Goal: Task Accomplishment & Management: Manage account settings

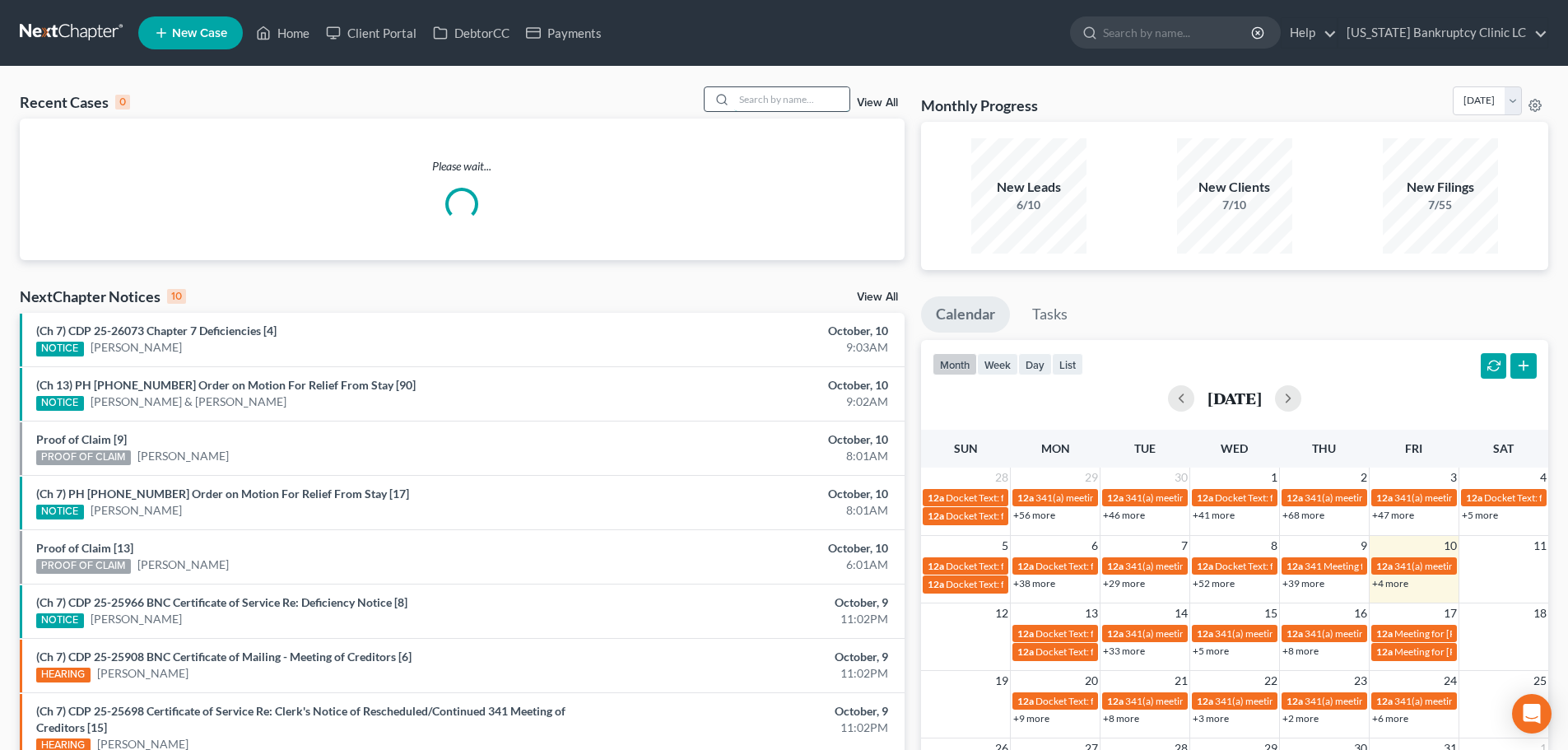
click at [758, 96] on input "search" at bounding box center [792, 99] width 115 height 24
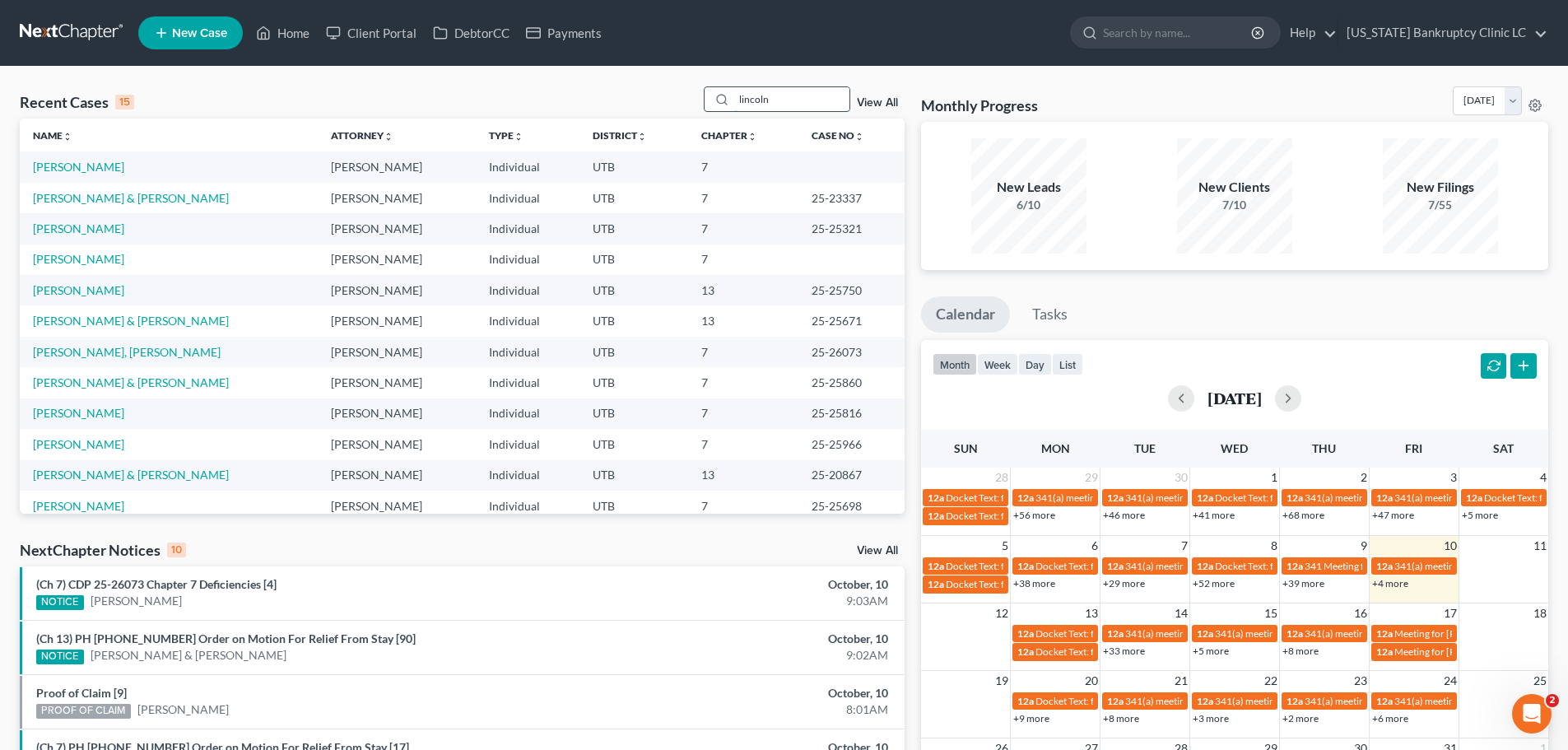
type input "lincoln"
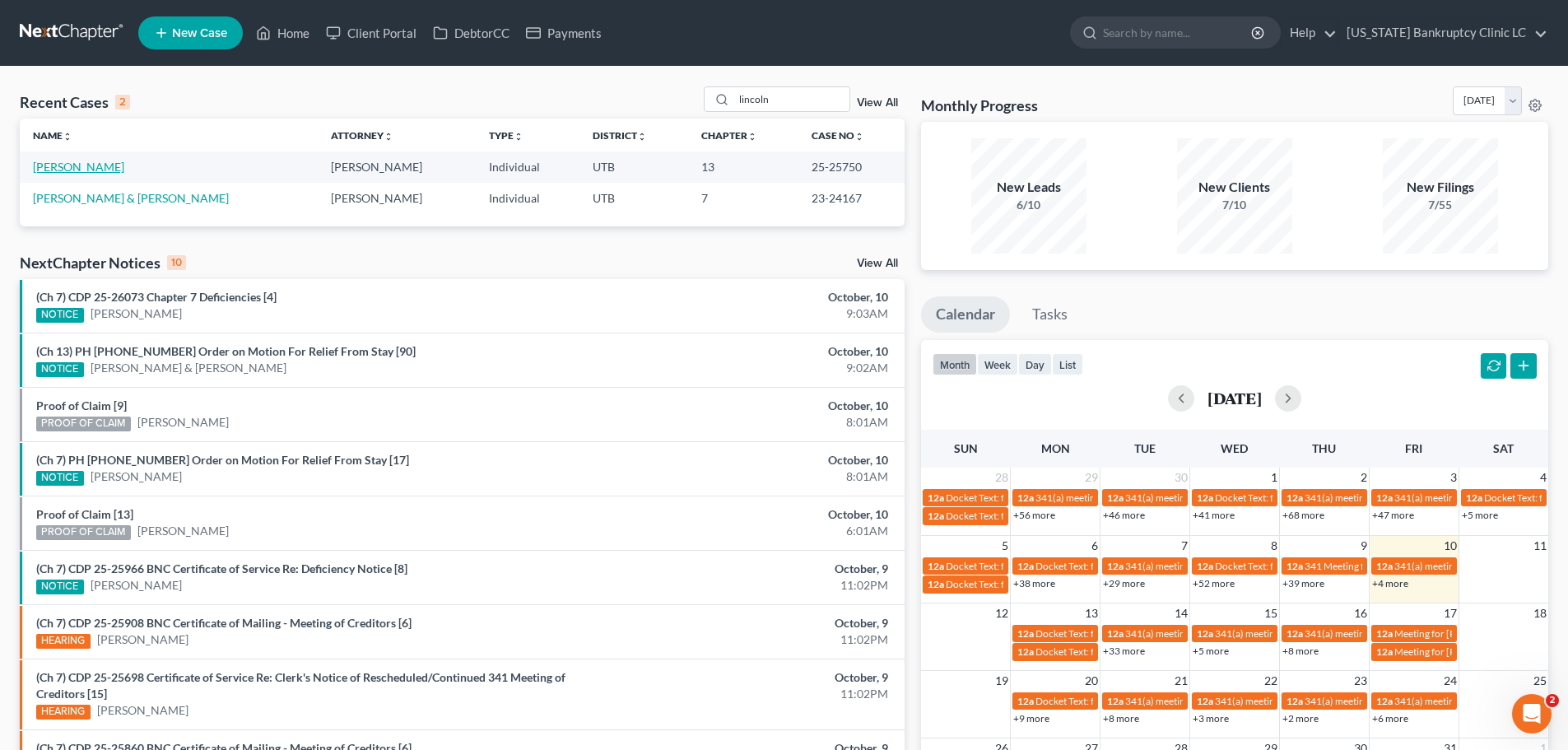
click at [57, 163] on link "[PERSON_NAME]" at bounding box center [78, 166] width 91 height 14
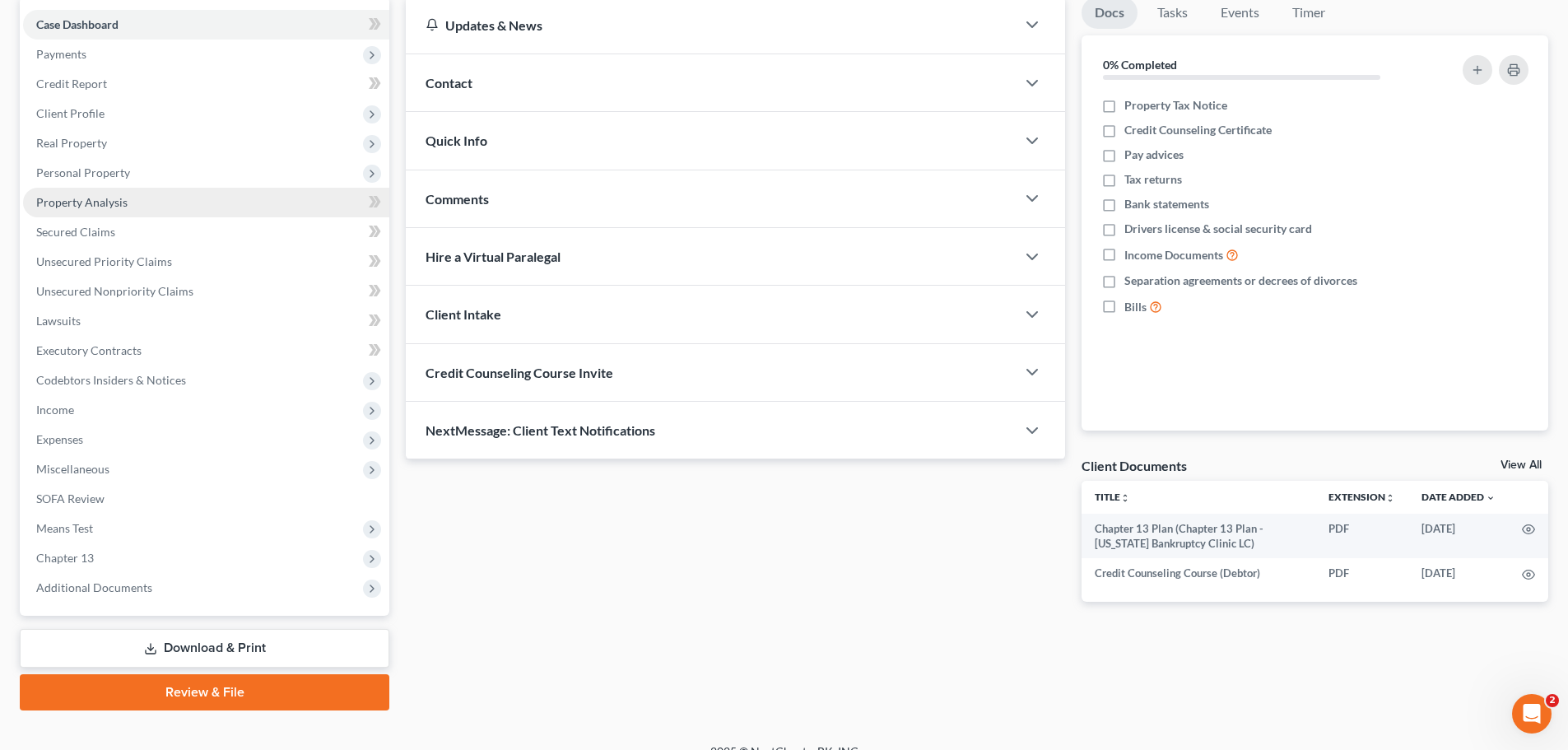
scroll to position [164, 0]
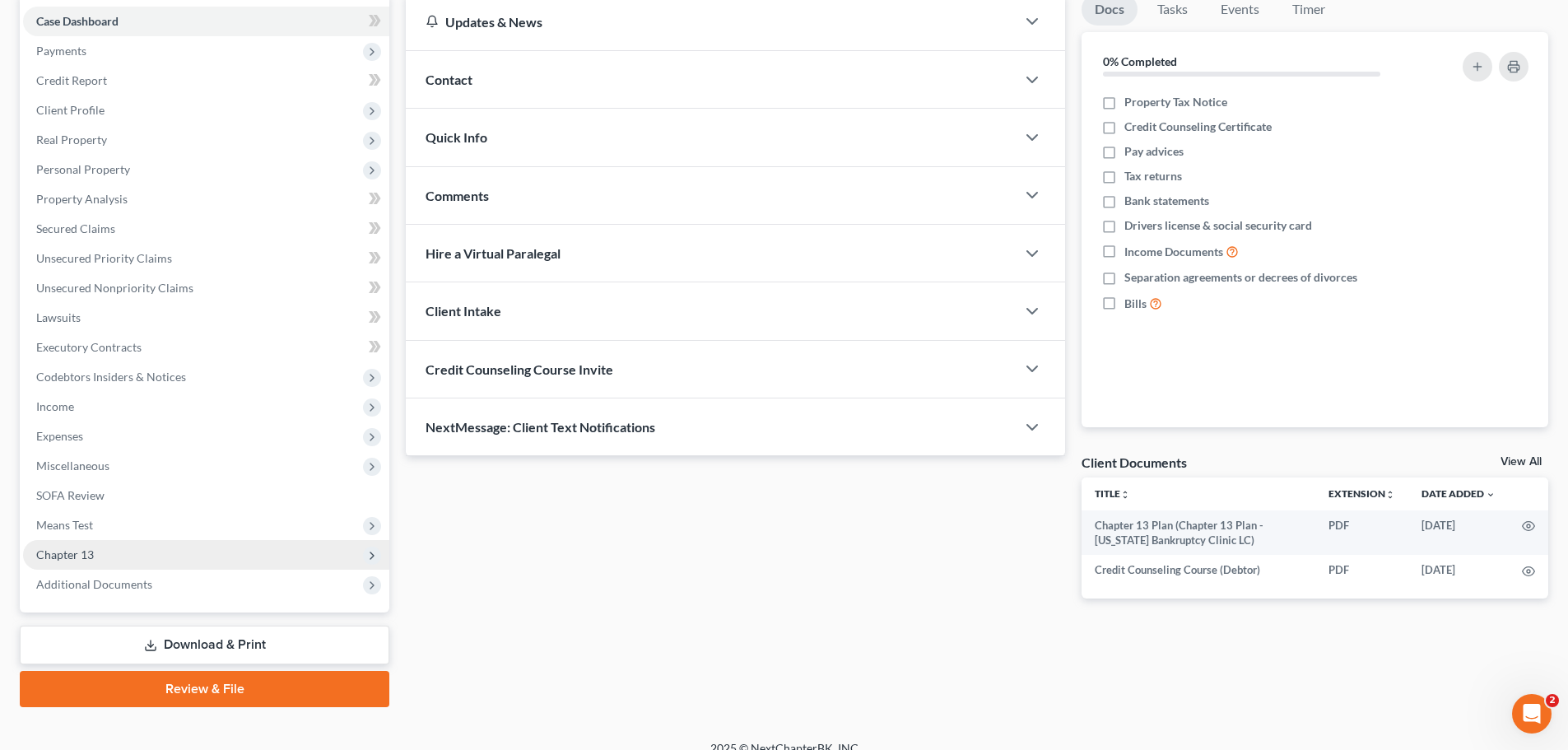
click at [122, 562] on span "Chapter 13" at bounding box center [206, 555] width 366 height 30
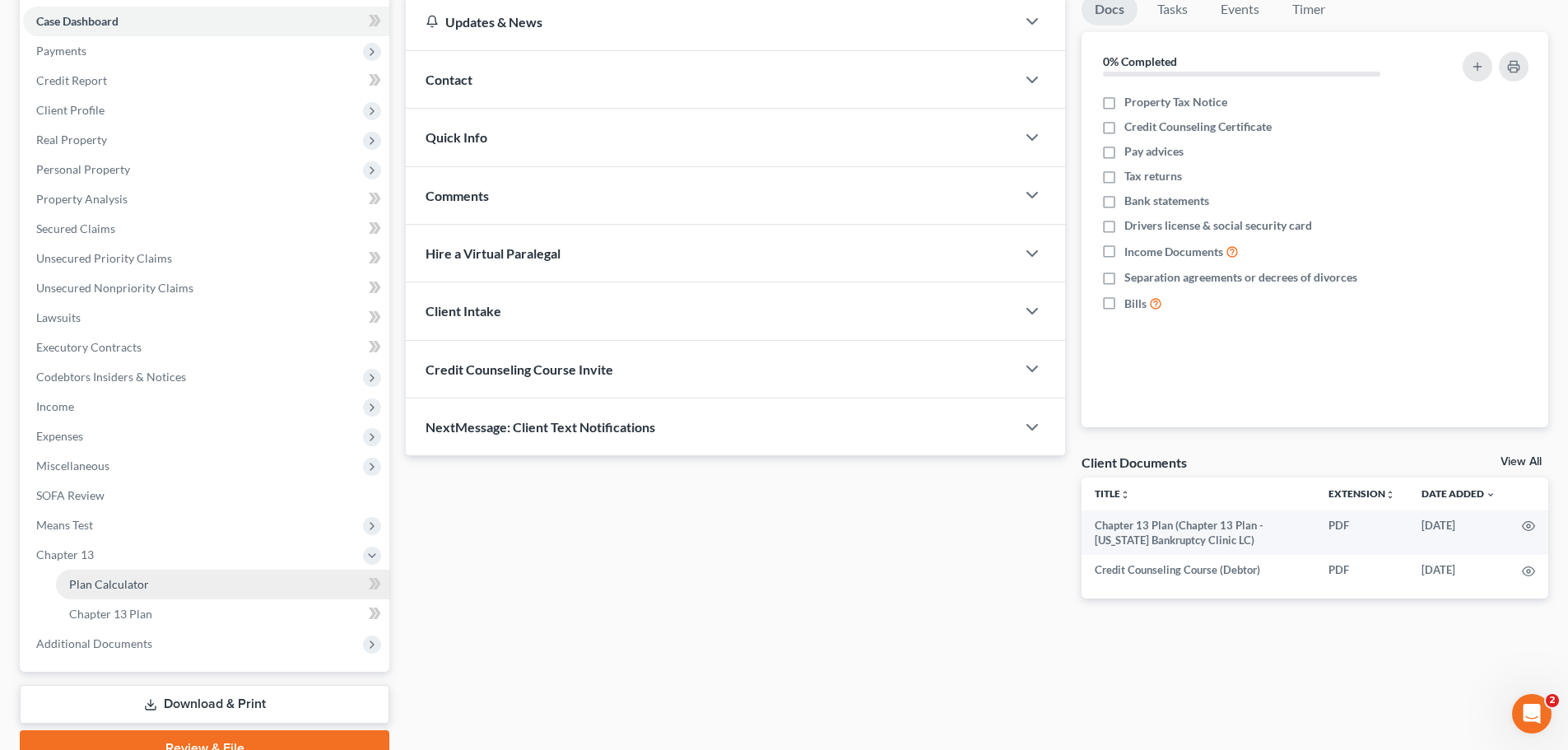
click at [135, 582] on span "Plan Calculator" at bounding box center [109, 584] width 80 height 14
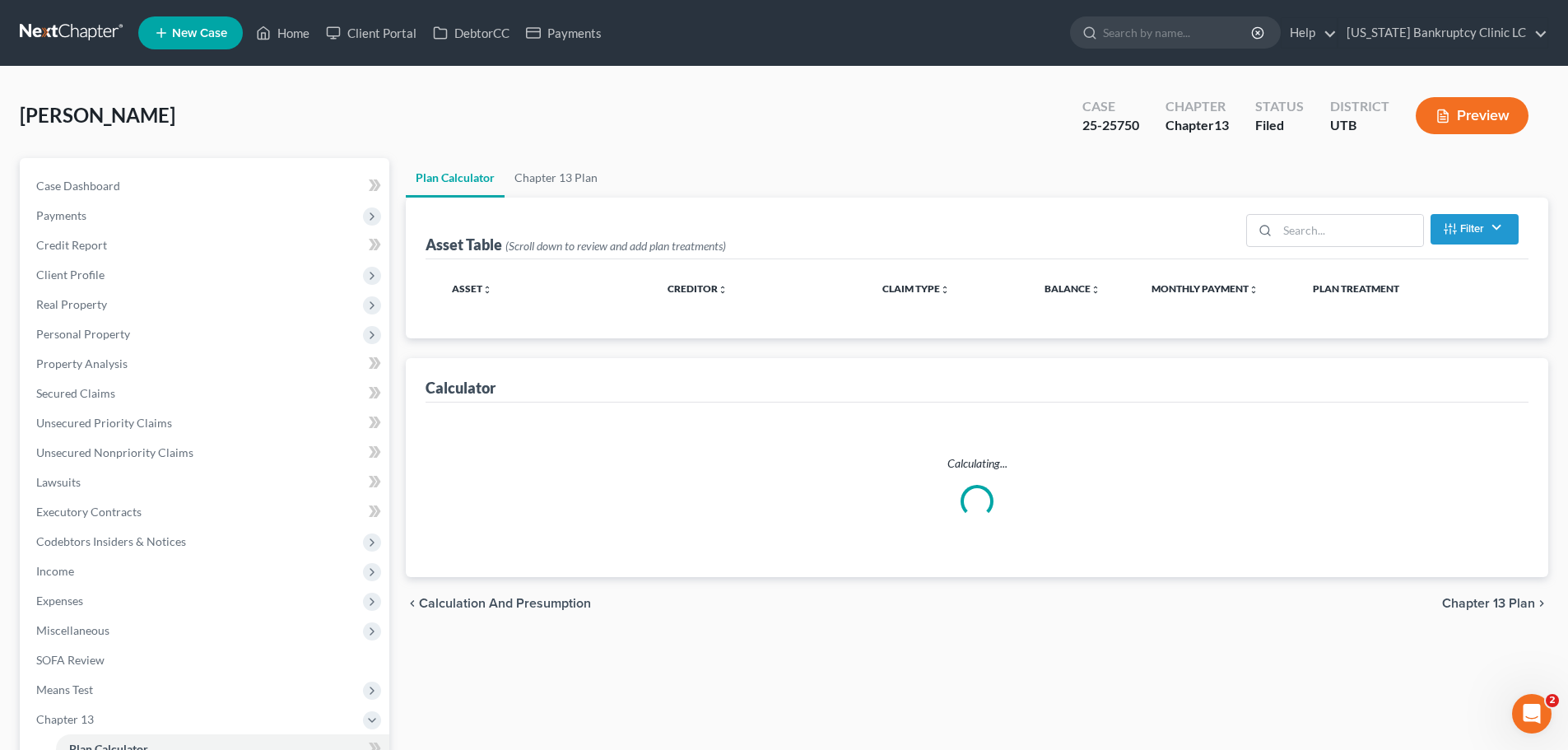
select select "35"
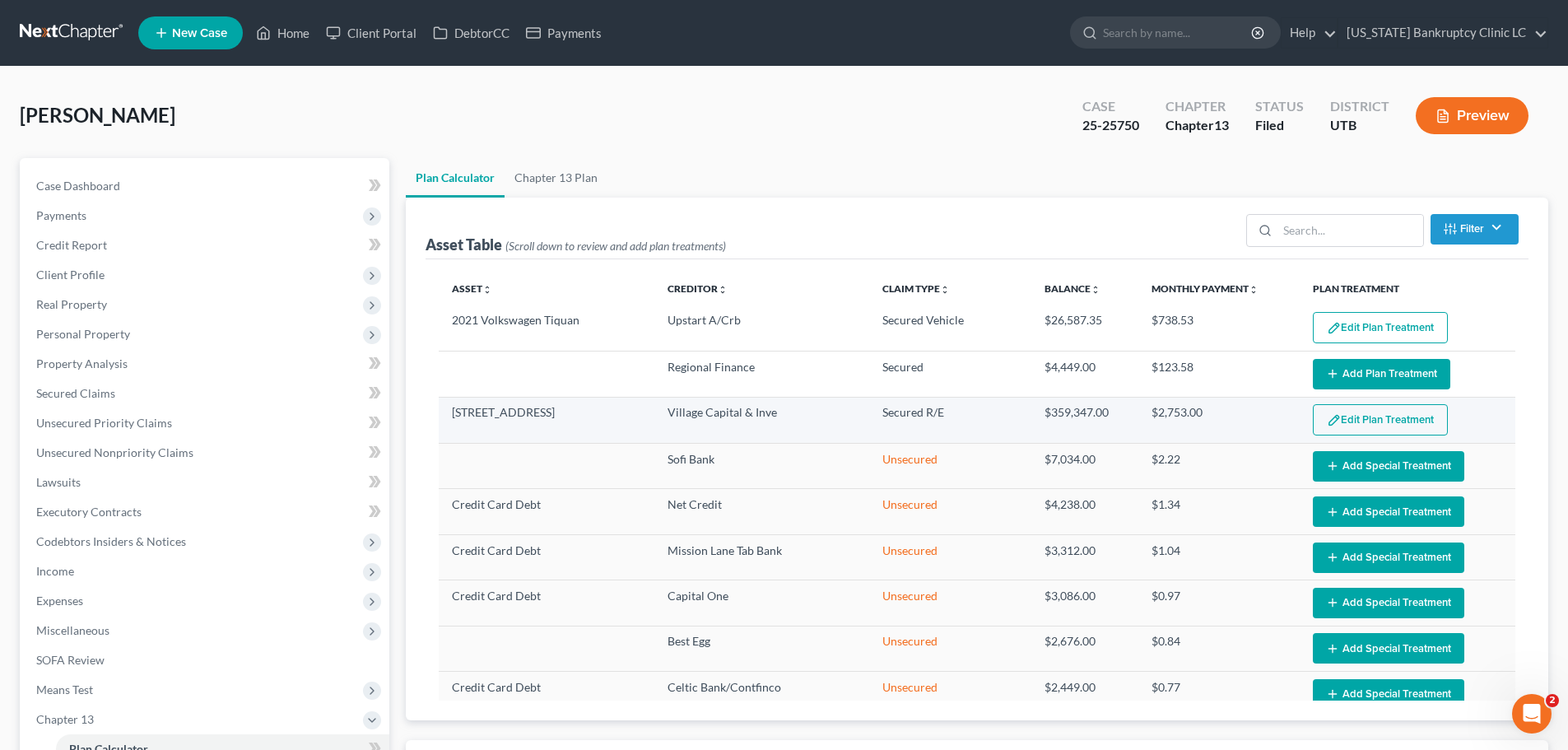
select select "35"
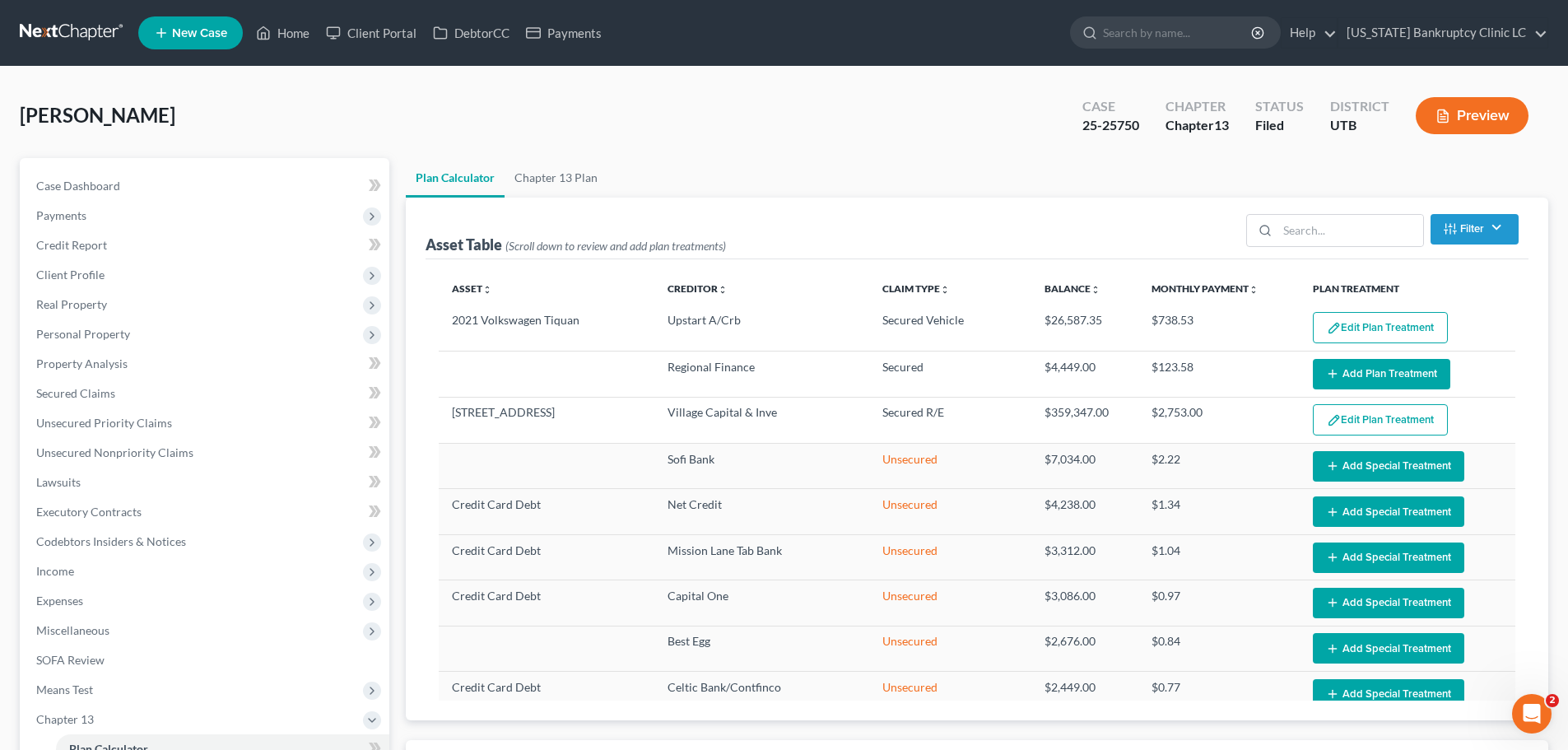
click at [1355, 324] on button "Edit Plan Treatment" at bounding box center [1381, 327] width 135 height 32
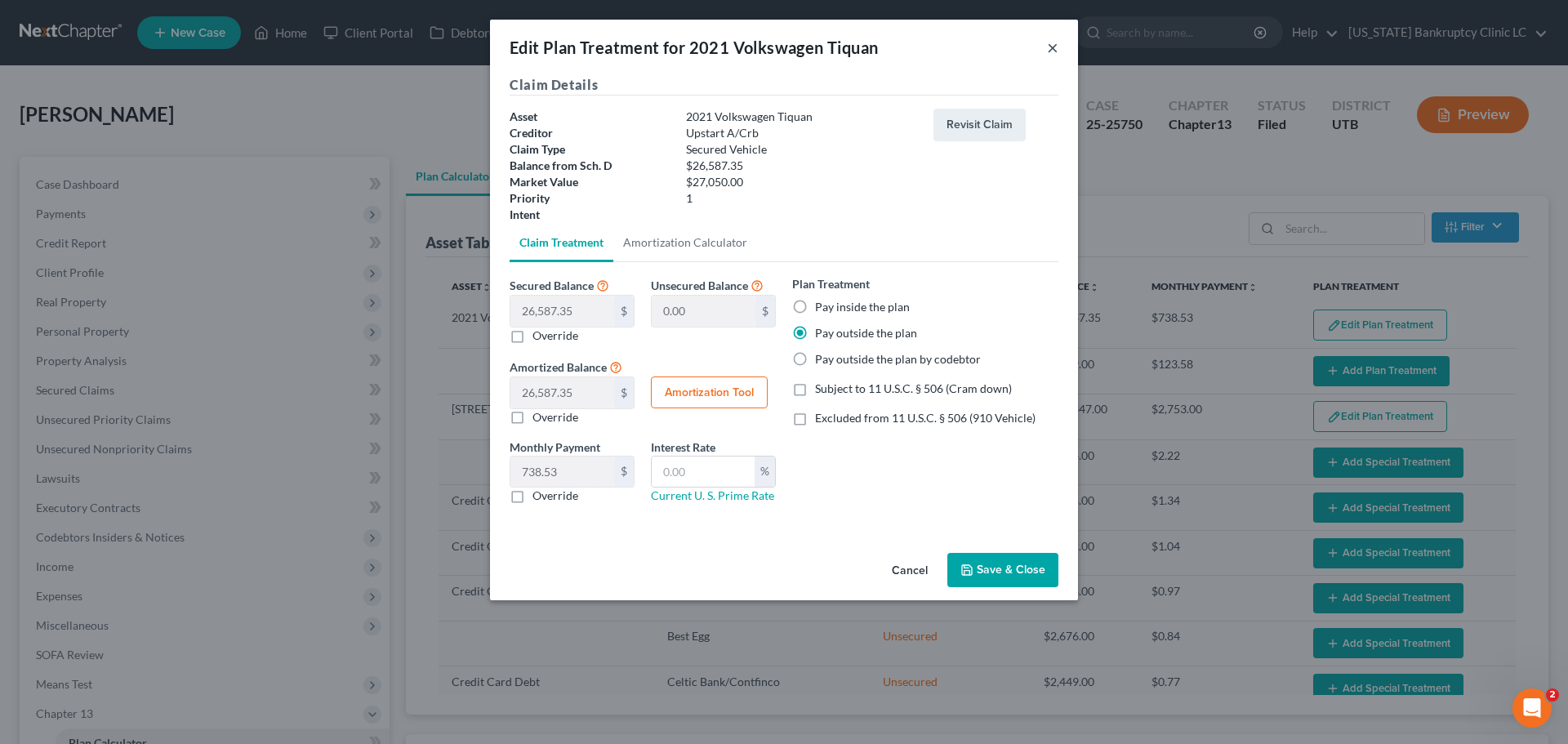
click at [1052, 46] on button "×" at bounding box center [1052, 46] width 12 height 19
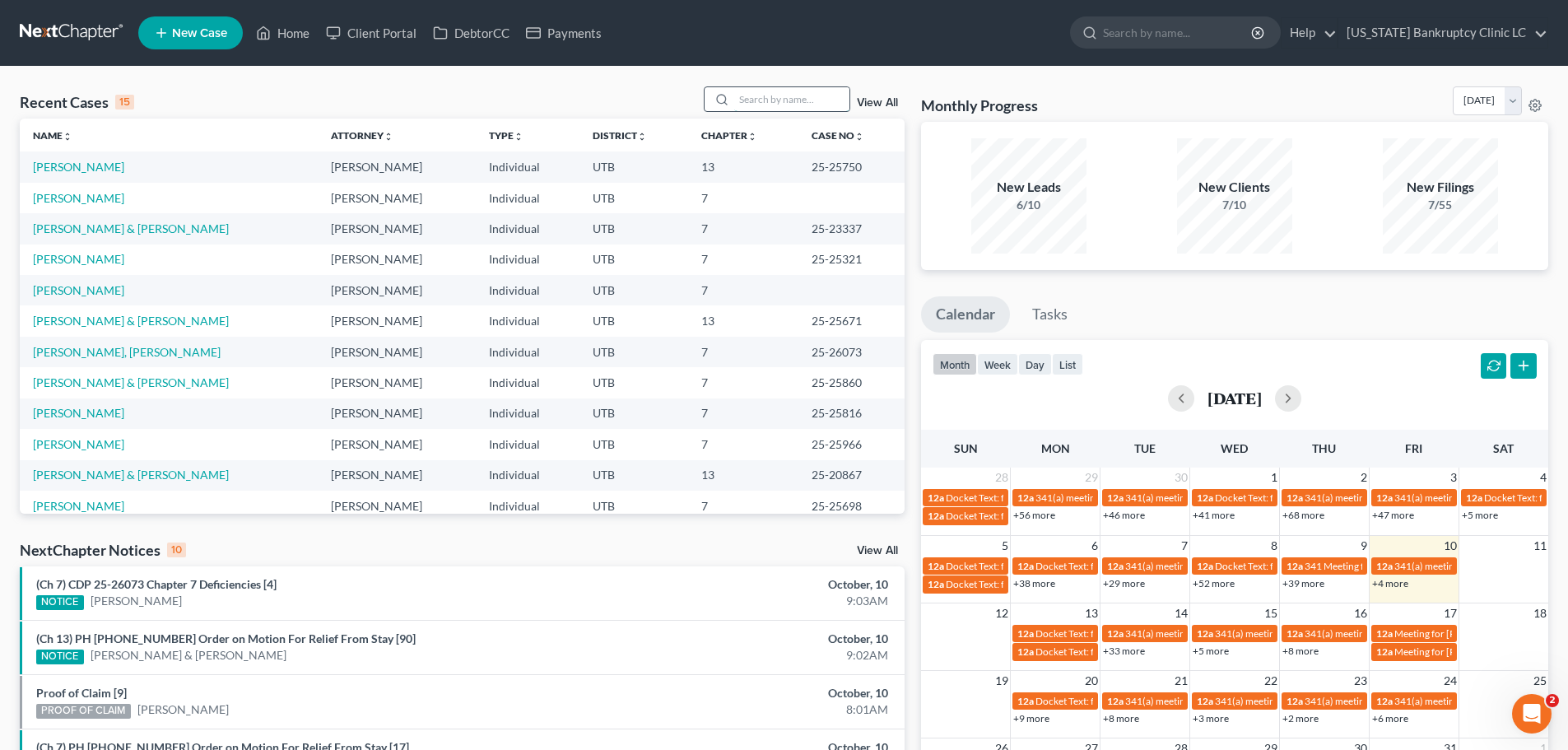
click at [780, 95] on input "search" at bounding box center [792, 99] width 115 height 24
type input "[PERSON_NAME]"
click at [74, 259] on link "[PERSON_NAME]" at bounding box center [78, 259] width 91 height 14
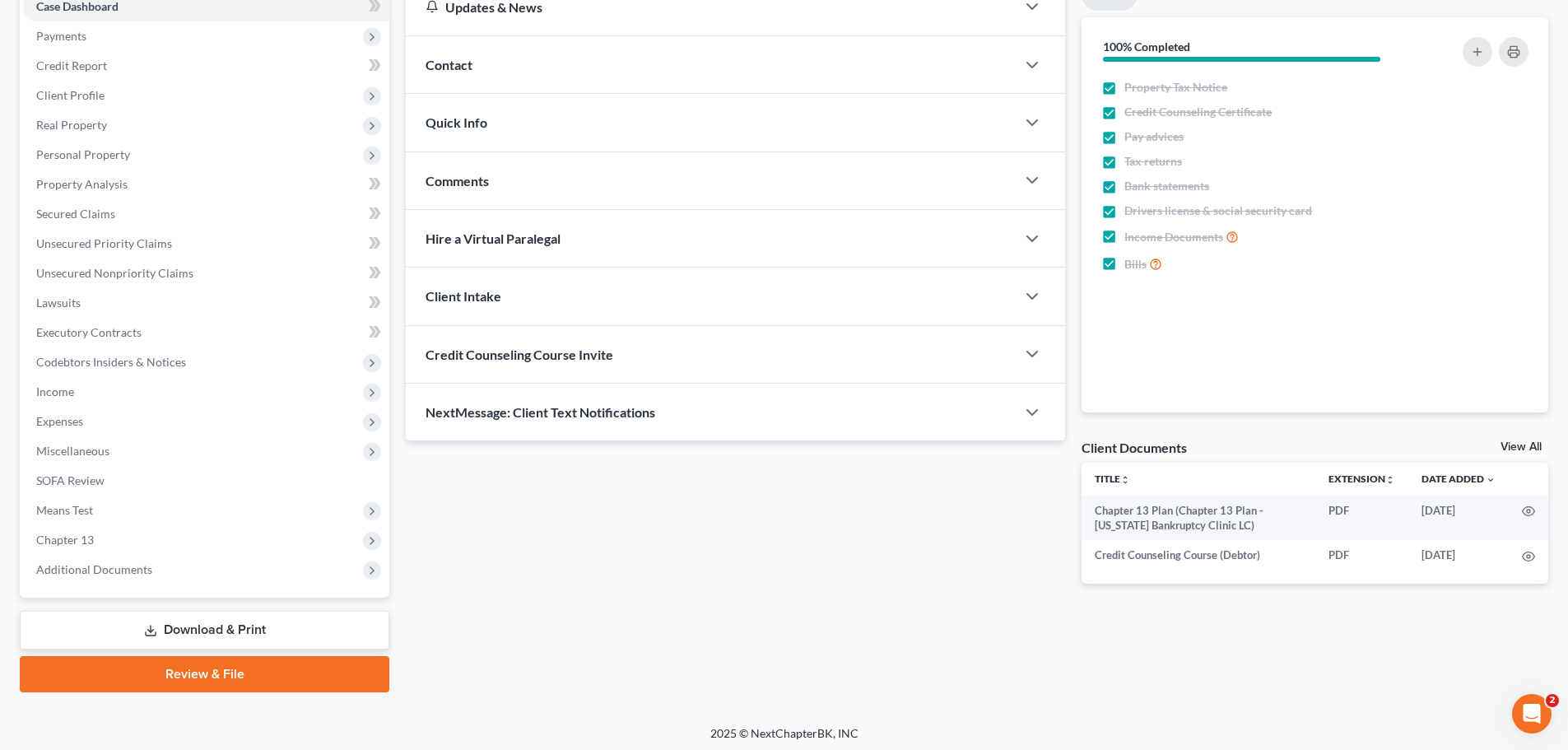
scroll to position [184, 0]
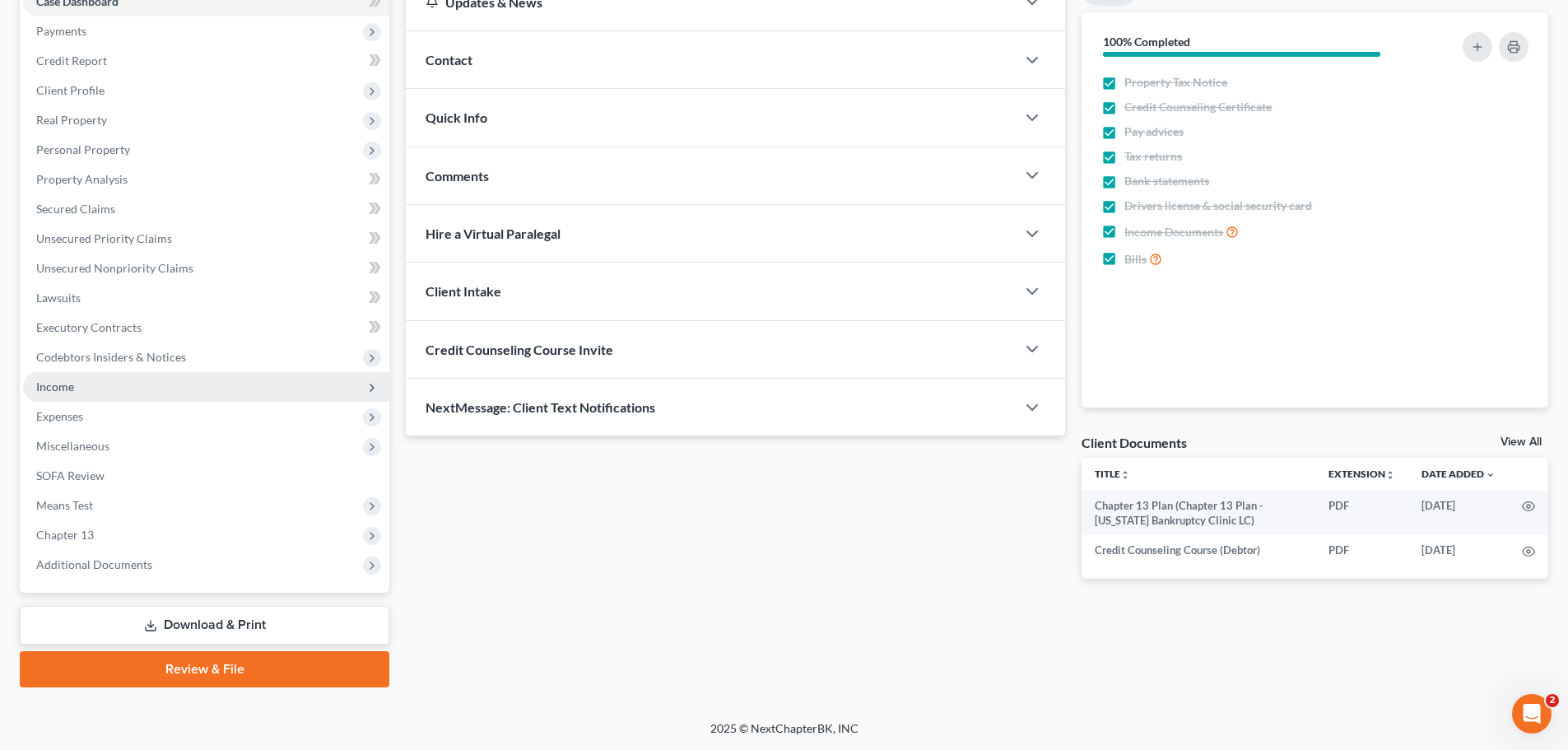
click at [82, 388] on span "Income" at bounding box center [206, 387] width 366 height 30
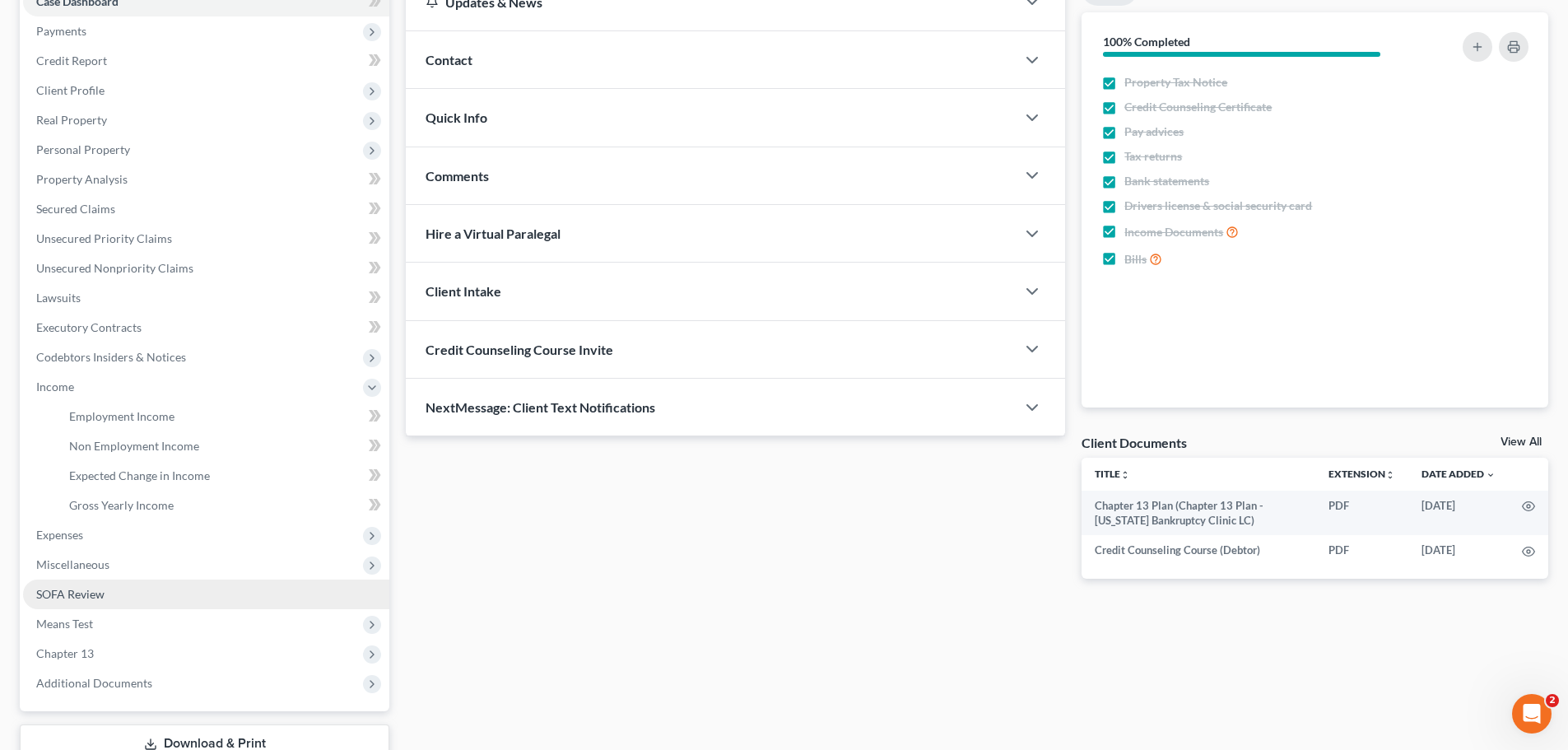
click at [84, 597] on span "SOFA Review" at bounding box center [71, 594] width 68 height 14
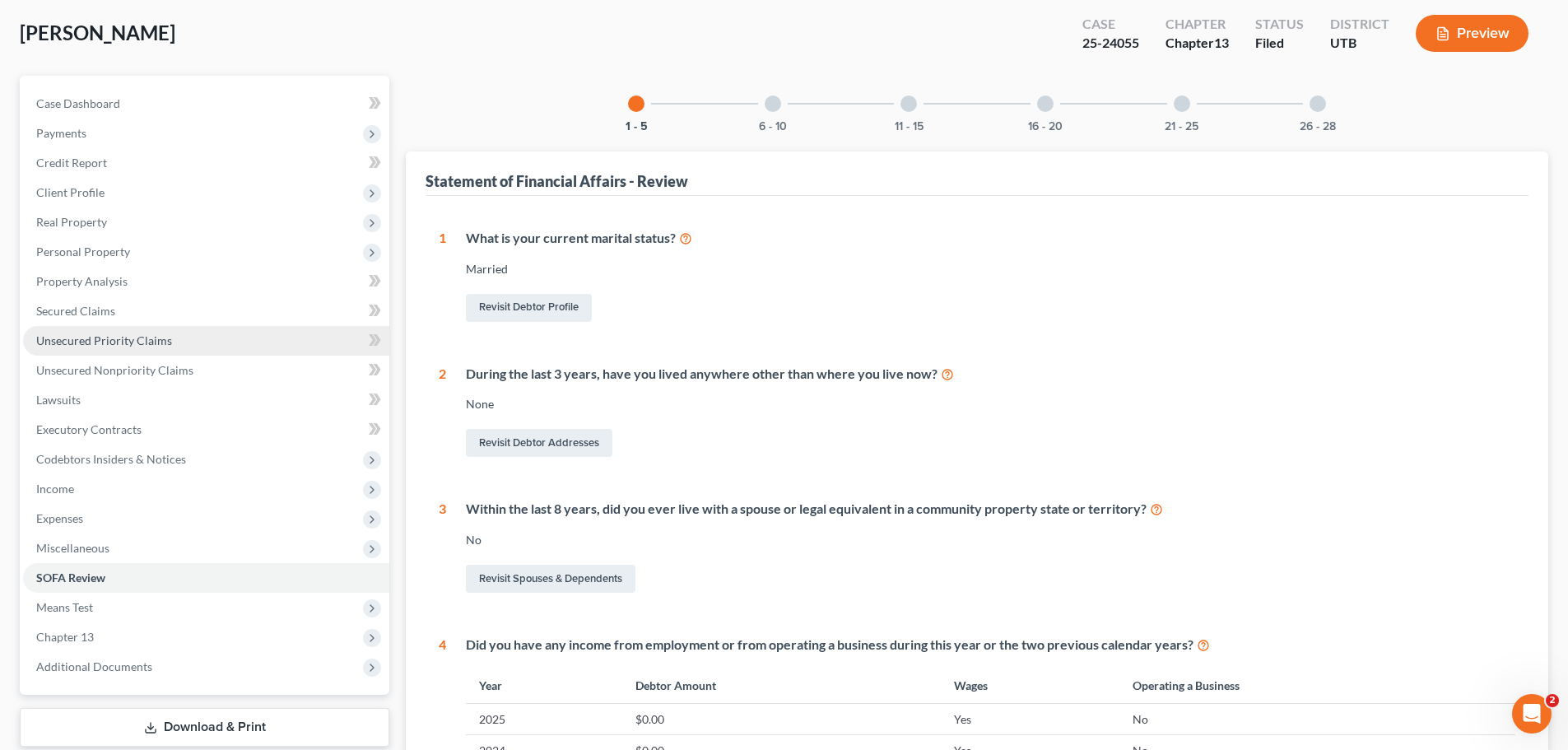
scroll to position [164, 0]
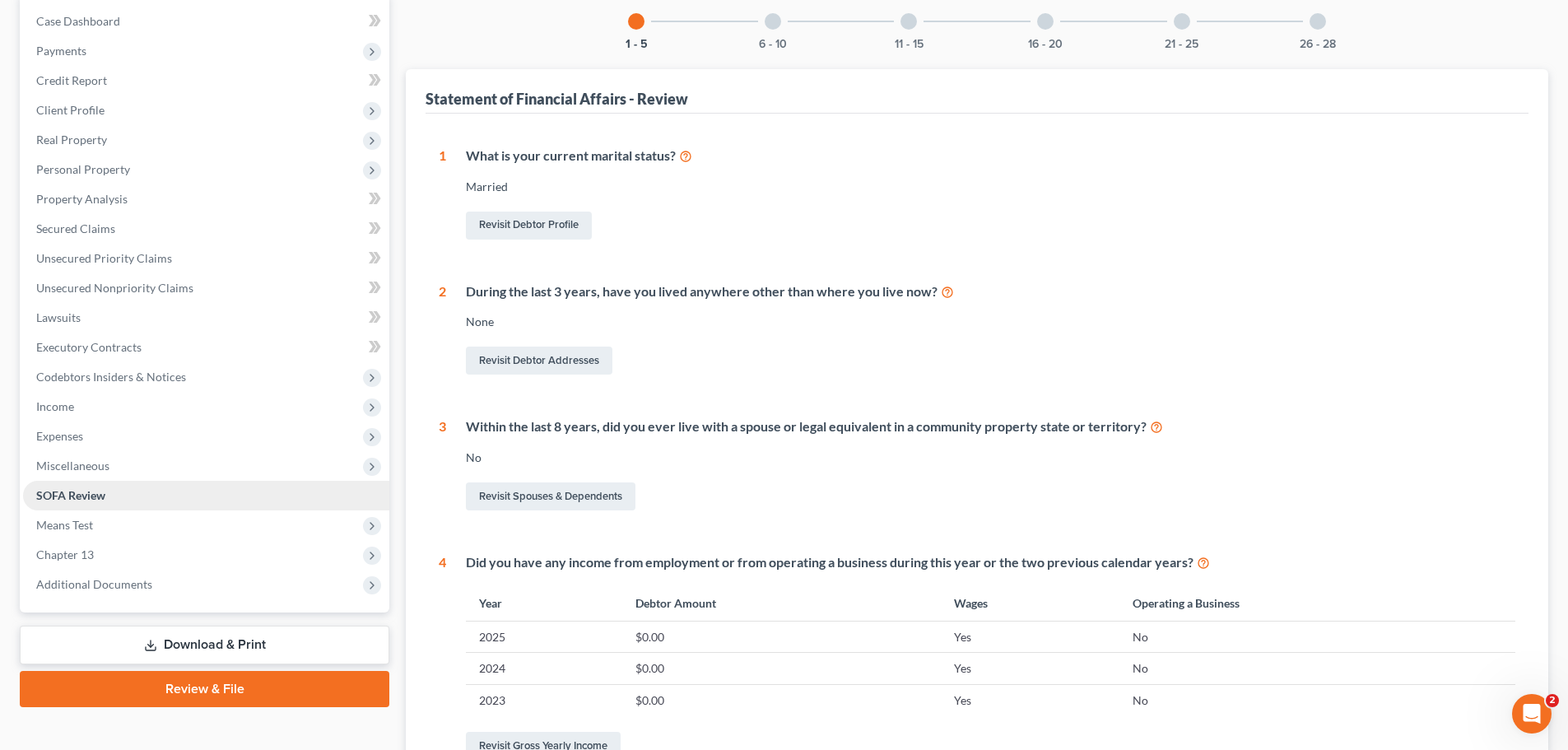
click at [116, 497] on link "SOFA Review" at bounding box center [206, 495] width 366 height 30
click at [84, 522] on span "Means Test" at bounding box center [65, 525] width 57 height 14
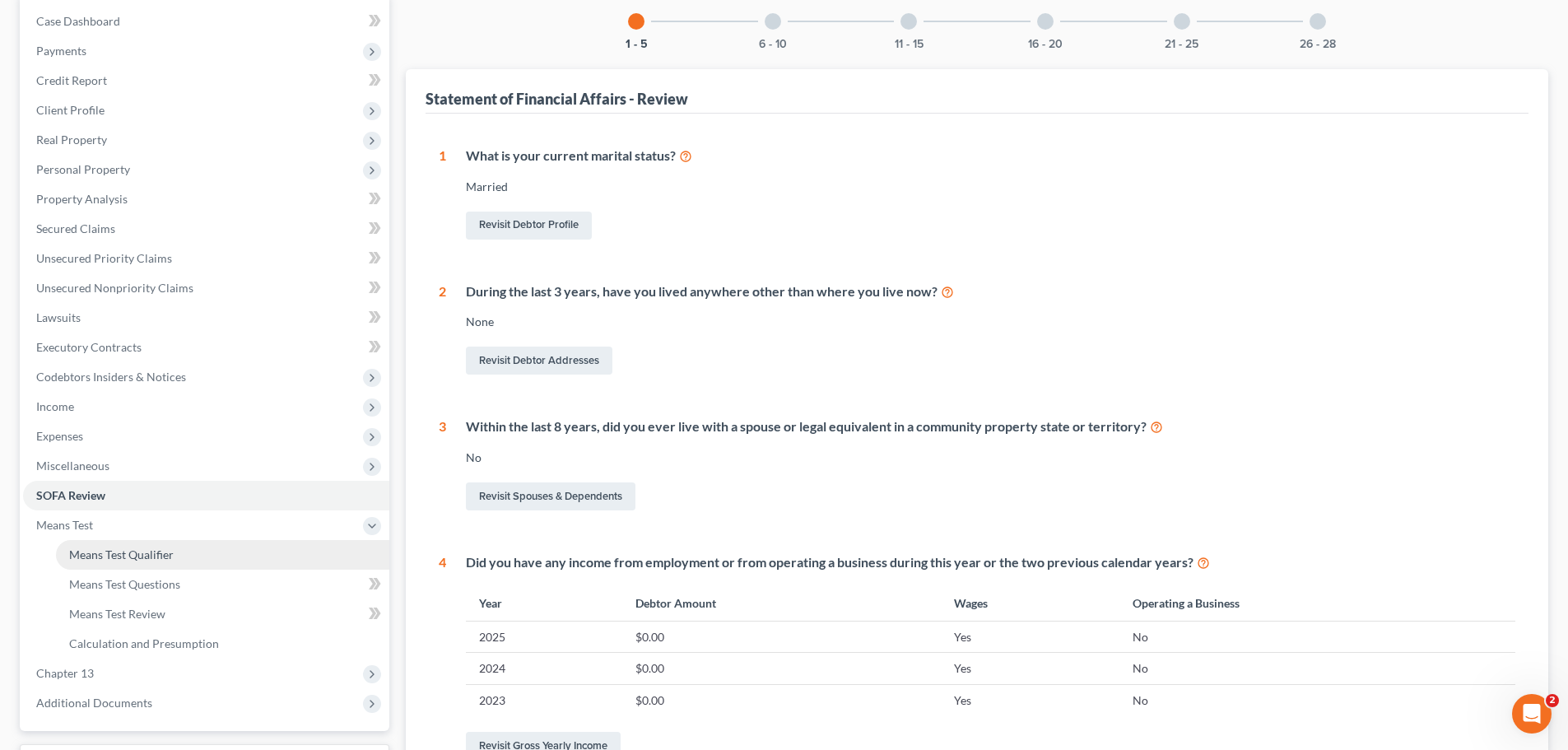
click at [107, 556] on span "Means Test Qualifier" at bounding box center [121, 554] width 105 height 14
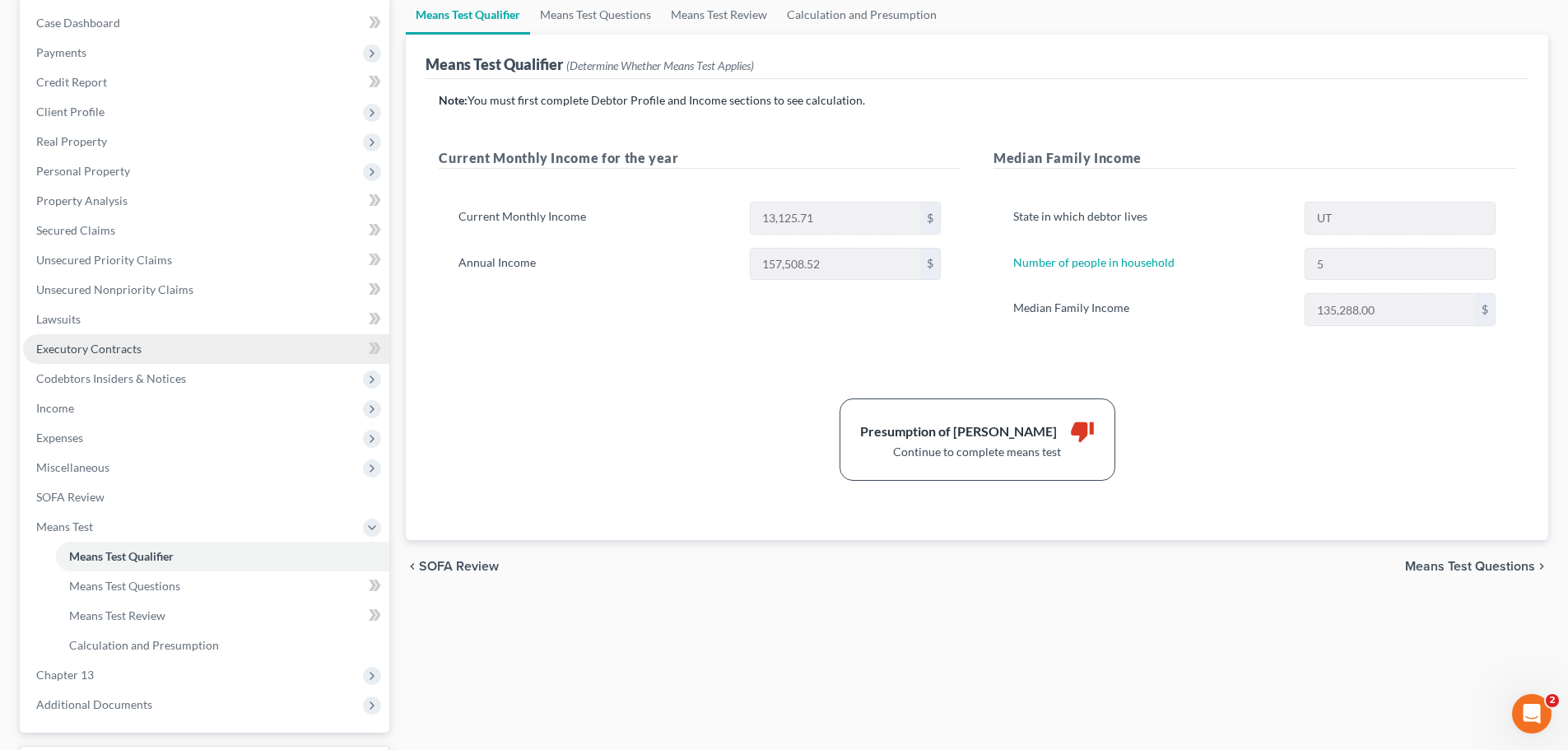
scroll to position [164, 0]
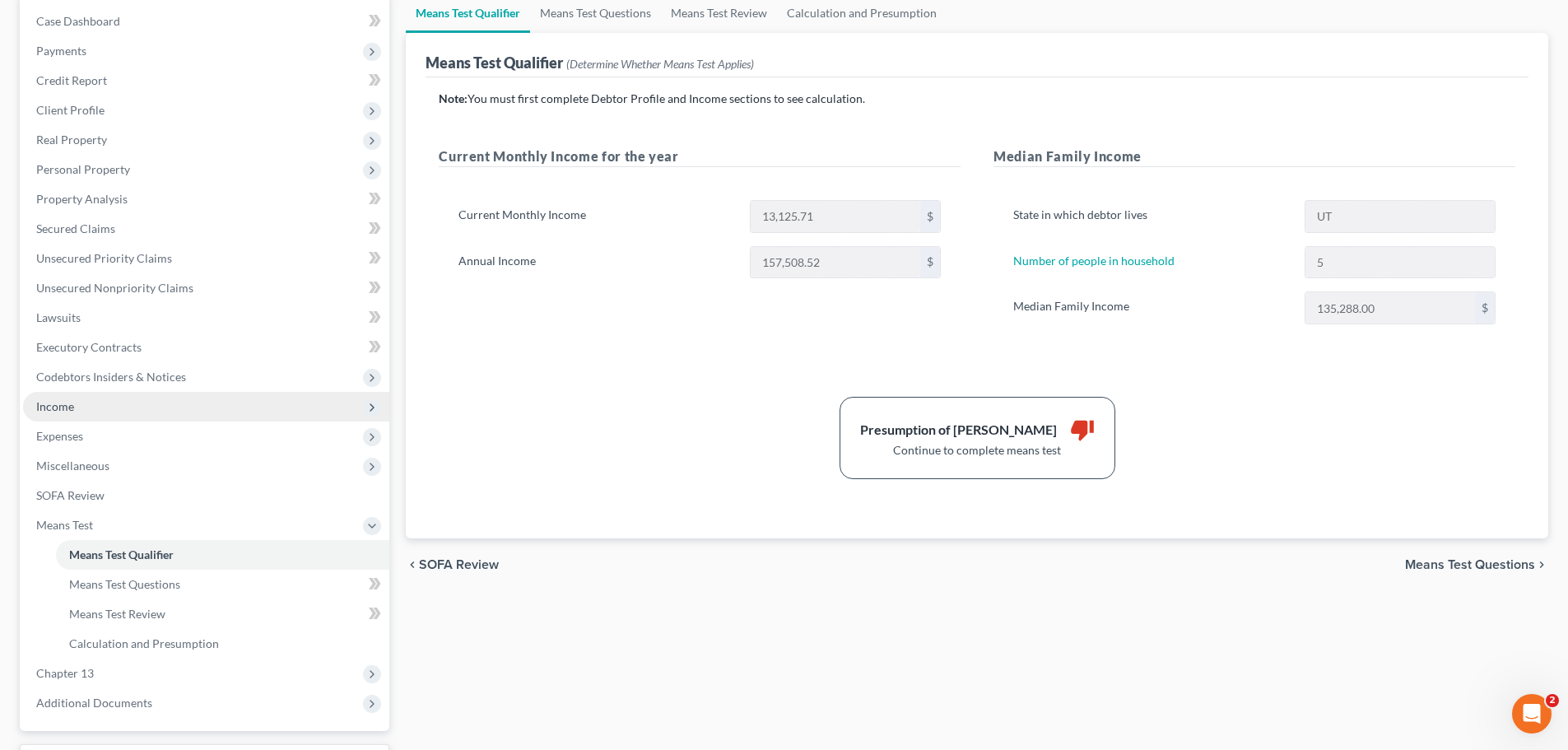
click at [153, 405] on span "Income" at bounding box center [206, 407] width 366 height 30
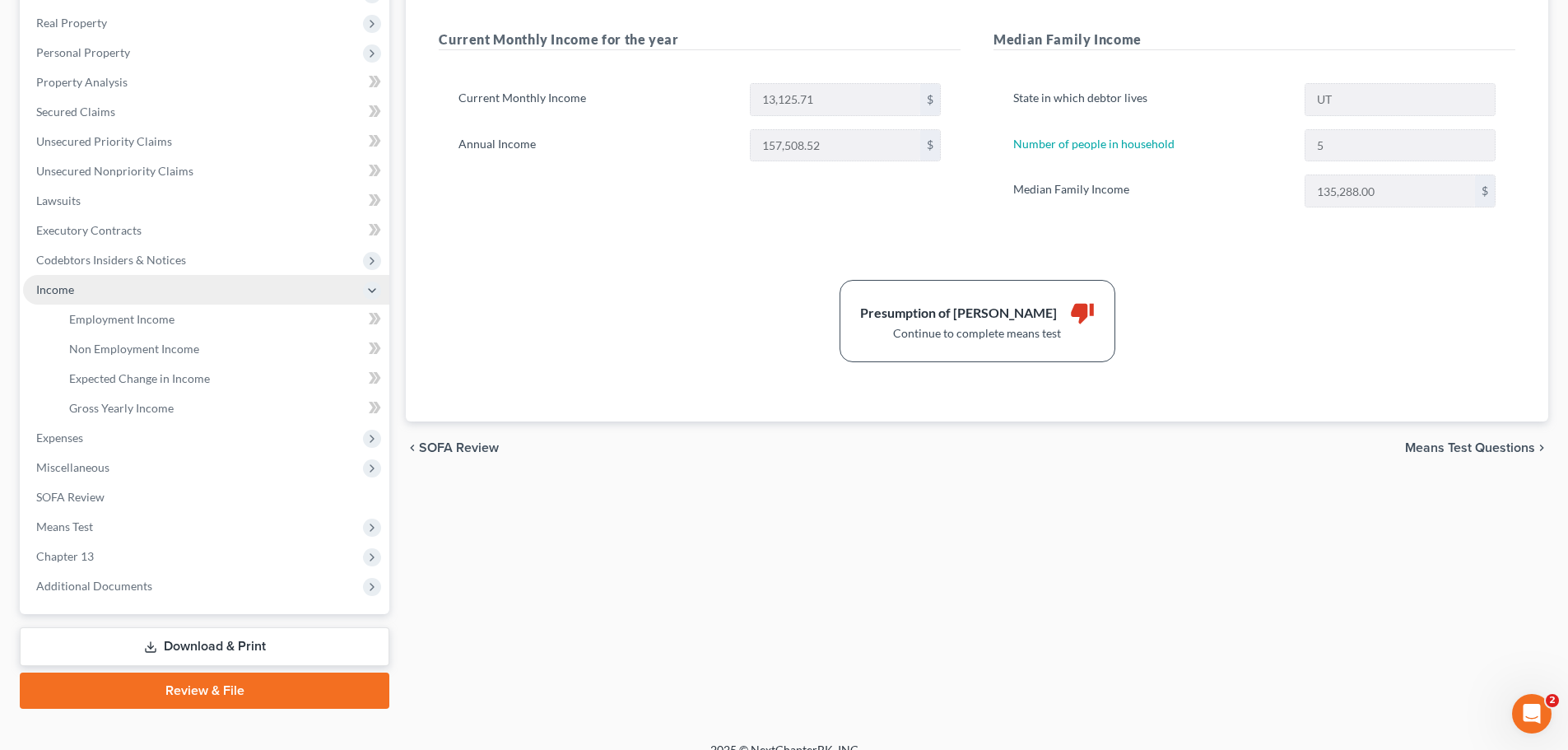
scroll to position [303, 0]
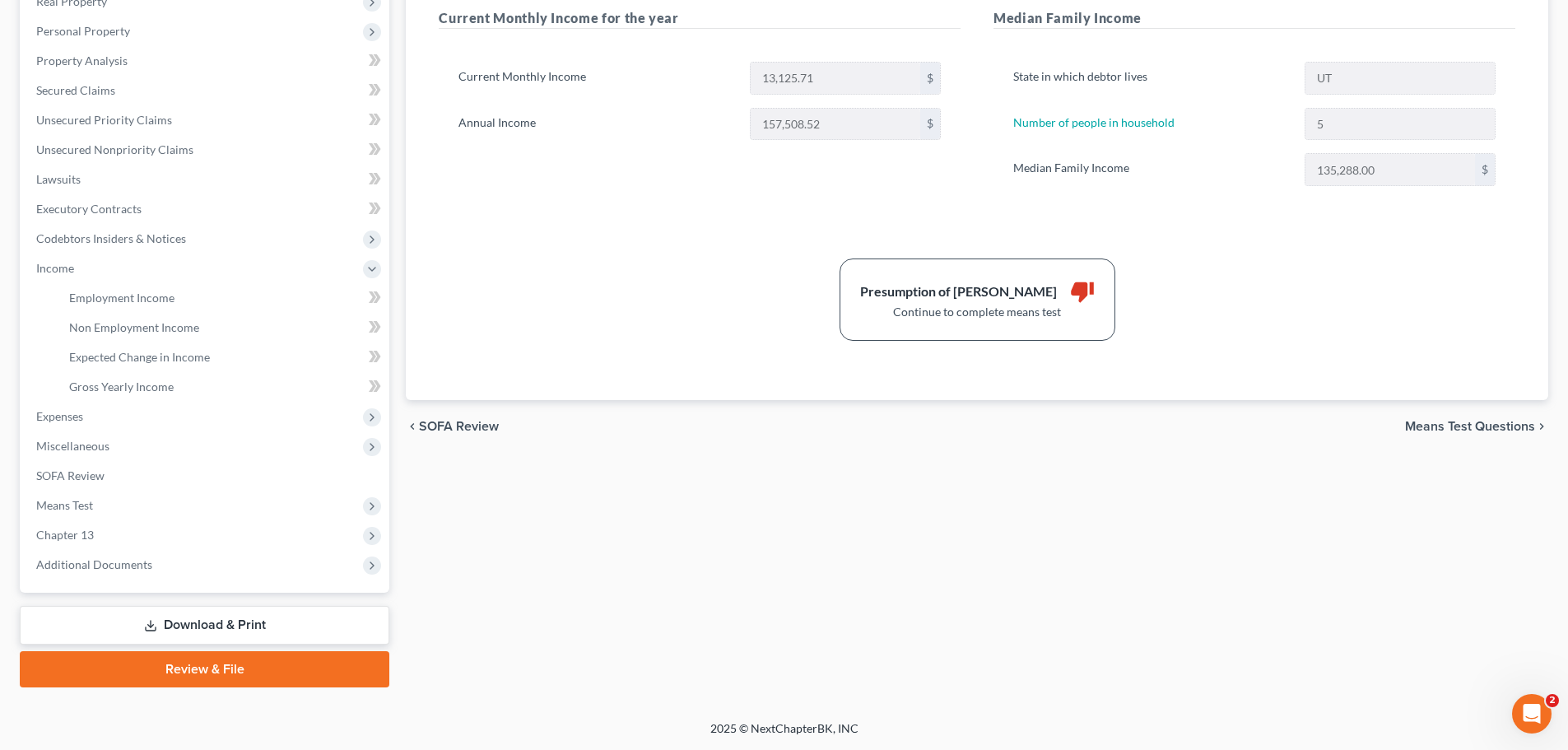
click at [197, 620] on link "Download & Print" at bounding box center [205, 625] width 370 height 38
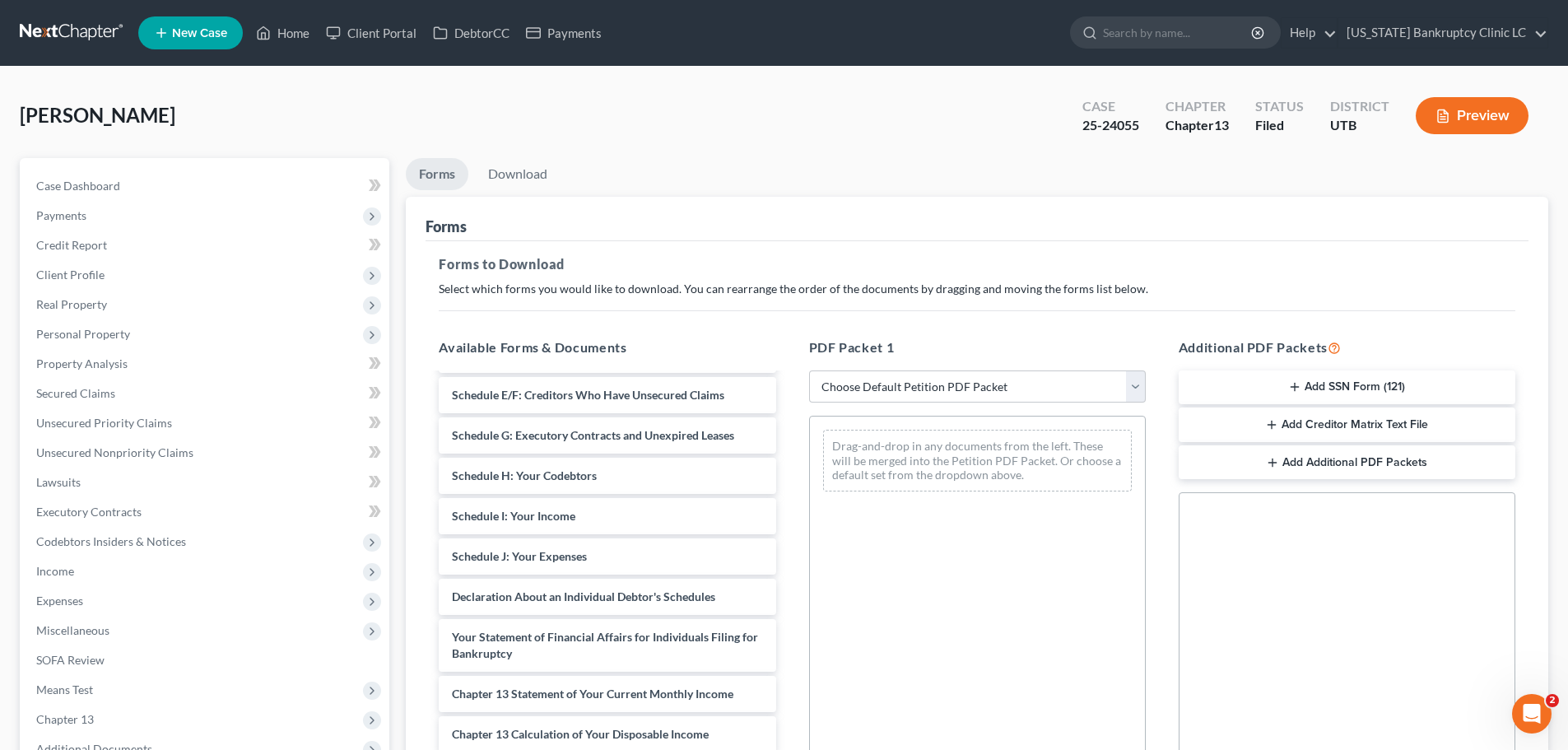
scroll to position [329, 0]
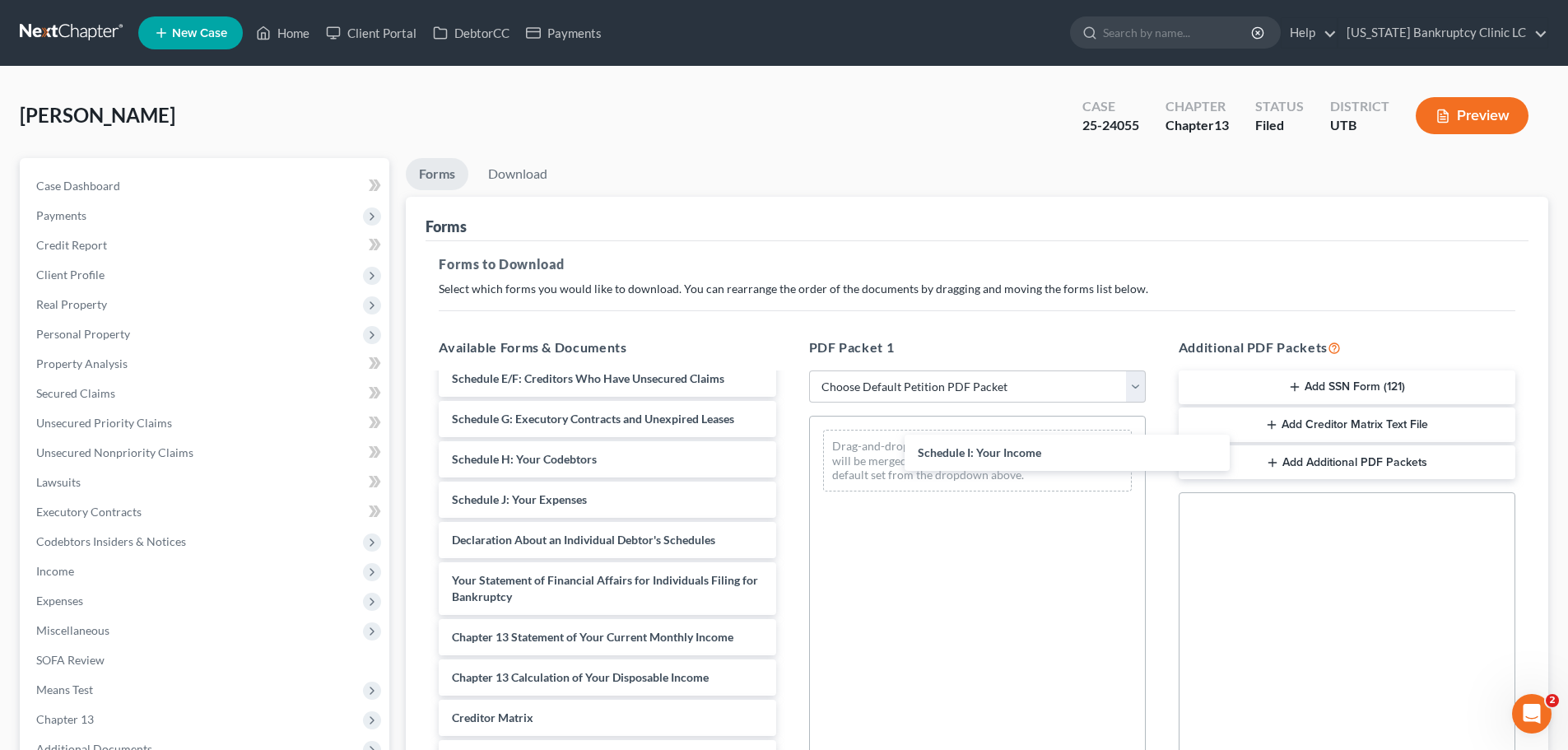
drag, startPoint x: 555, startPoint y: 506, endPoint x: 568, endPoint y: 506, distance: 13.0
click at [788, 459] on div "Schedule I: Your Income Chapter 13 Plan (Chapter 13 Plan - [US_STATE] Bankruptc…" at bounding box center [607, 459] width 363 height 828
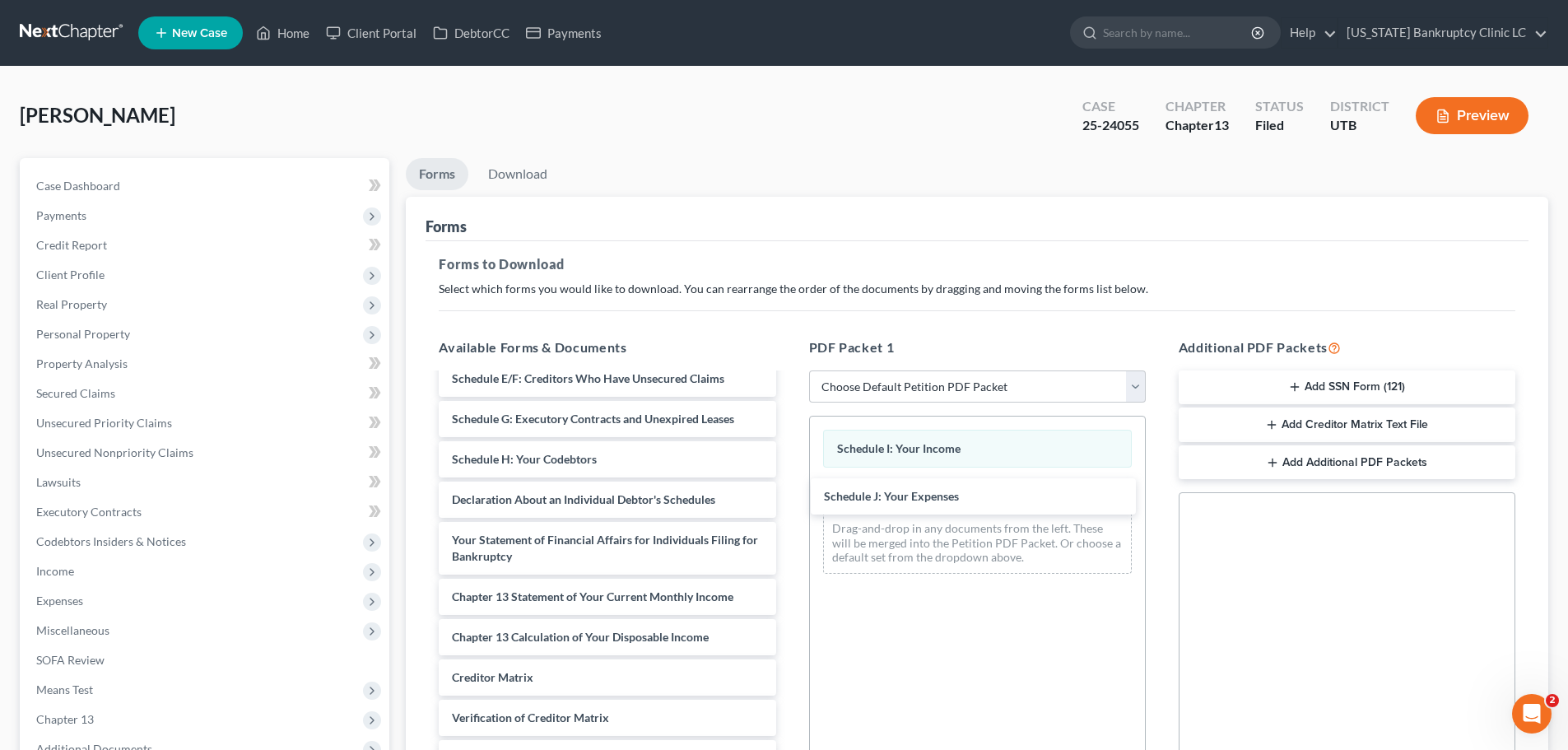
drag, startPoint x: 565, startPoint y: 503, endPoint x: 595, endPoint y: 501, distance: 30.1
click at [788, 499] on div "Schedule J: Your Expenses Chapter 13 Plan (Chapter 13 Plan - [US_STATE] Bankrup…" at bounding box center [607, 439] width 363 height 788
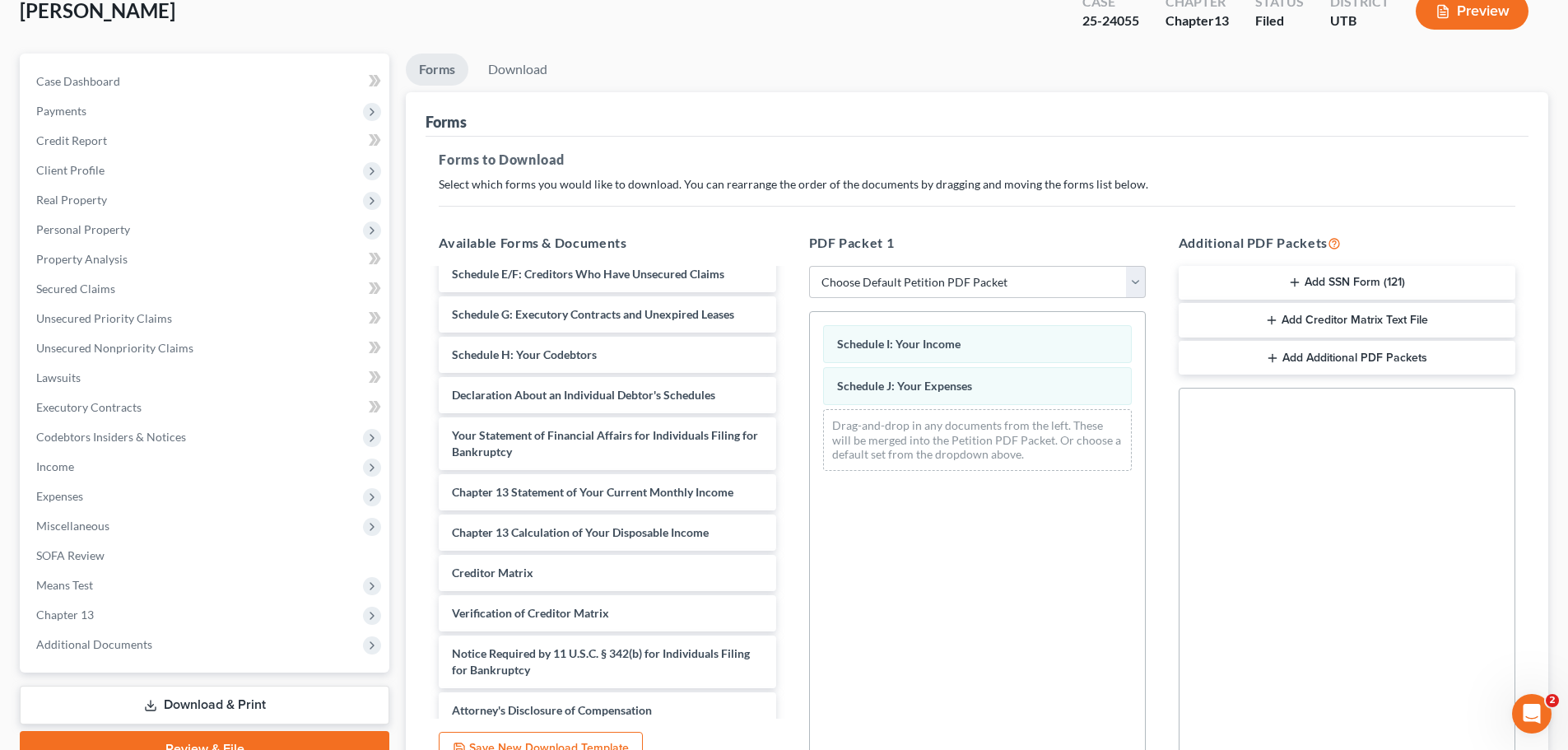
scroll to position [267, 0]
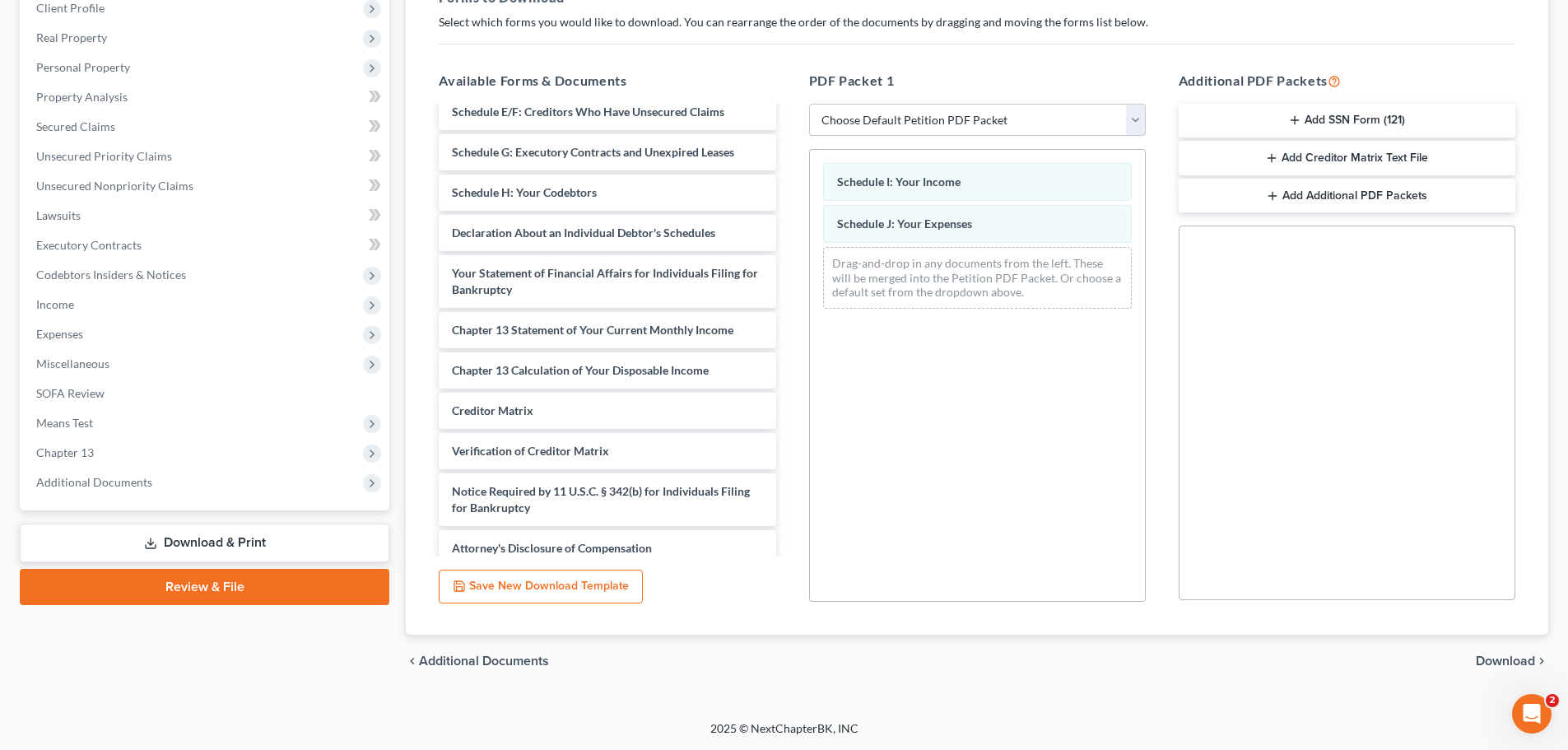
click at [1487, 655] on span "Download" at bounding box center [1506, 661] width 60 height 13
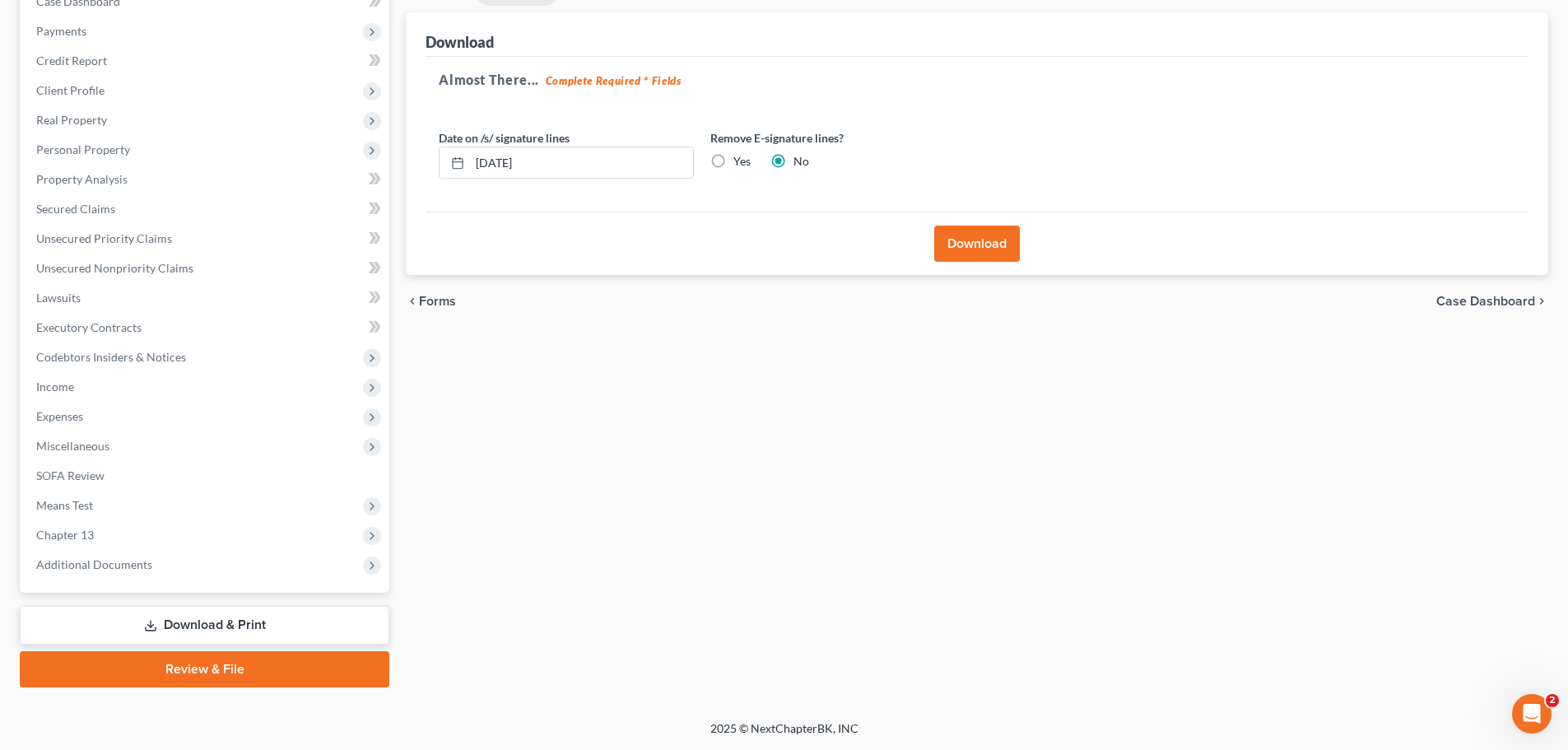
click at [222, 621] on link "Download & Print" at bounding box center [205, 625] width 370 height 38
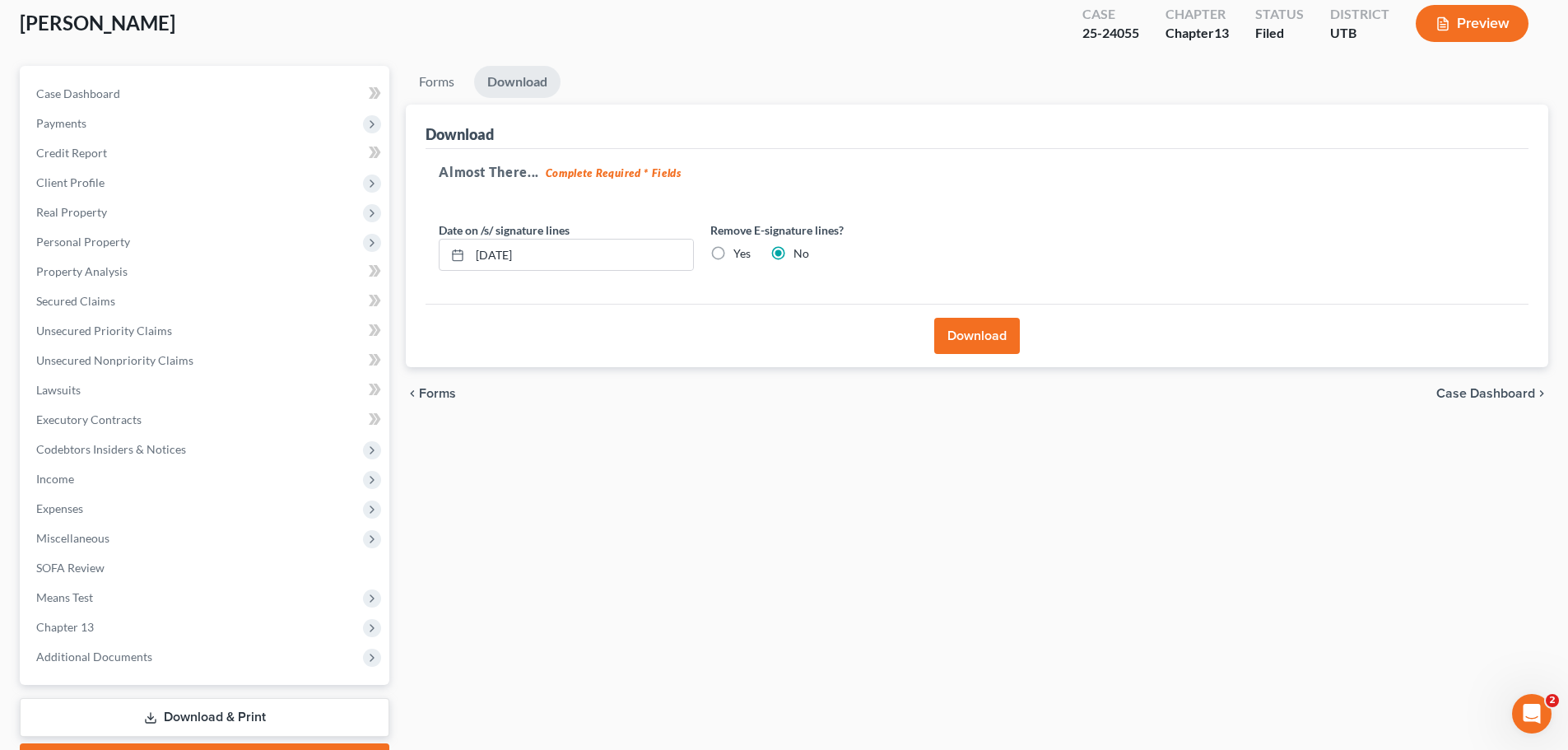
scroll to position [0, 0]
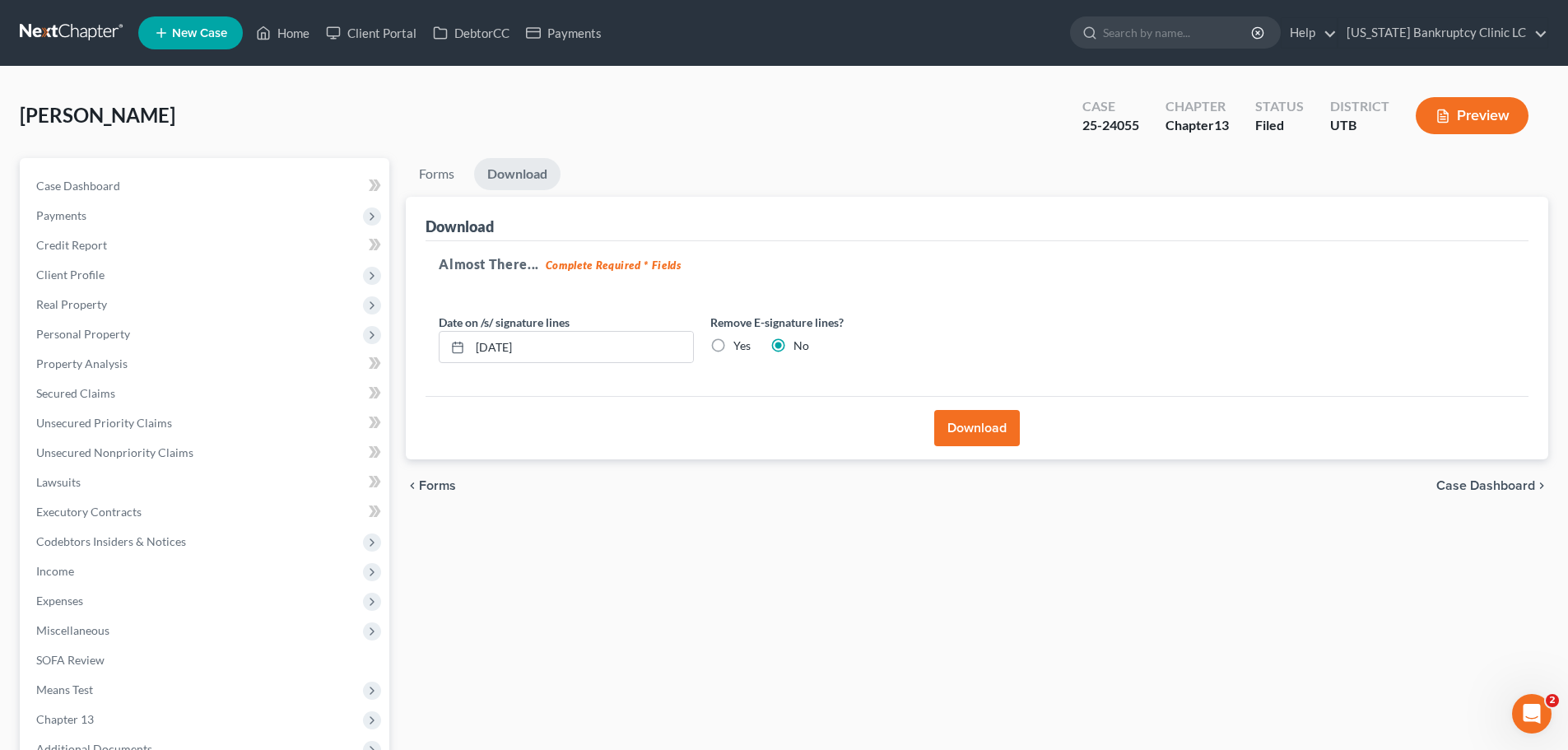
click at [980, 422] on button "Download" at bounding box center [977, 428] width 85 height 37
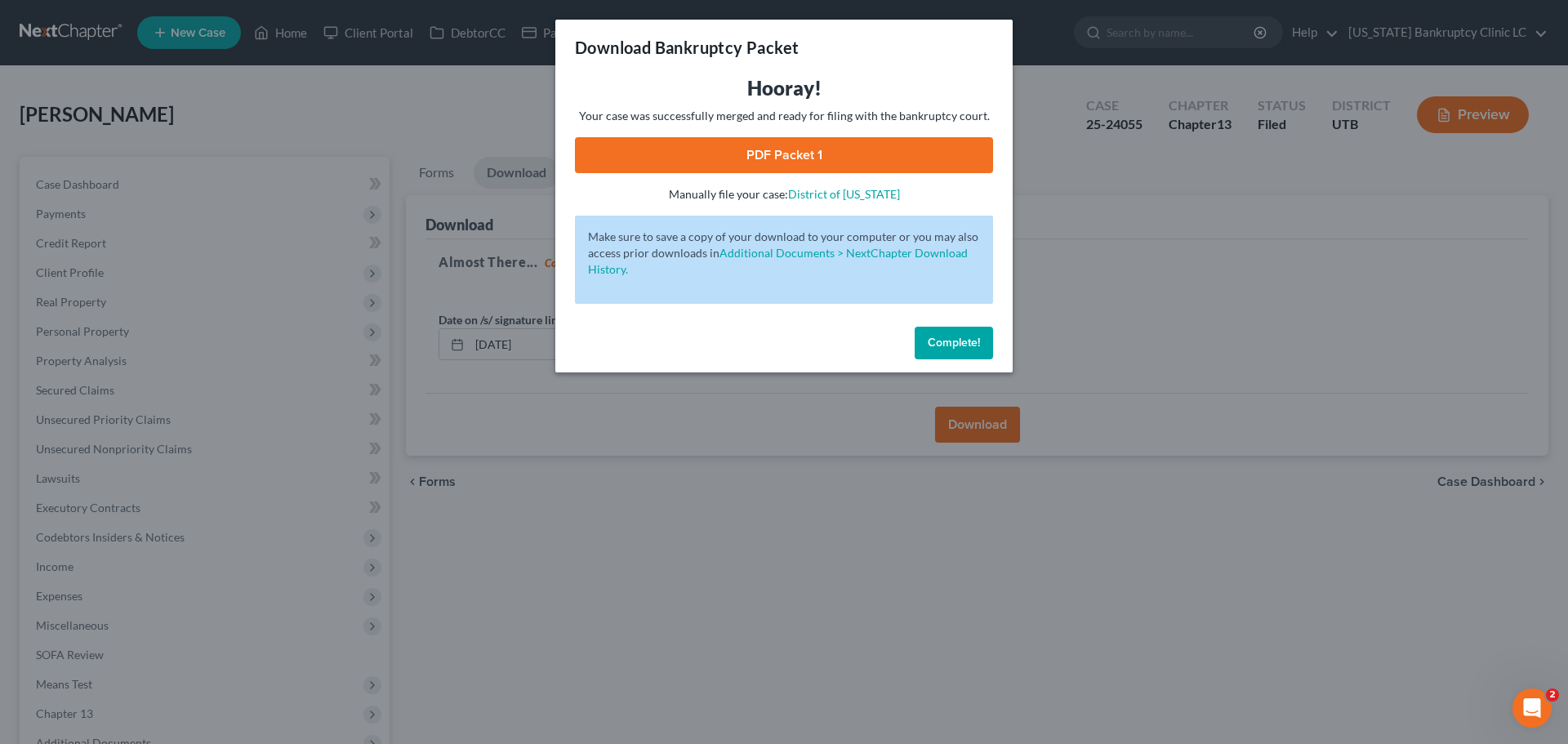
click at [789, 145] on link "PDF Packet 1" at bounding box center [784, 155] width 418 height 36
click at [937, 348] on span "Complete!" at bounding box center [953, 342] width 52 height 14
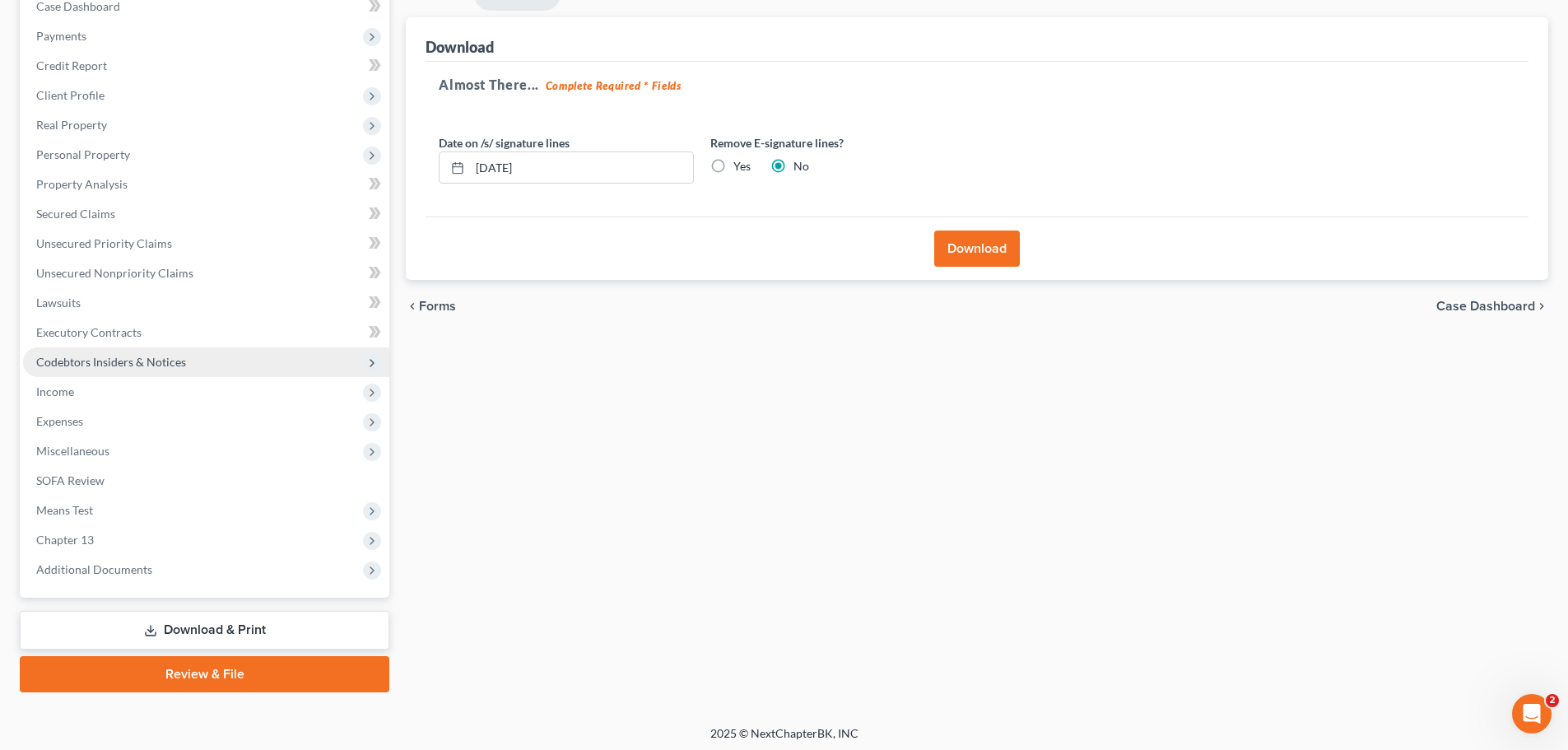
scroll to position [184, 0]
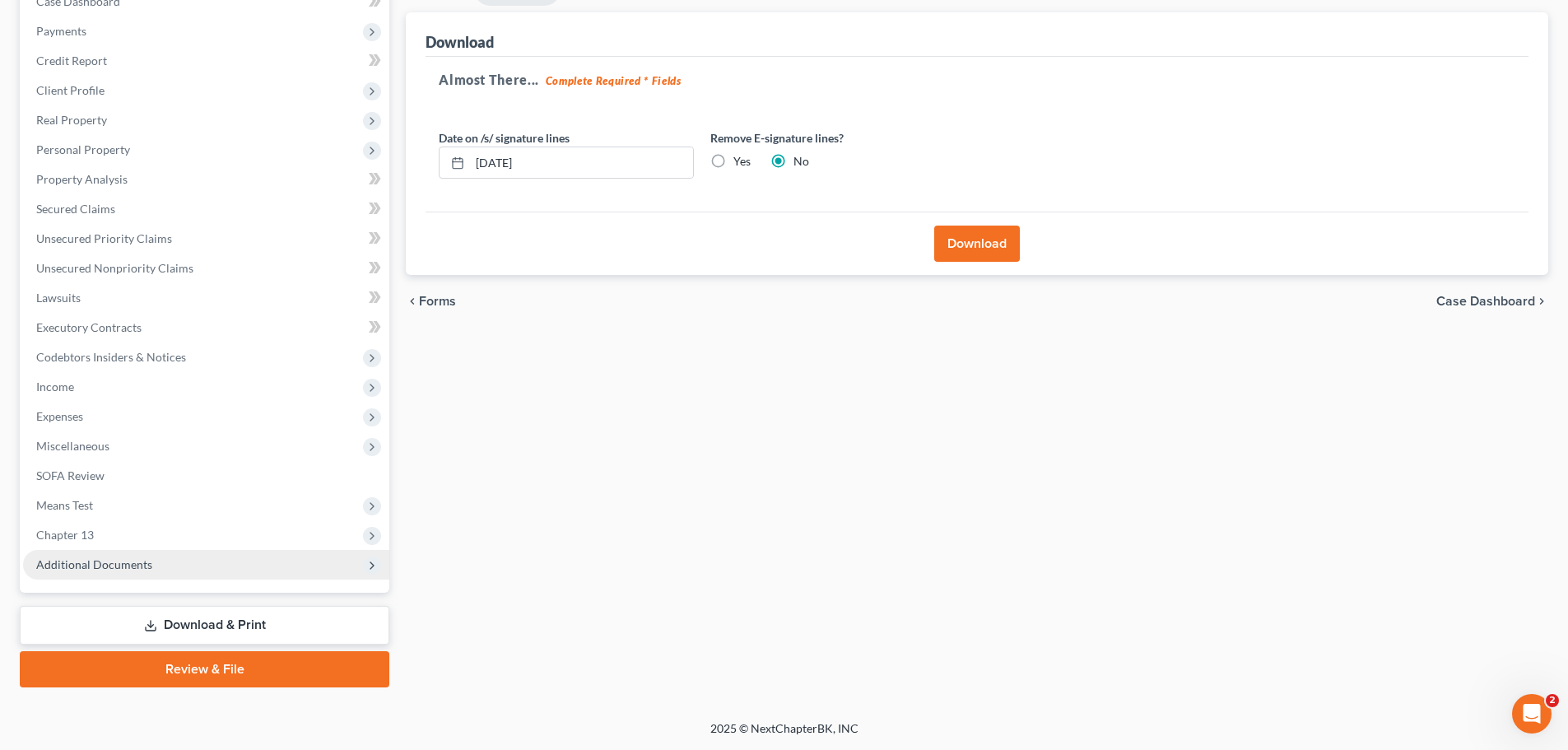
click at [118, 565] on span "Additional Documents" at bounding box center [95, 564] width 116 height 14
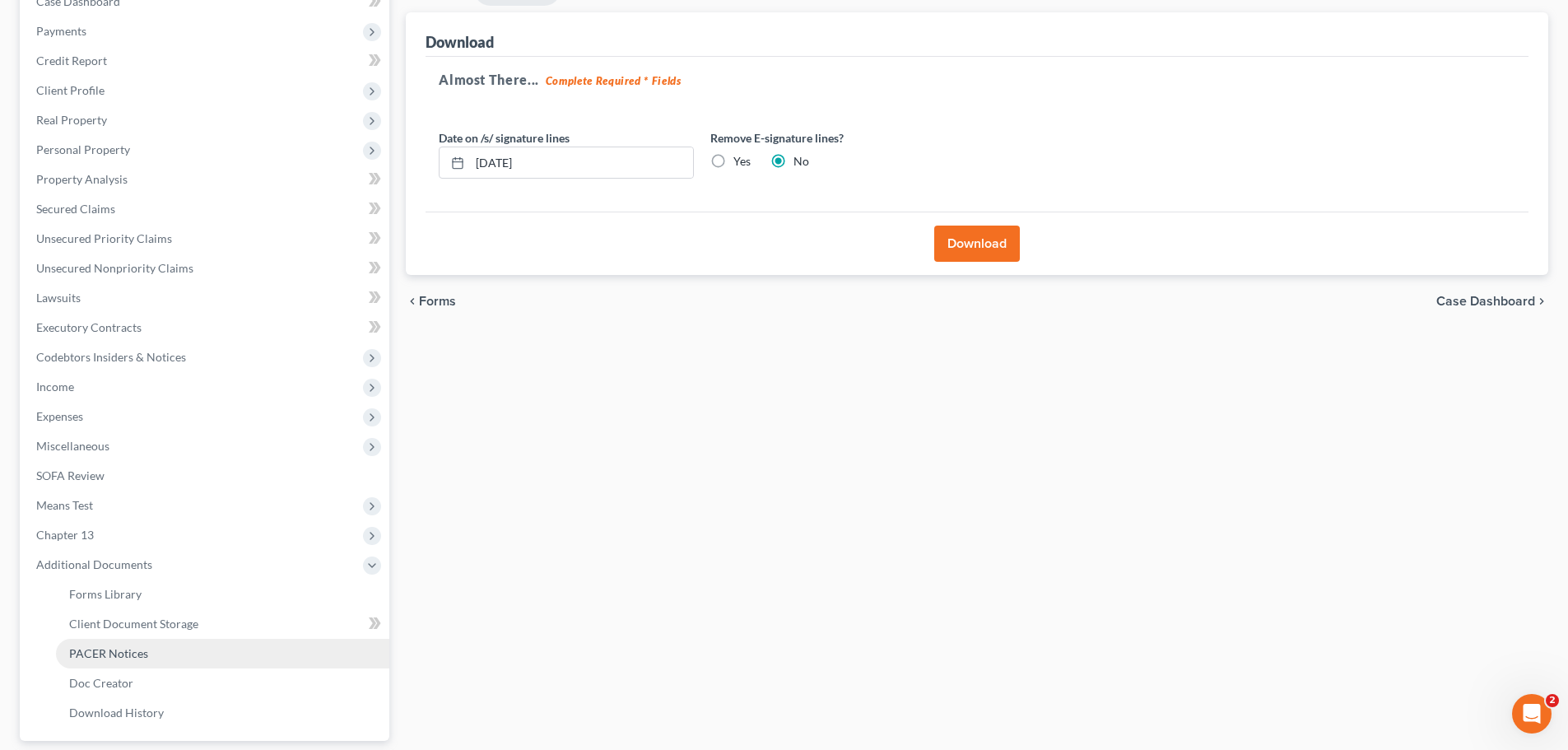
click at [148, 643] on link "PACER Notices" at bounding box center [222, 654] width 333 height 30
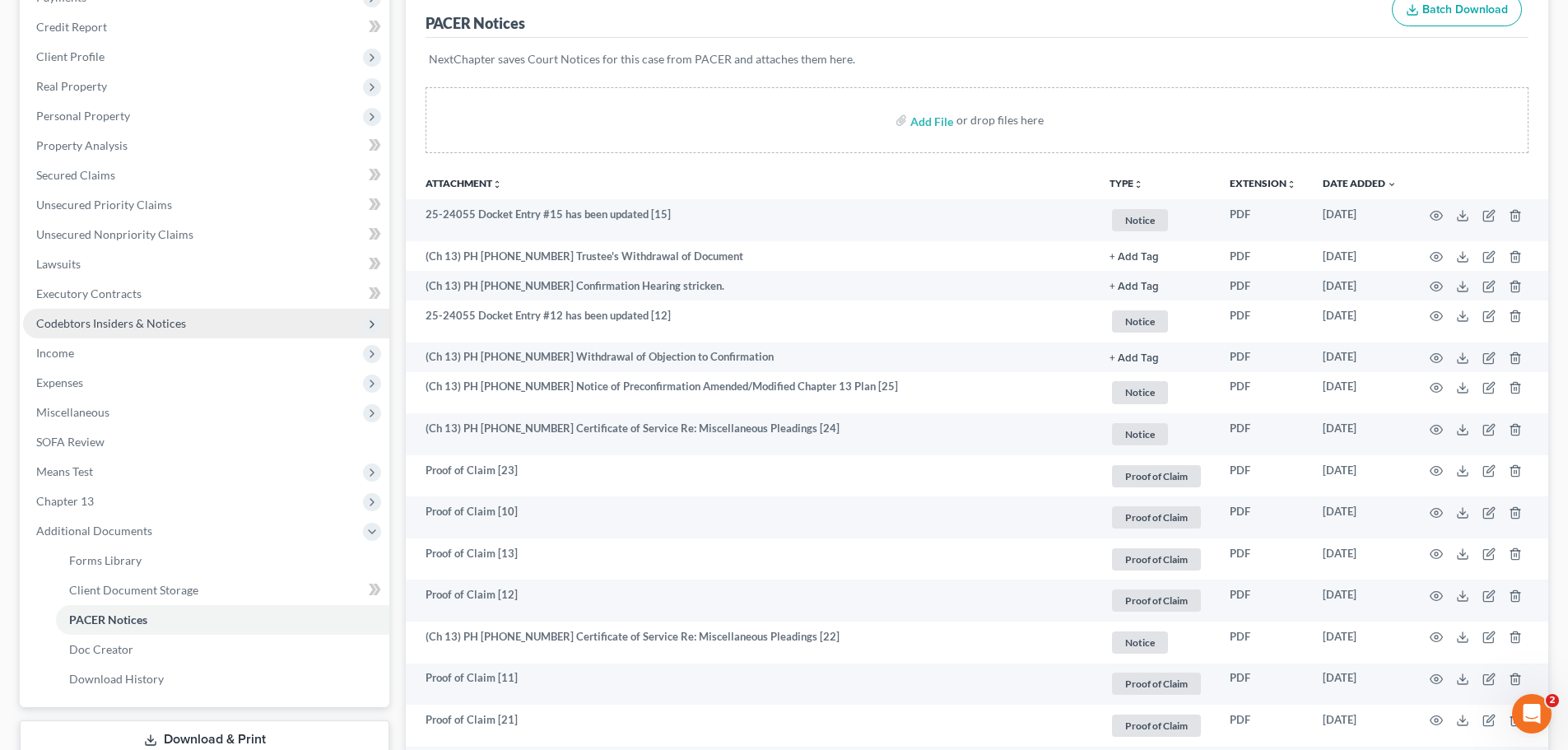
scroll to position [247, 0]
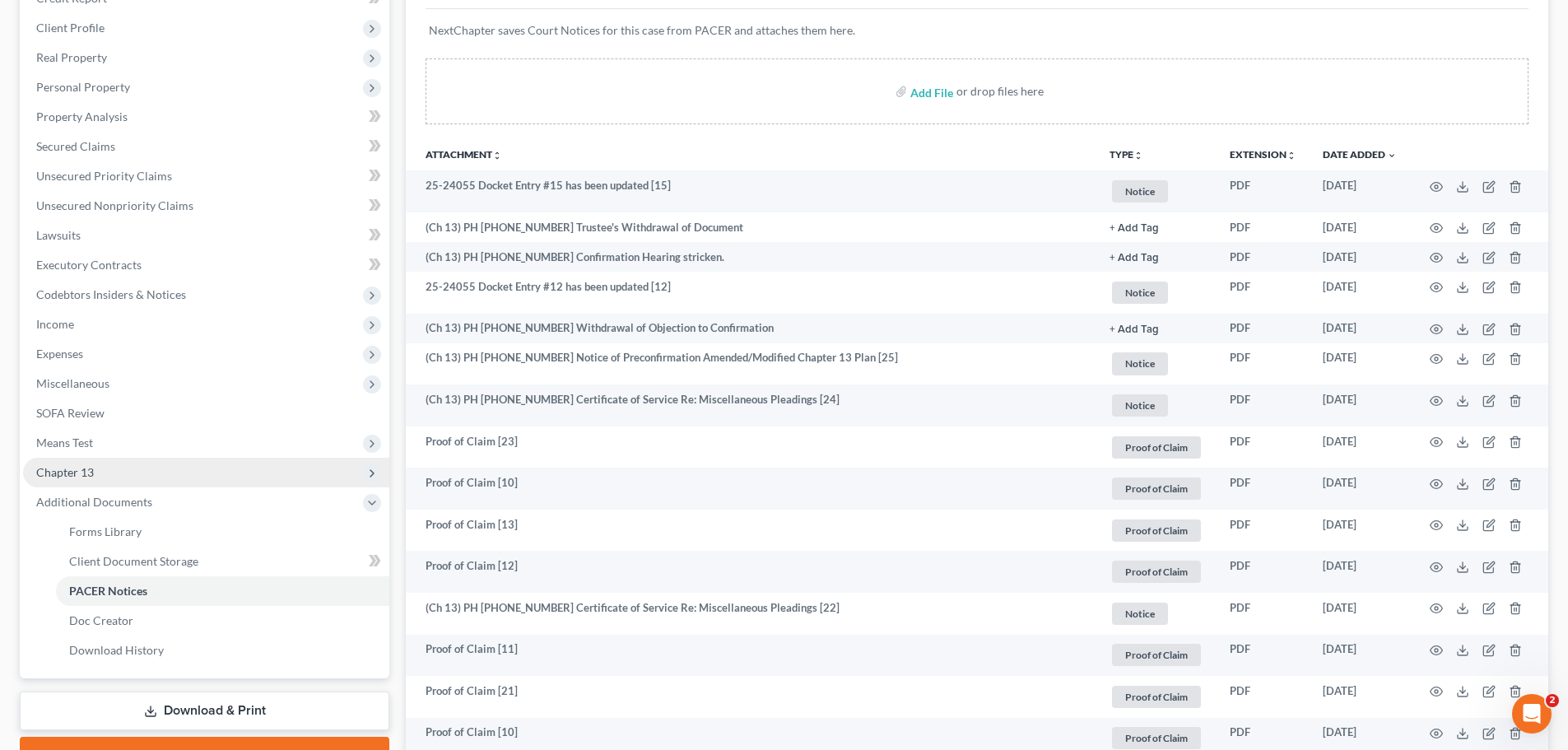
click at [133, 477] on span "Chapter 13" at bounding box center [206, 472] width 366 height 30
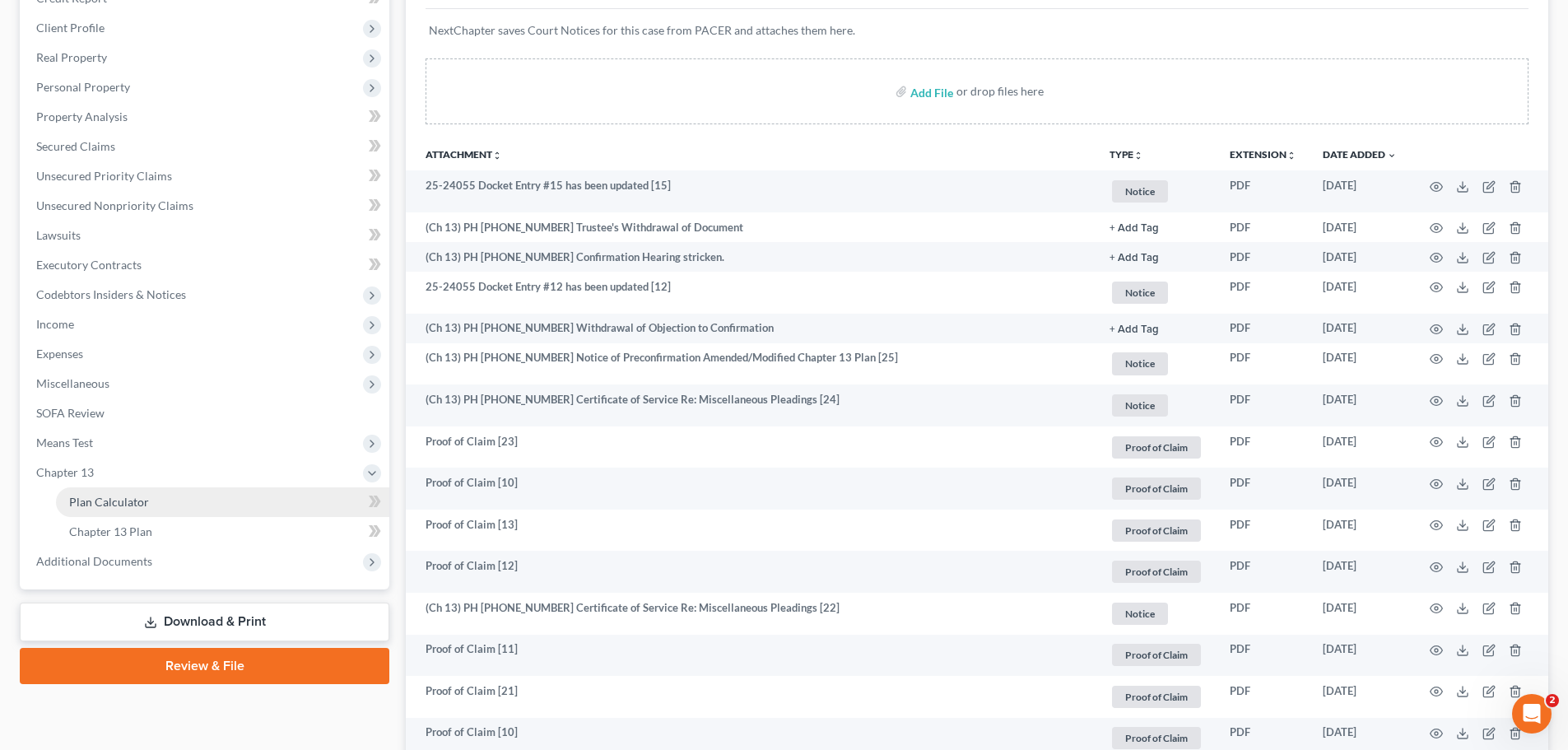
click at [133, 496] on span "Plan Calculator" at bounding box center [109, 502] width 80 height 14
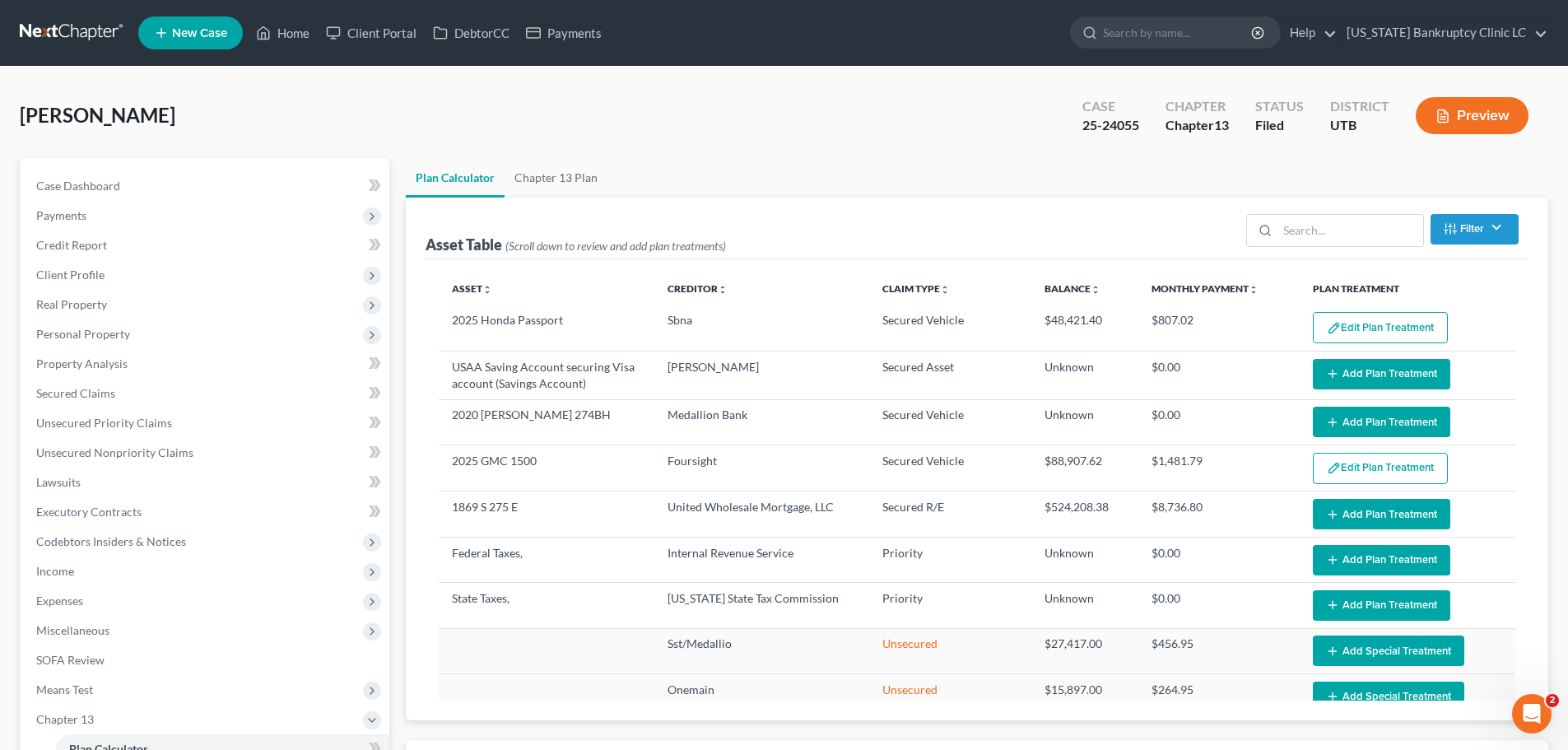
select select "59"
click at [1360, 513] on button "Add Plan Treatment" at bounding box center [1381, 514] width 137 height 31
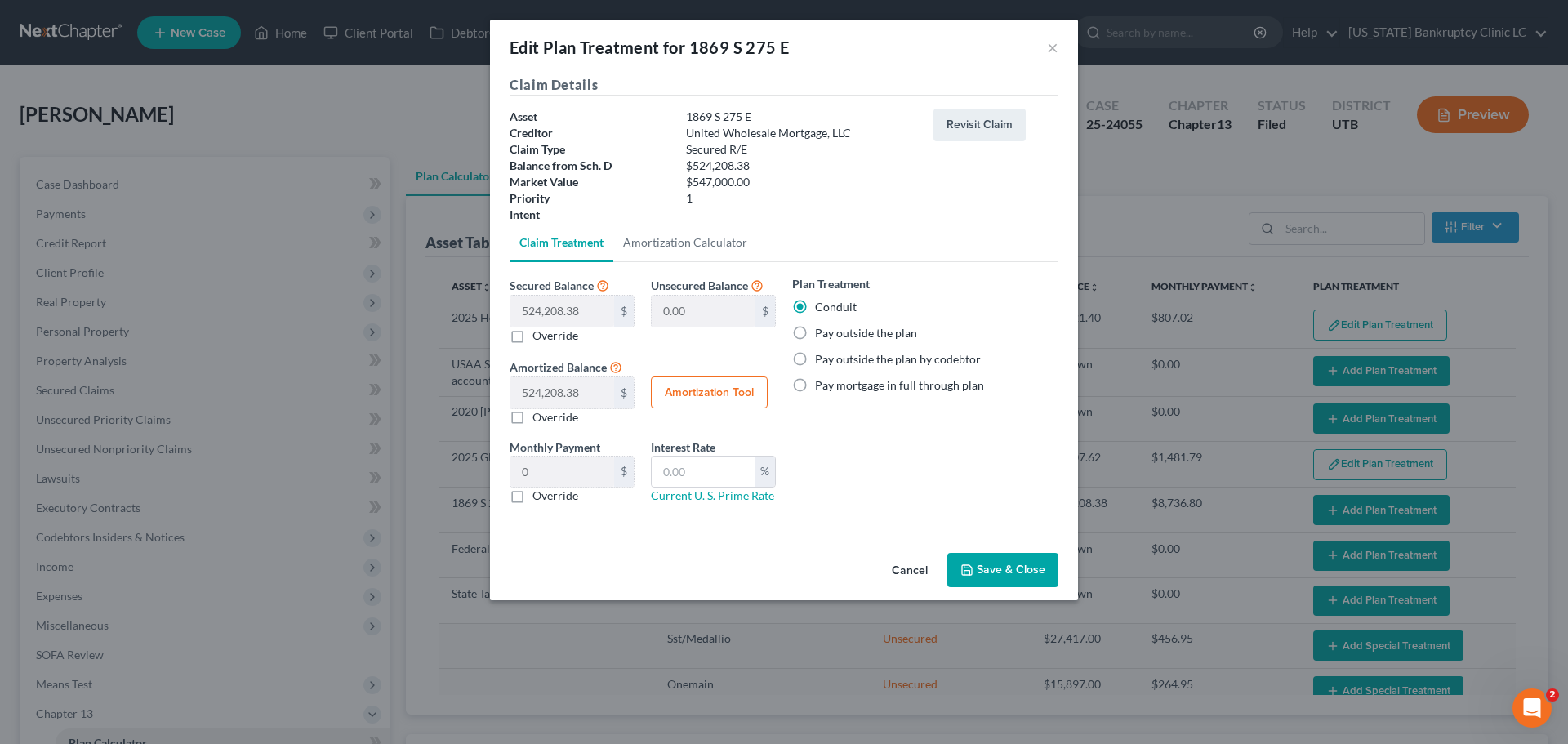
click at [831, 331] on label "Pay outside the plan" at bounding box center [866, 332] width 102 height 16
click at [831, 331] on input "Pay outside the plan" at bounding box center [827, 330] width 11 height 11
radio input "true"
click at [1008, 561] on button "Save & Close" at bounding box center [1002, 570] width 111 height 35
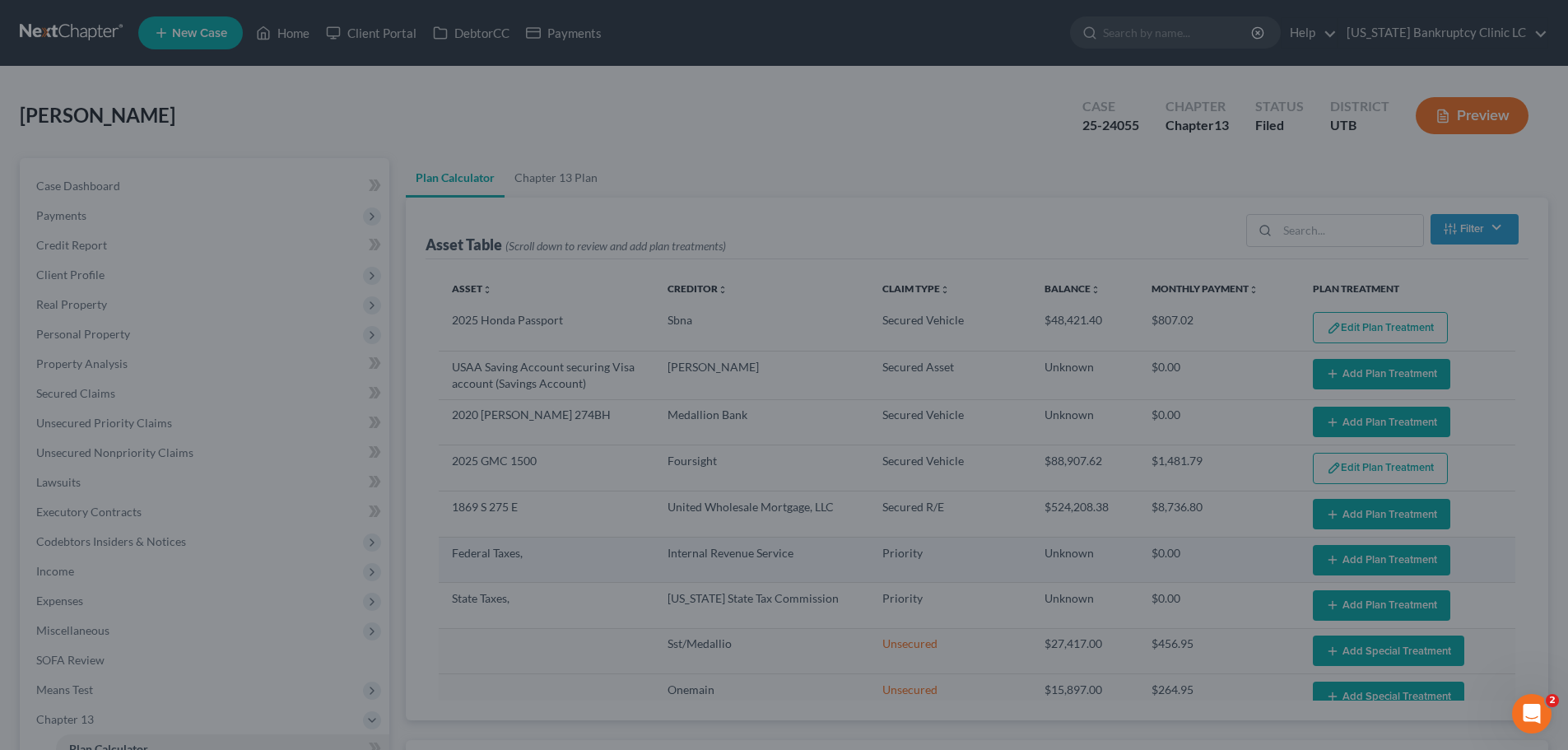
select select "59"
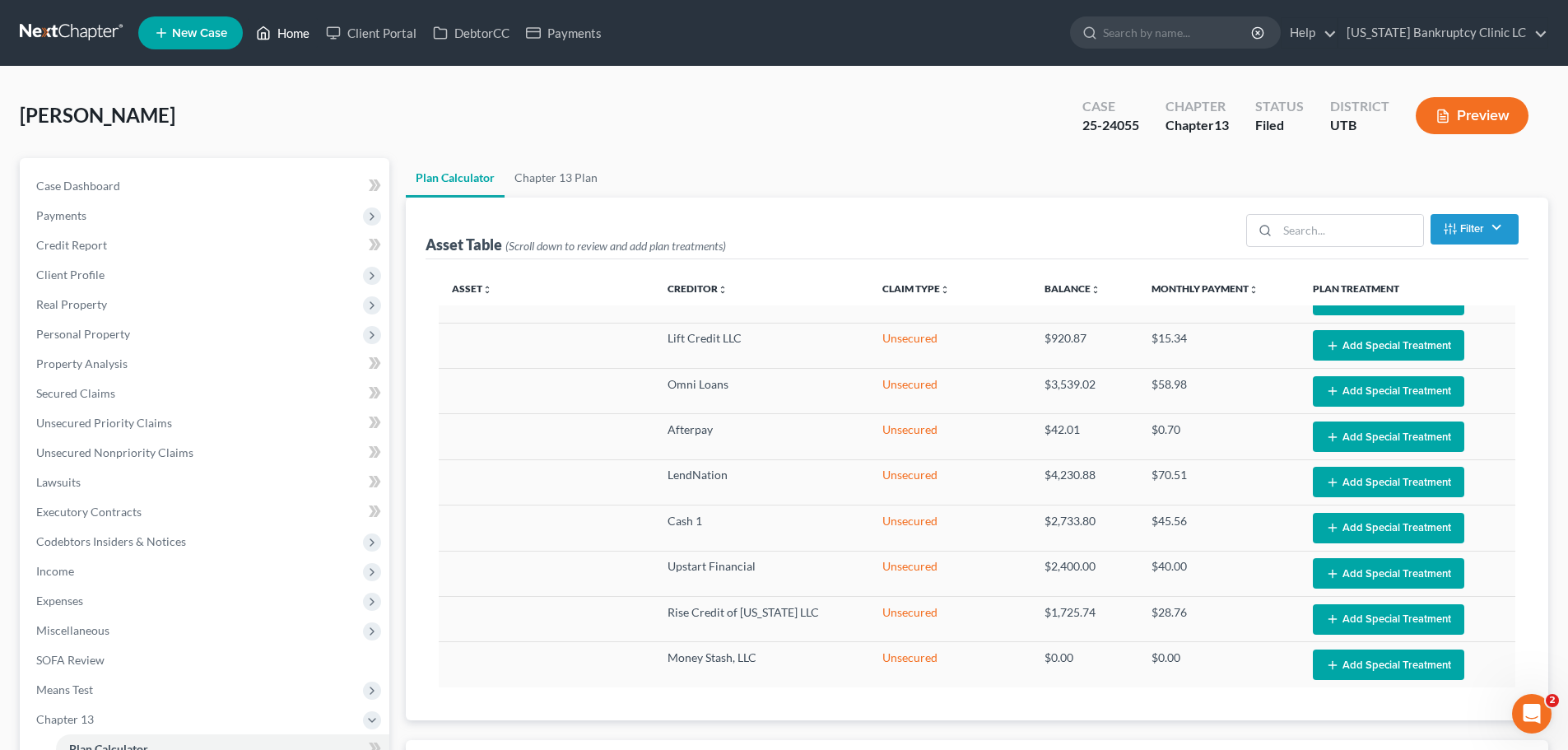
click at [289, 28] on link "Home" at bounding box center [283, 32] width 70 height 30
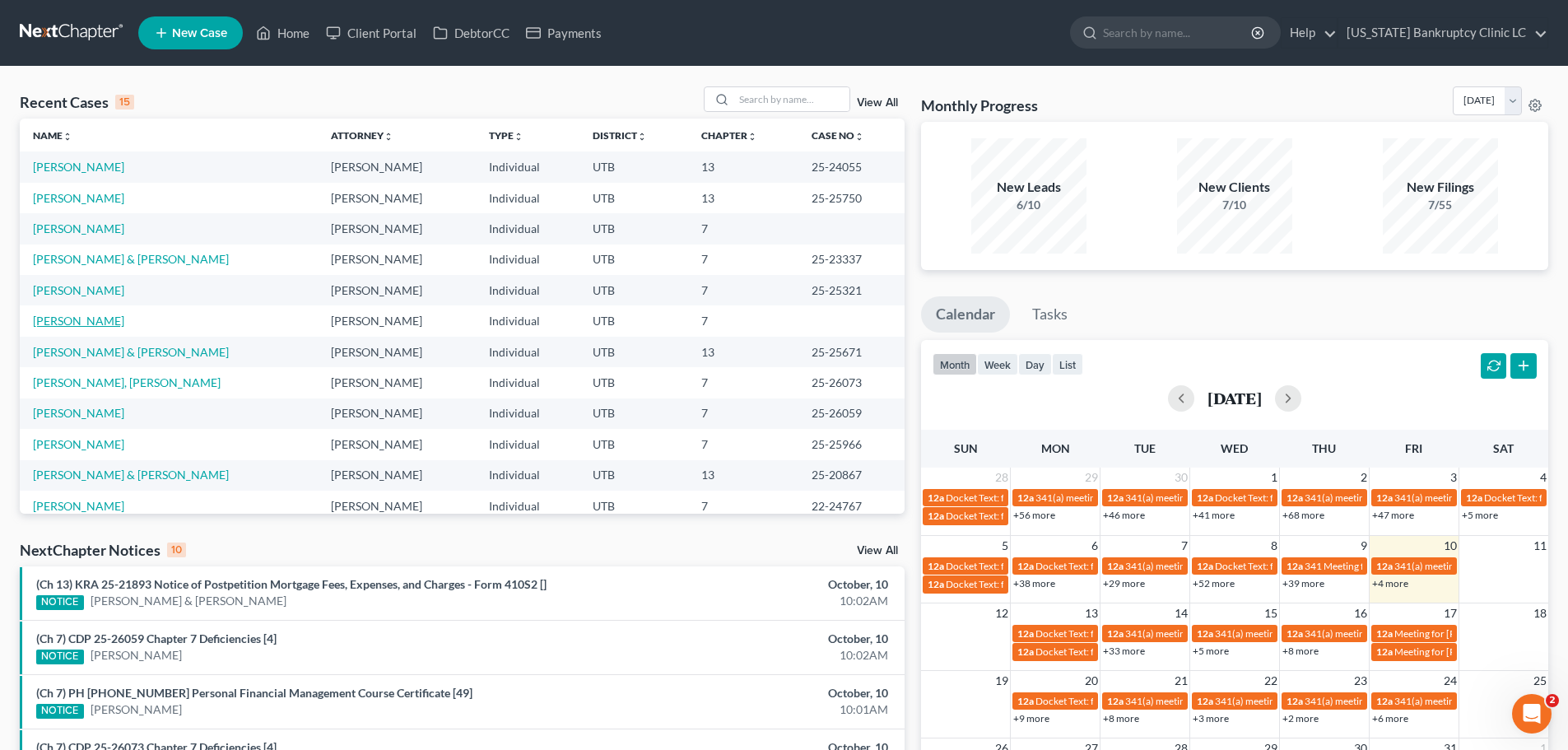
click at [72, 323] on link "[PERSON_NAME]" at bounding box center [78, 320] width 91 height 14
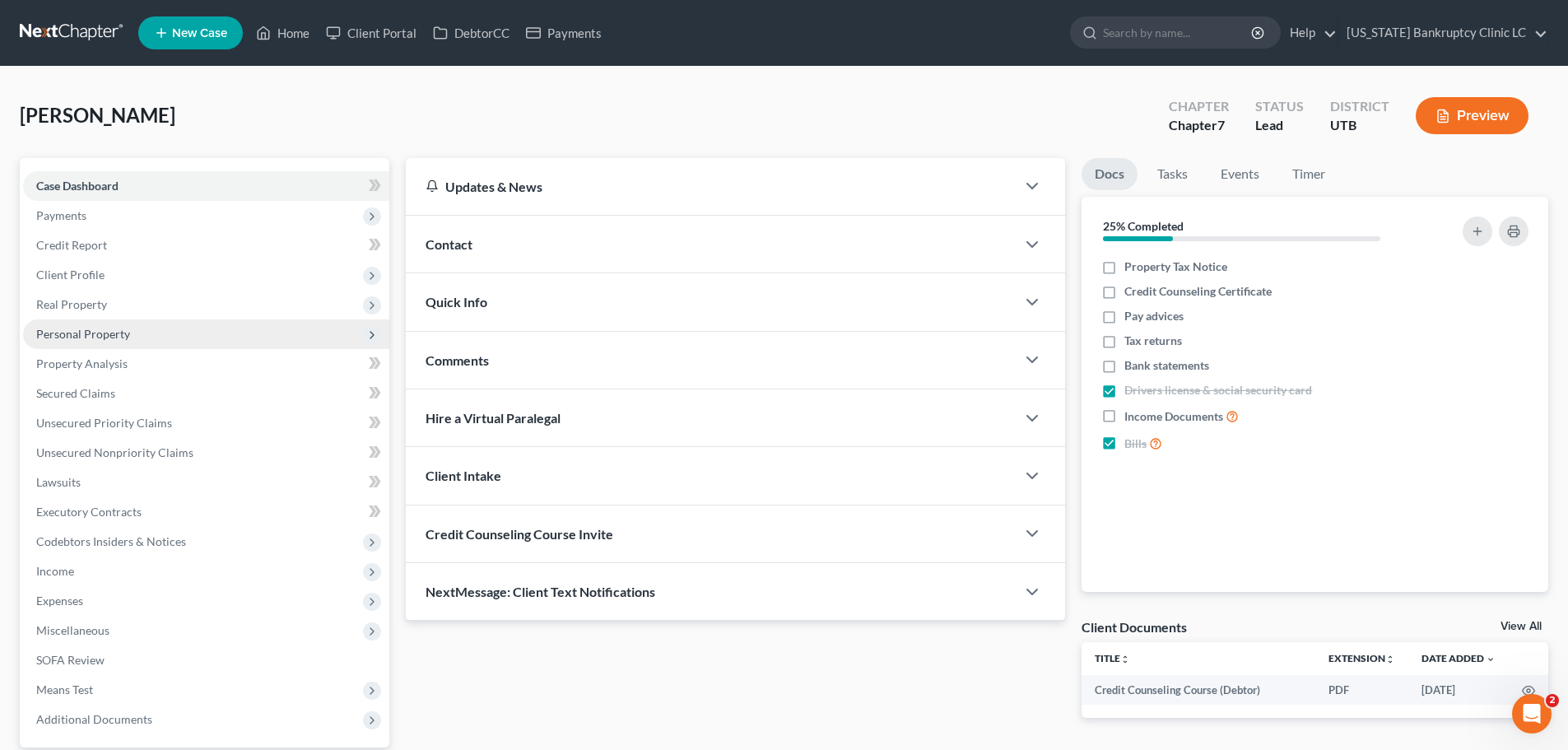
click at [152, 334] on span "Personal Property" at bounding box center [206, 334] width 366 height 30
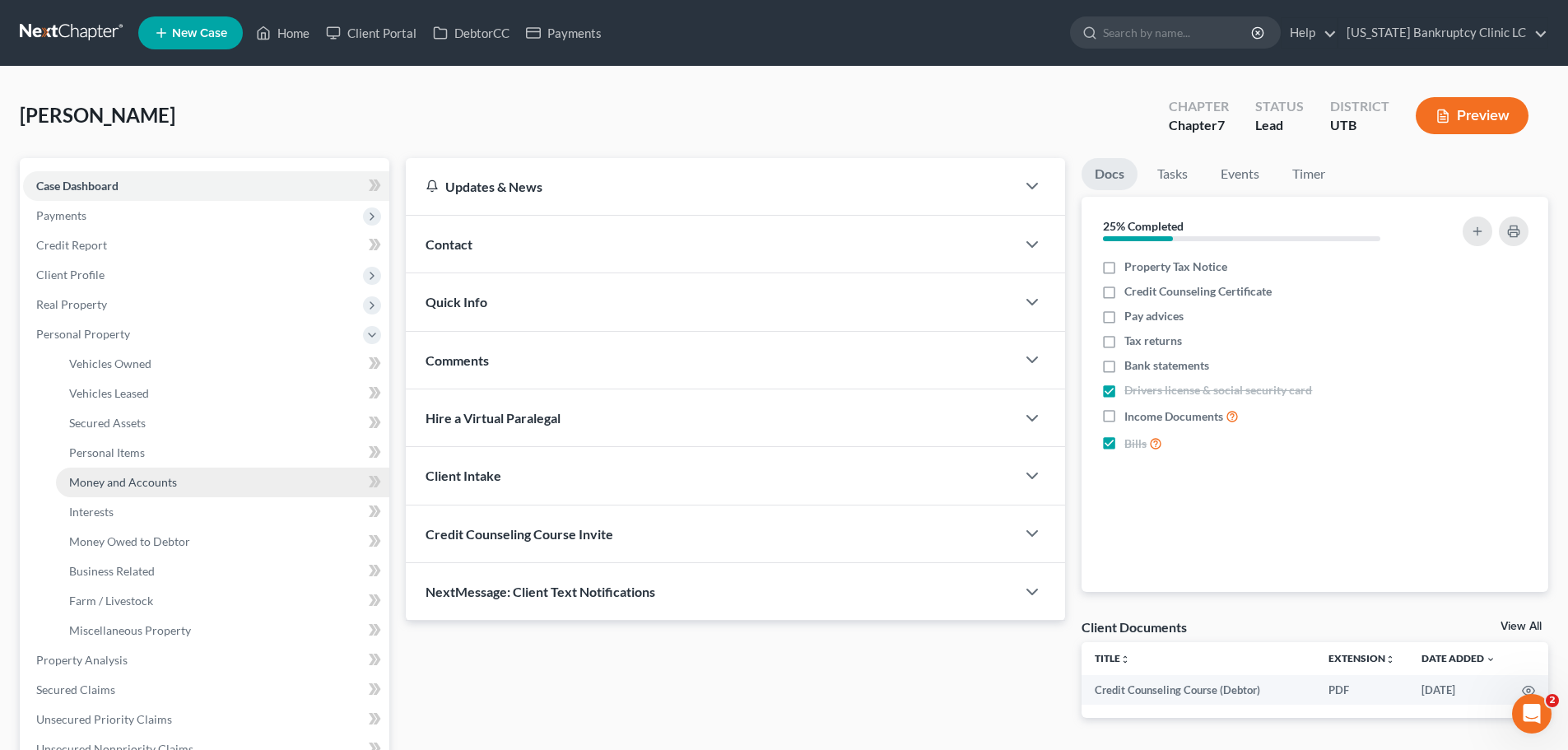
click at [133, 485] on span "Money and Accounts" at bounding box center [123, 482] width 108 height 14
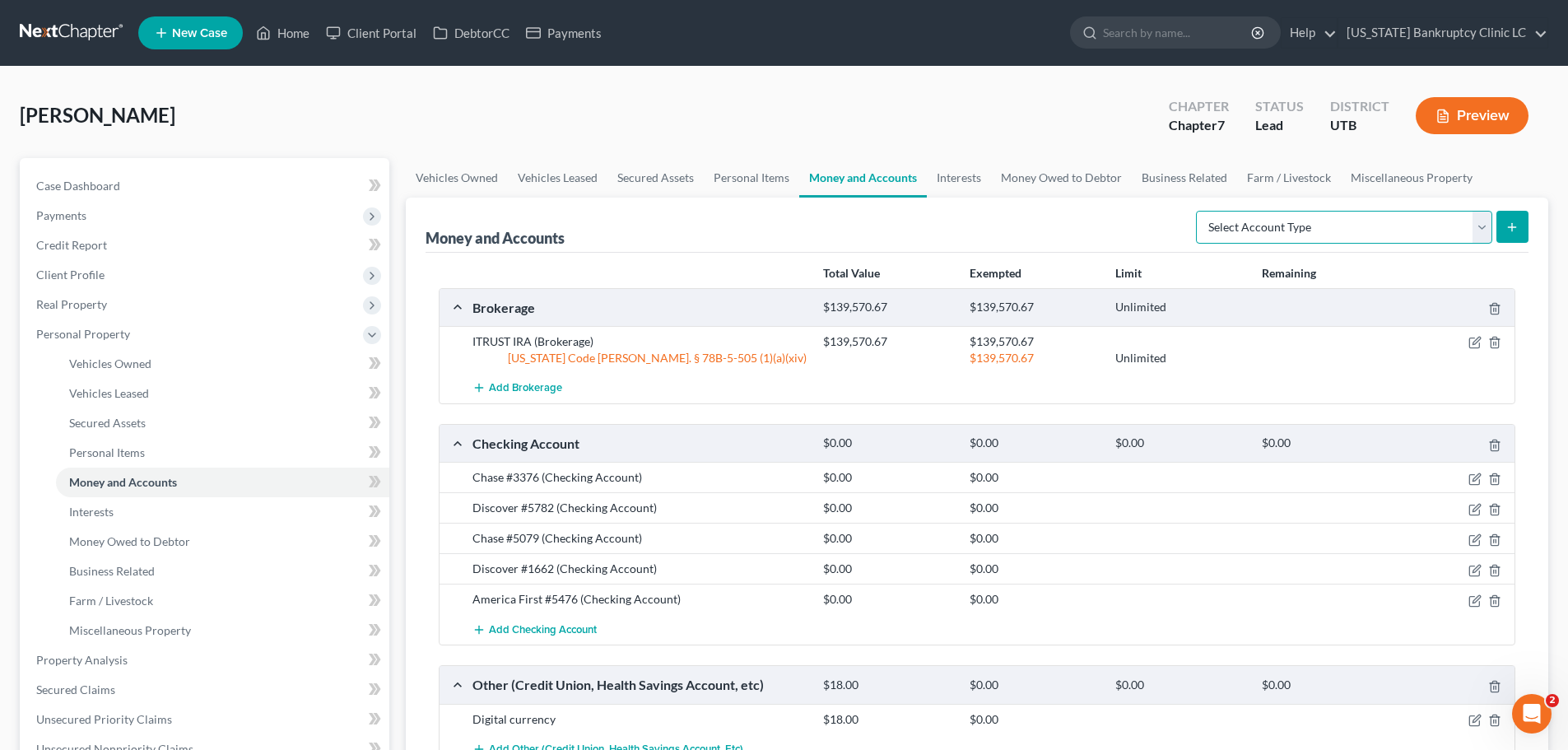
click at [1476, 229] on select "Select Account Type Brokerage Cash on Hand Certificates of Deposit Checking Acc…" at bounding box center [1344, 227] width 297 height 33
select select "checking"
click at [1199, 211] on select "Select Account Type Brokerage Cash on Hand Certificates of Deposit Checking Acc…" at bounding box center [1344, 227] width 297 height 33
click at [1510, 230] on icon "submit" at bounding box center [1512, 227] width 13 height 13
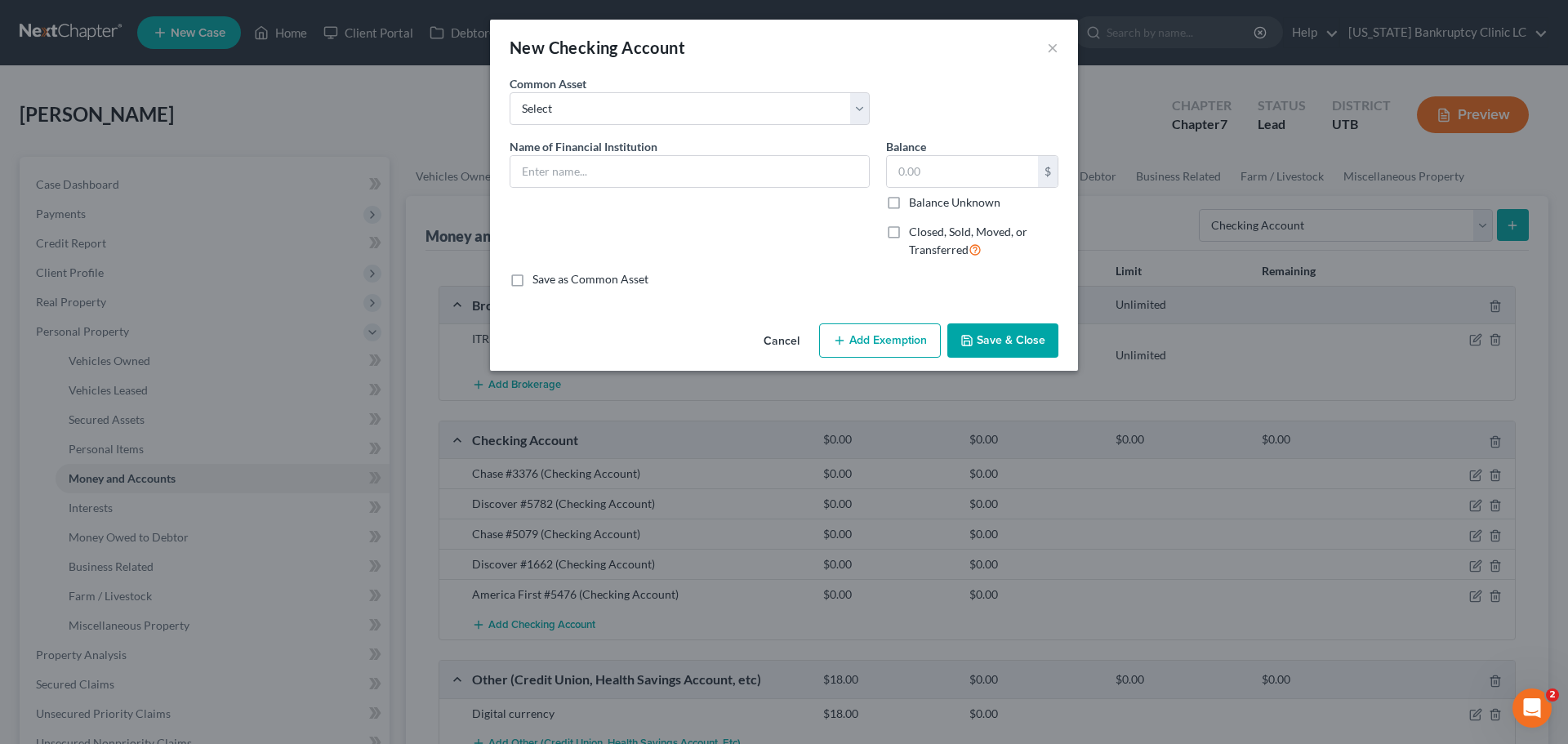
click at [781, 342] on button "Cancel" at bounding box center [781, 341] width 62 height 33
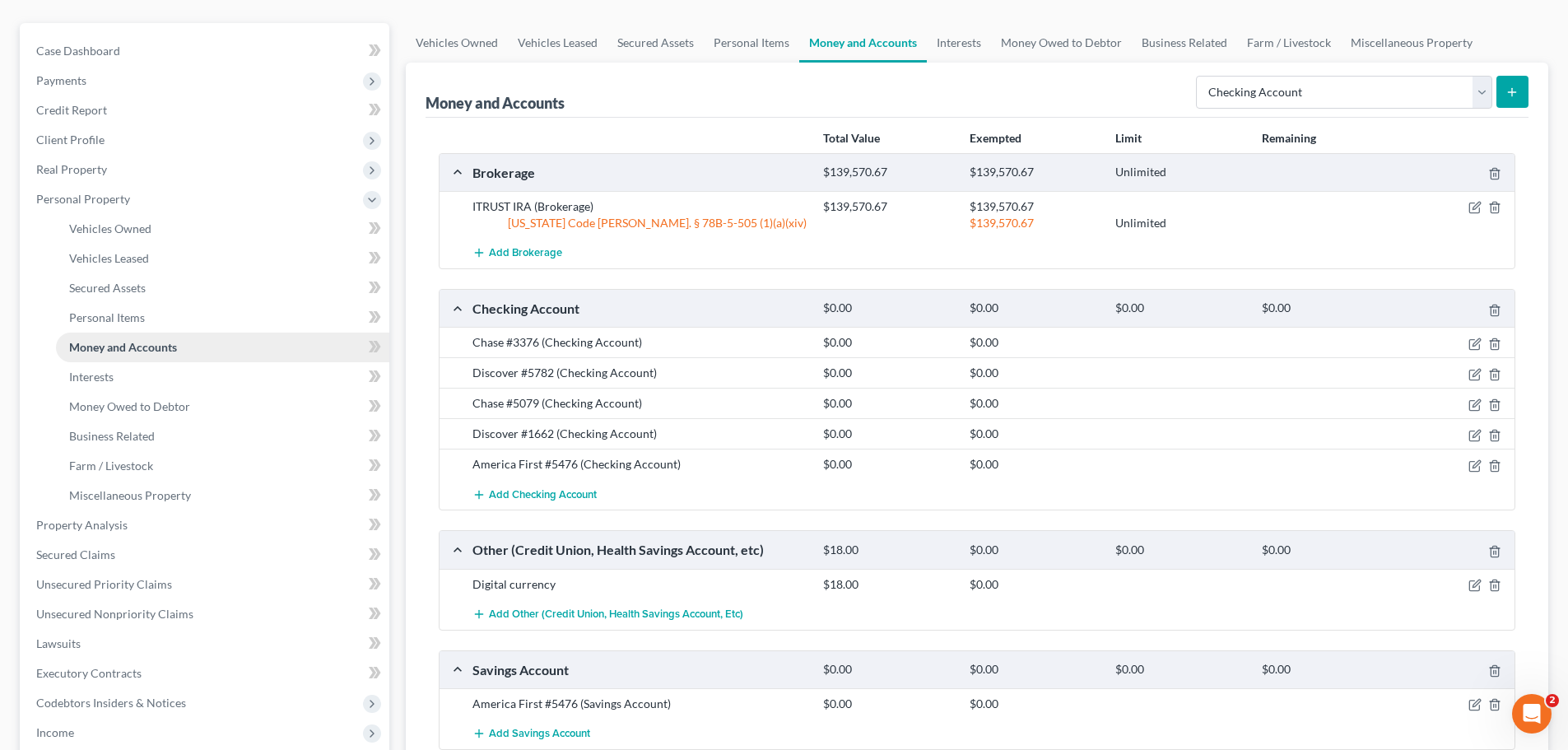
scroll to position [164, 0]
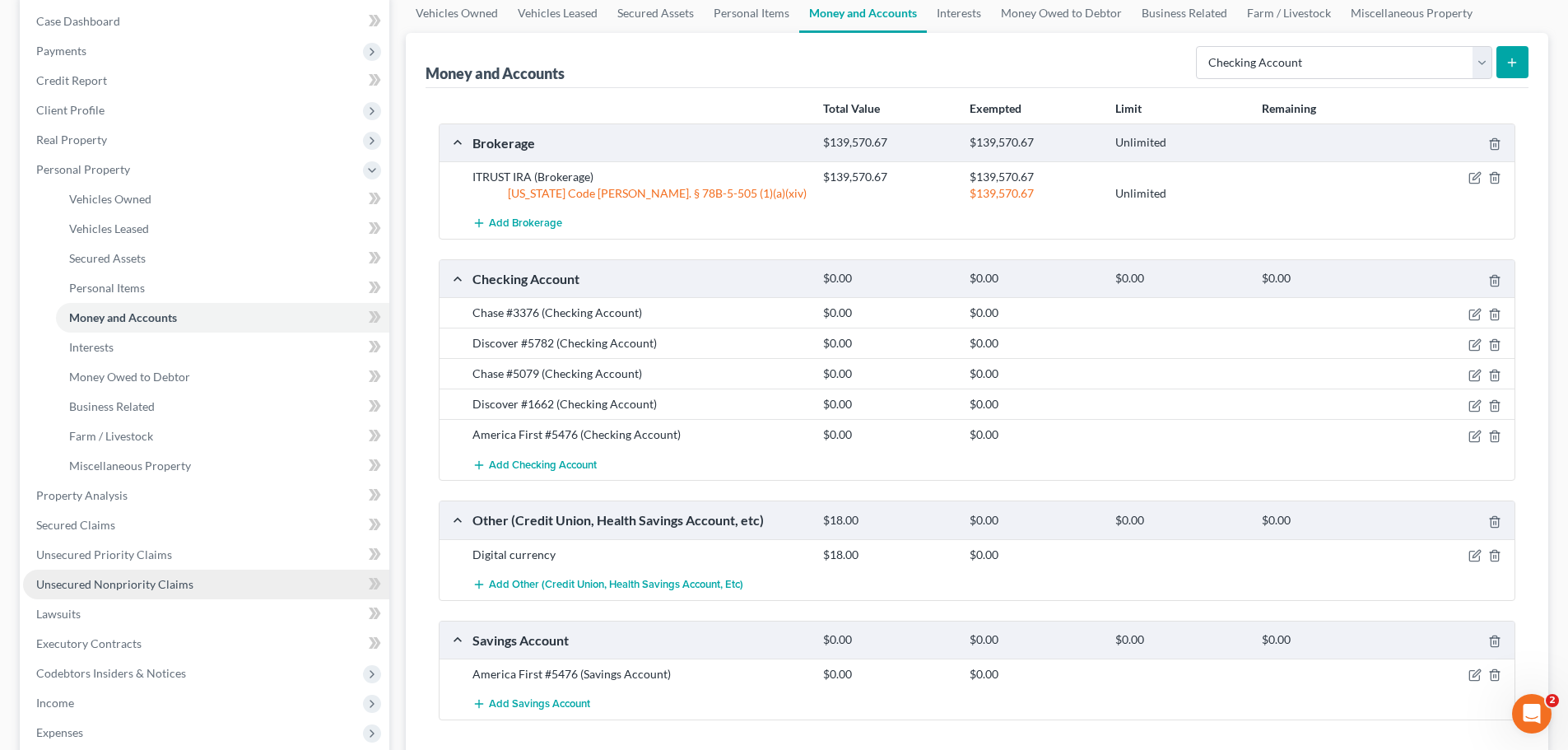
click at [136, 580] on span "Unsecured Nonpriority Claims" at bounding box center [115, 584] width 157 height 14
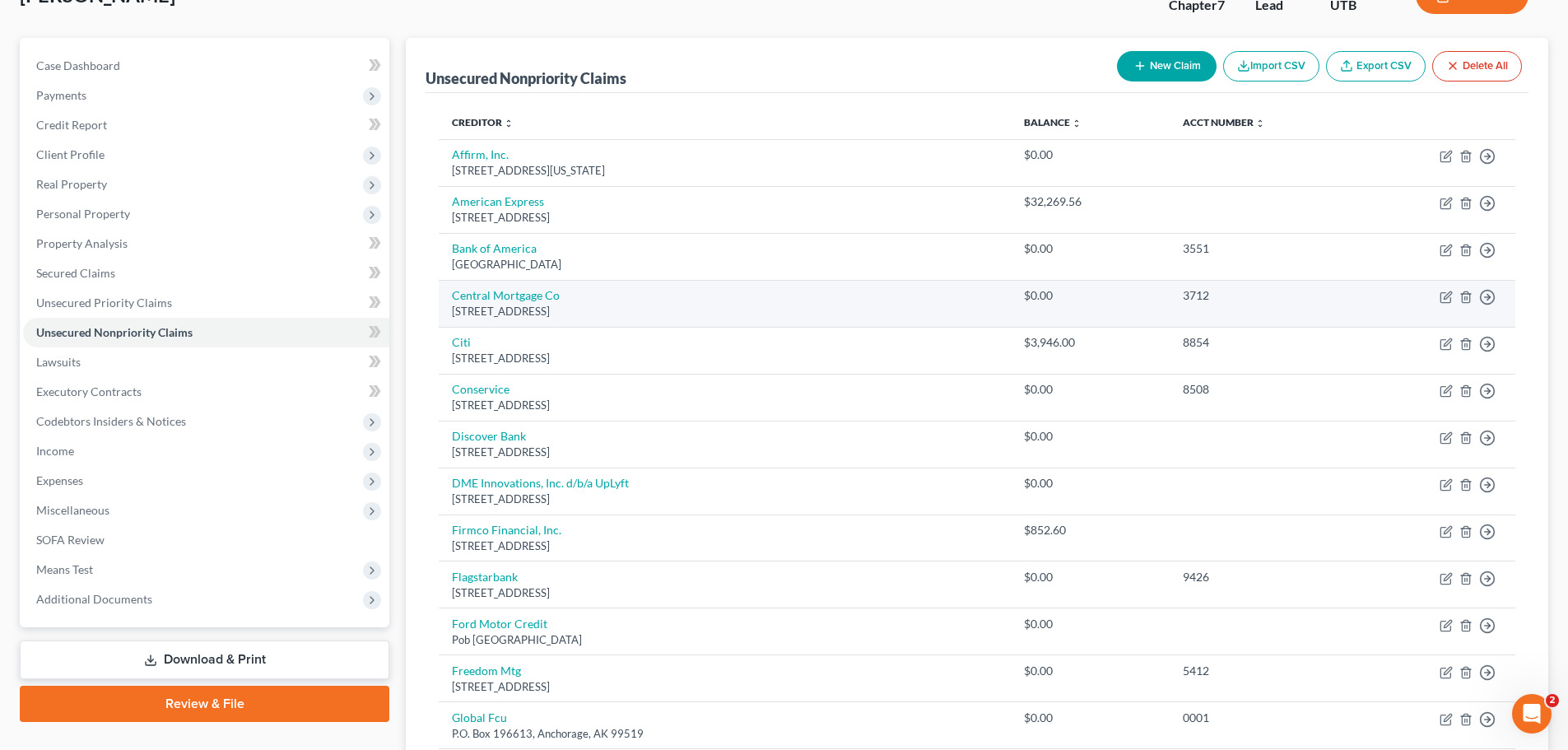
scroll to position [83, 0]
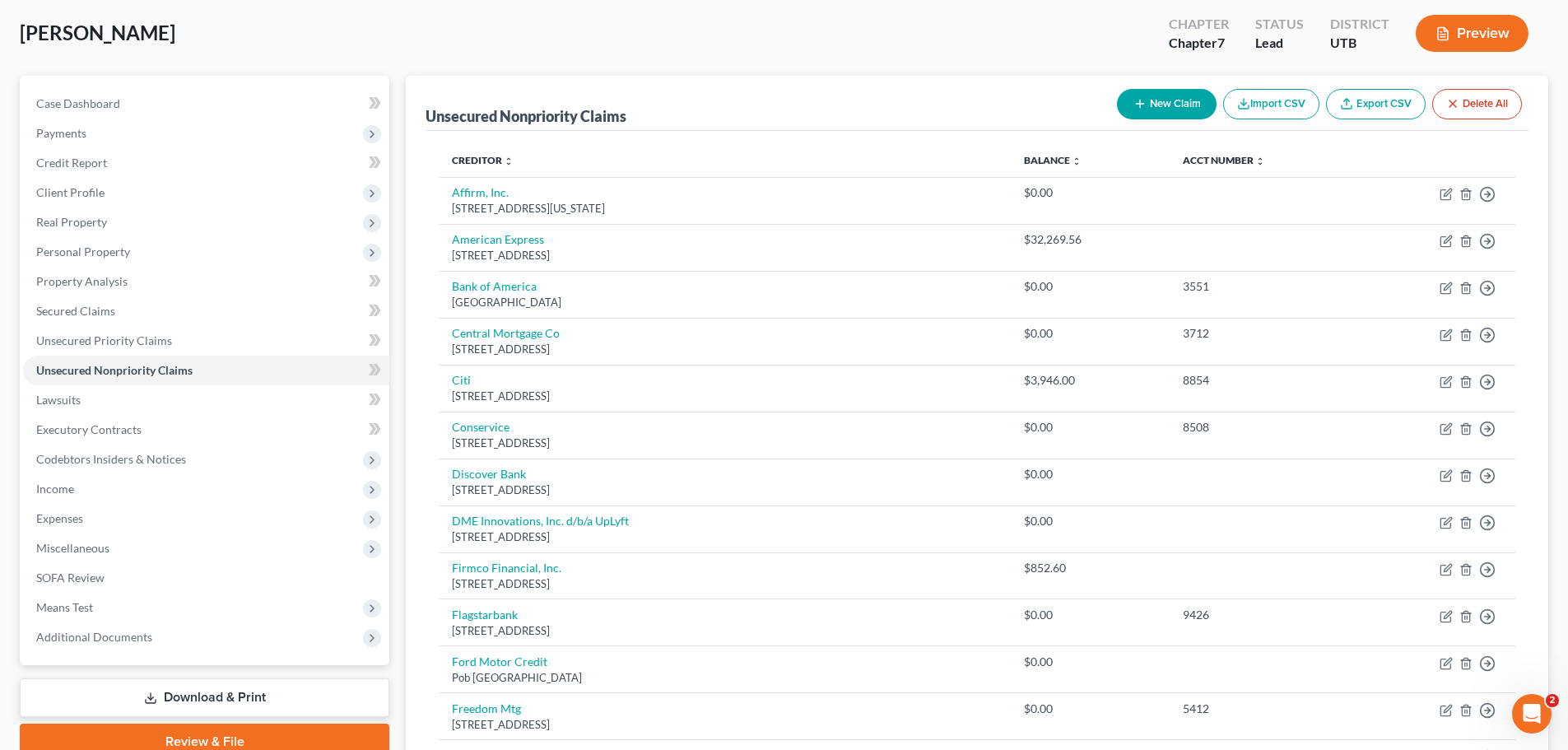
click at [1159, 109] on button "New Claim" at bounding box center [1167, 104] width 100 height 31
select select "0"
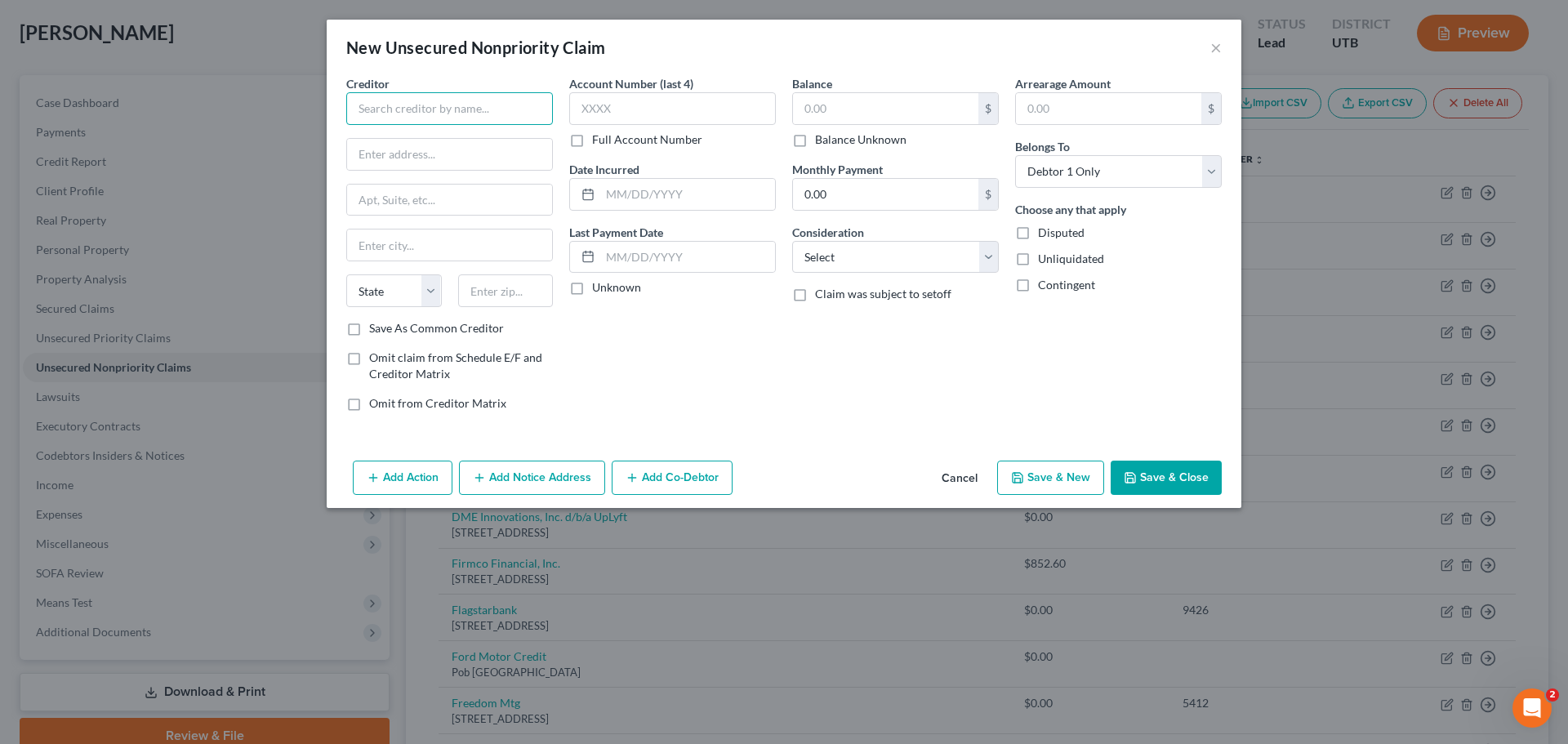
click at [484, 108] on input "text" at bounding box center [450, 108] width 206 height 33
type input "Firmco Financial"
click at [467, 157] on input "text" at bounding box center [450, 154] width 205 height 31
type input "[STREET_ADDRESS]"
type input "84107"
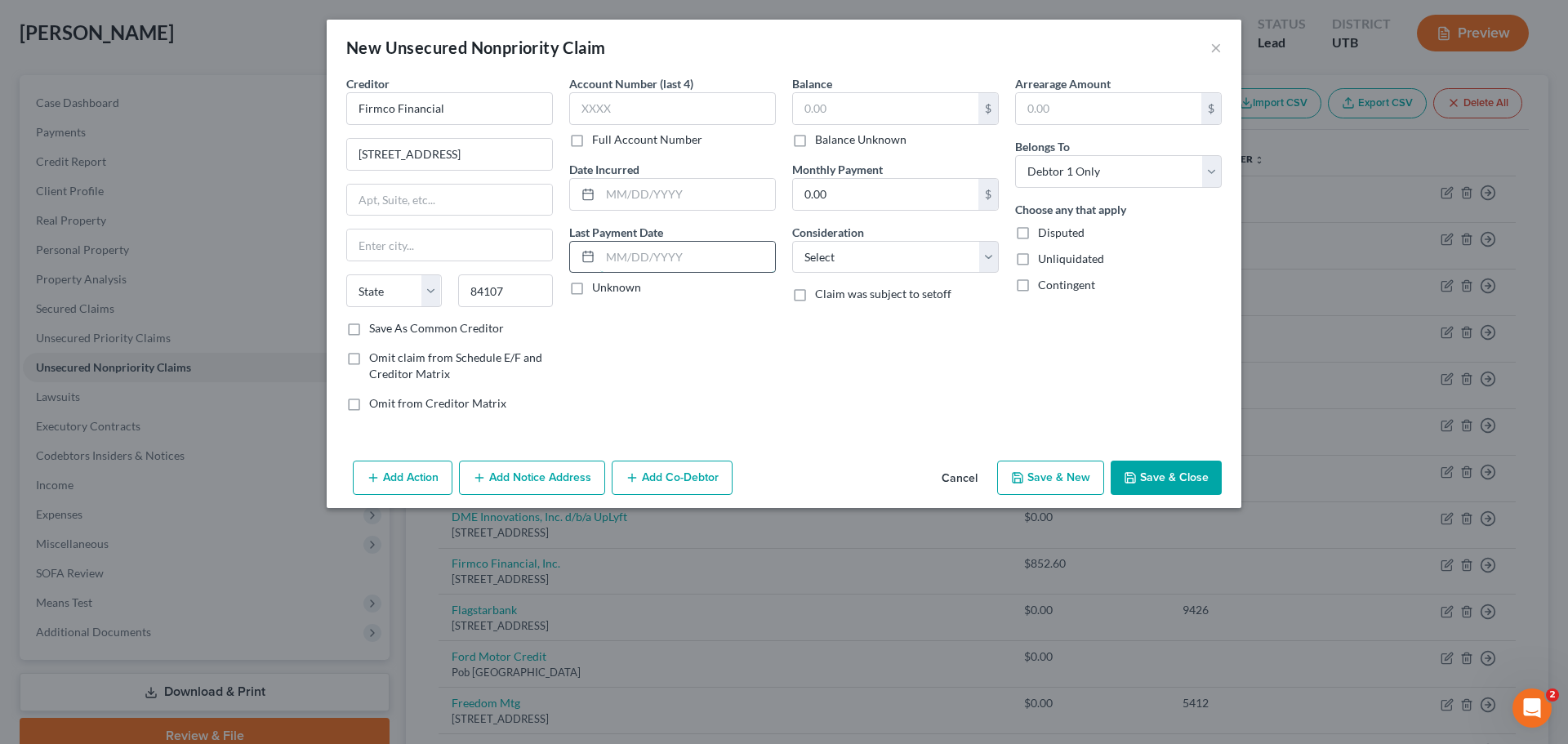
click at [662, 252] on input "text" at bounding box center [687, 257] width 175 height 31
type input "[GEOGRAPHIC_DATA]"
select select "46"
click at [850, 105] on input "text" at bounding box center [885, 108] width 185 height 31
type input "9,118.64"
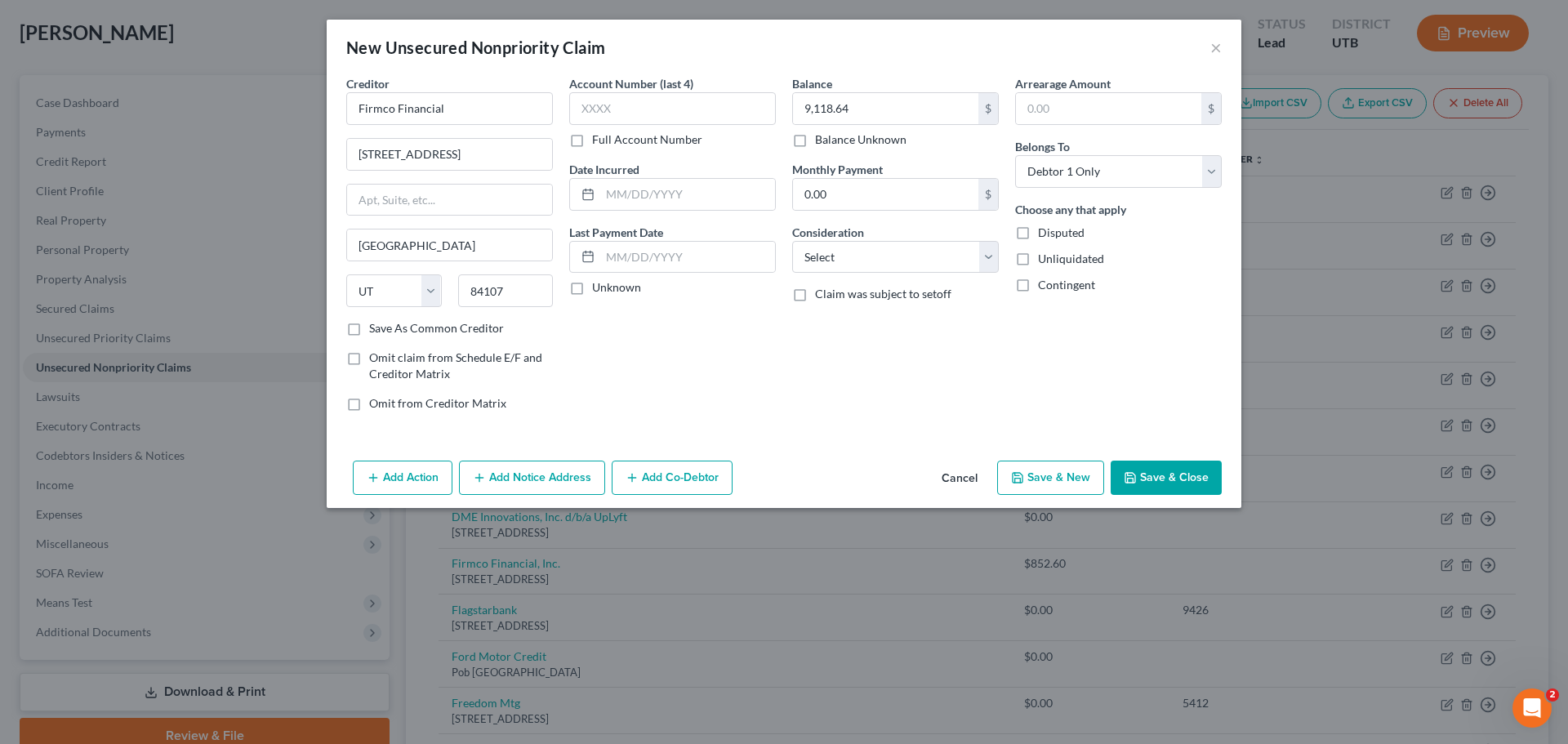
click at [1181, 479] on button "Save & Close" at bounding box center [1166, 478] width 111 height 35
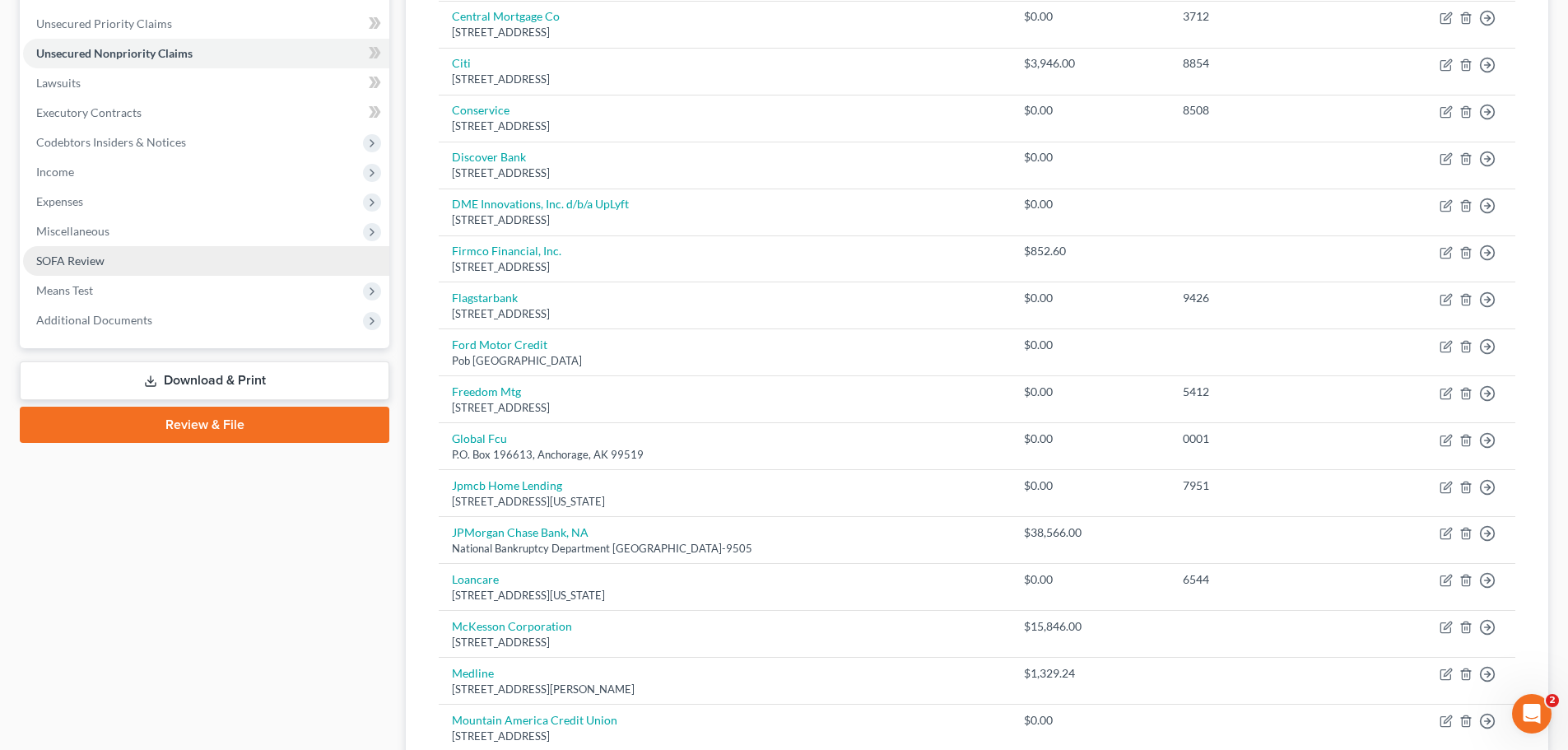
scroll to position [247, 0]
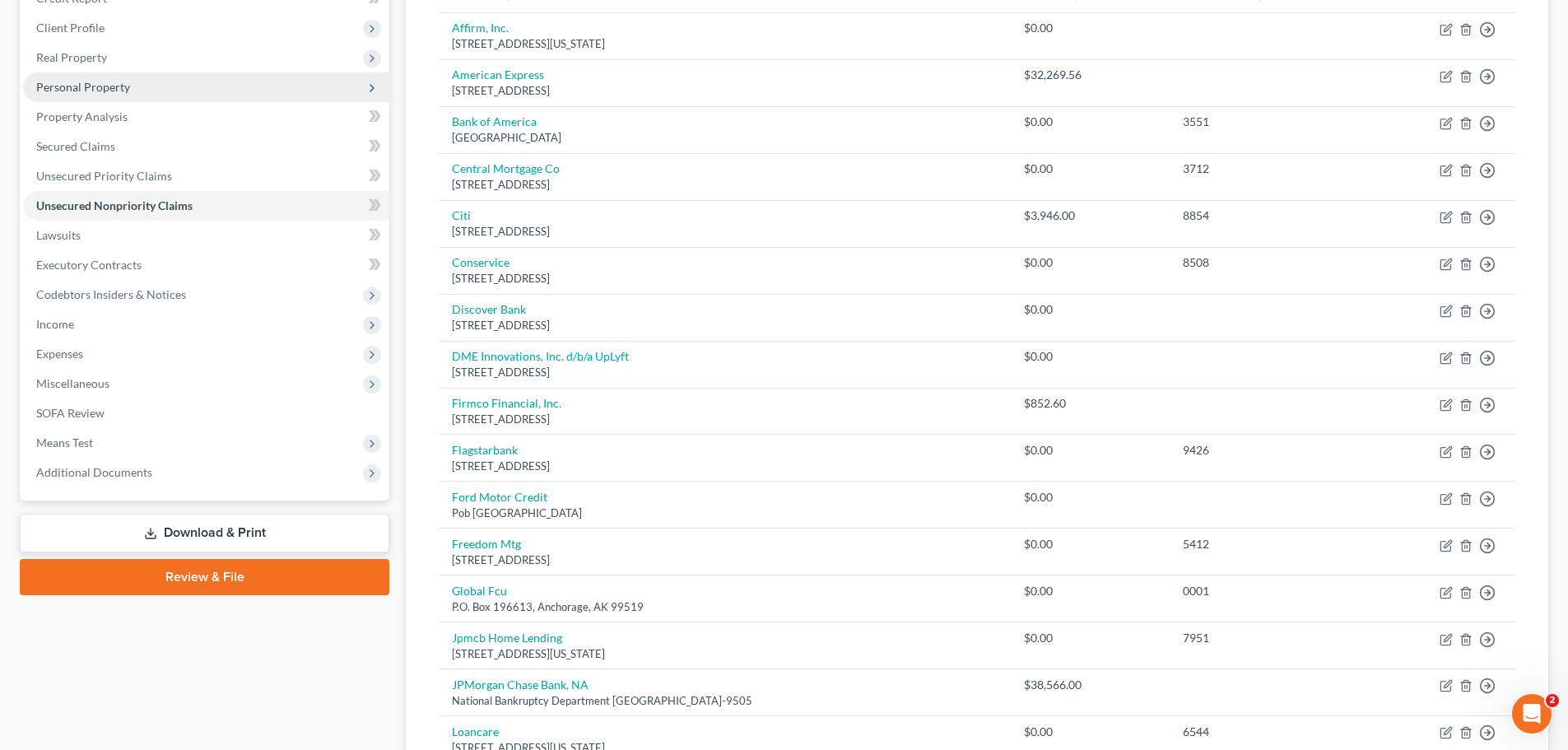
click at [185, 92] on span "Personal Property" at bounding box center [206, 87] width 366 height 30
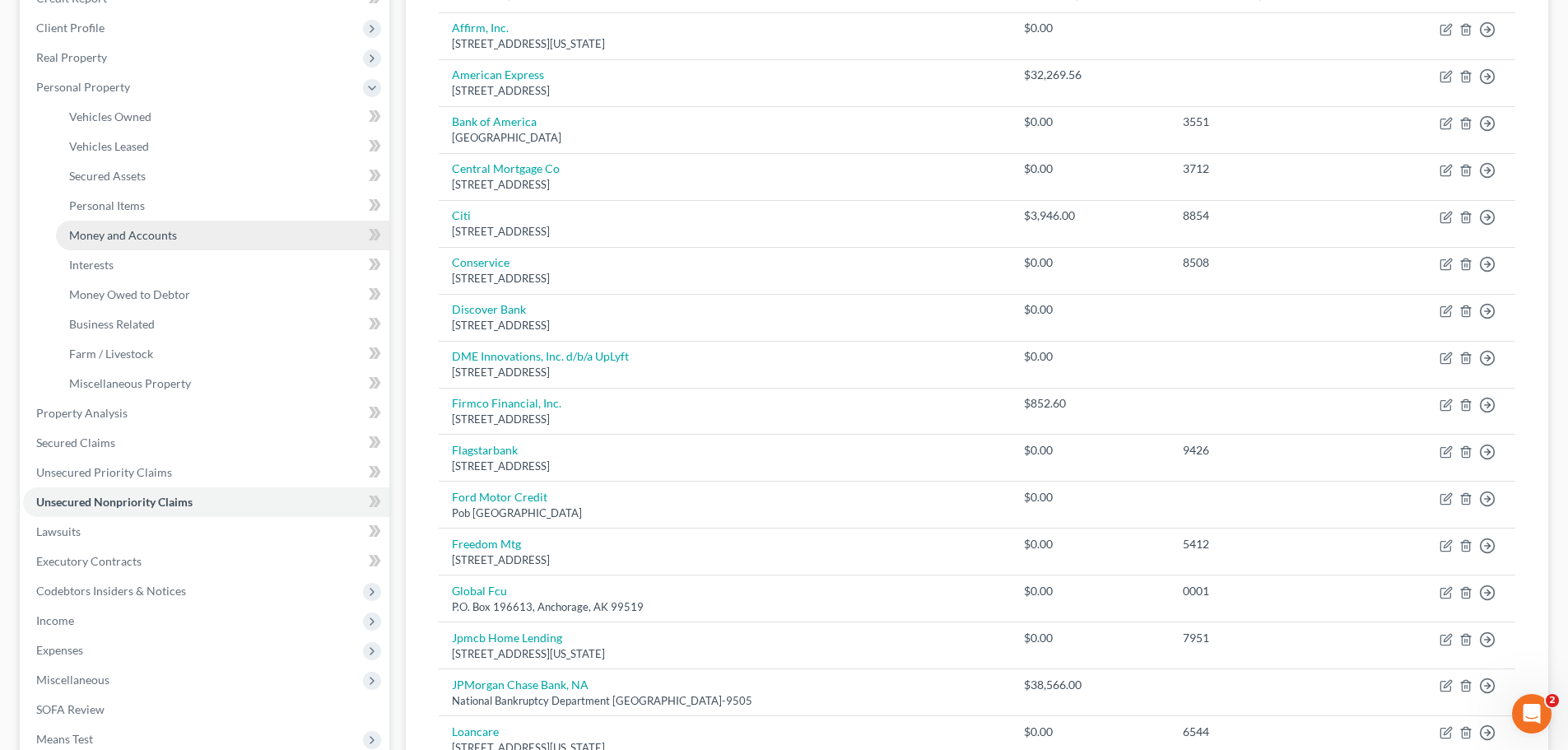
click at [160, 235] on span "Money and Accounts" at bounding box center [123, 235] width 108 height 14
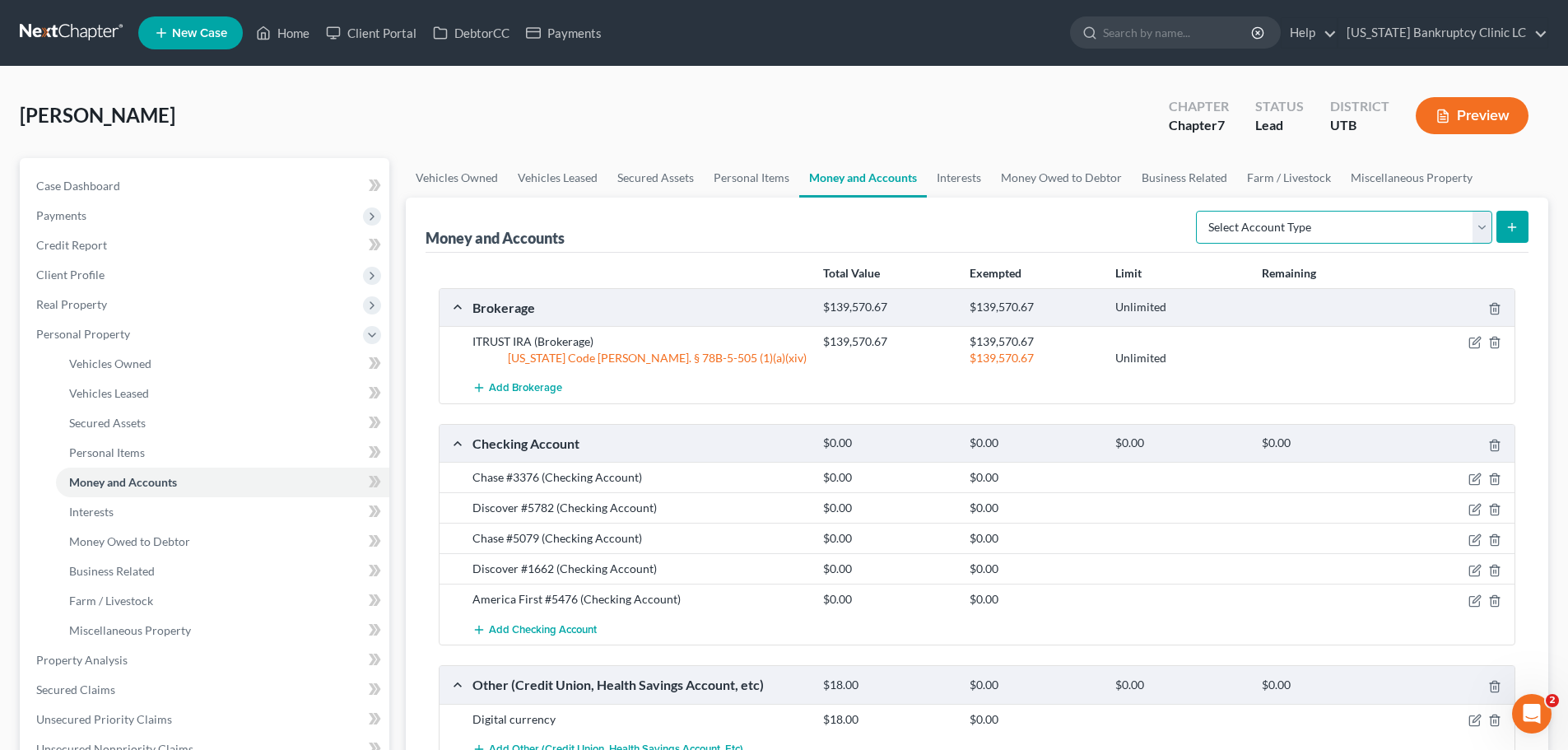
click at [1479, 228] on select "Select Account Type Brokerage Cash on Hand Certificates of Deposit Checking Acc…" at bounding box center [1344, 227] width 297 height 33
select select "checking"
click at [1199, 211] on select "Select Account Type Brokerage Cash on Hand Certificates of Deposit Checking Acc…" at bounding box center [1344, 227] width 297 height 33
click at [1517, 231] on icon "submit" at bounding box center [1512, 227] width 13 height 13
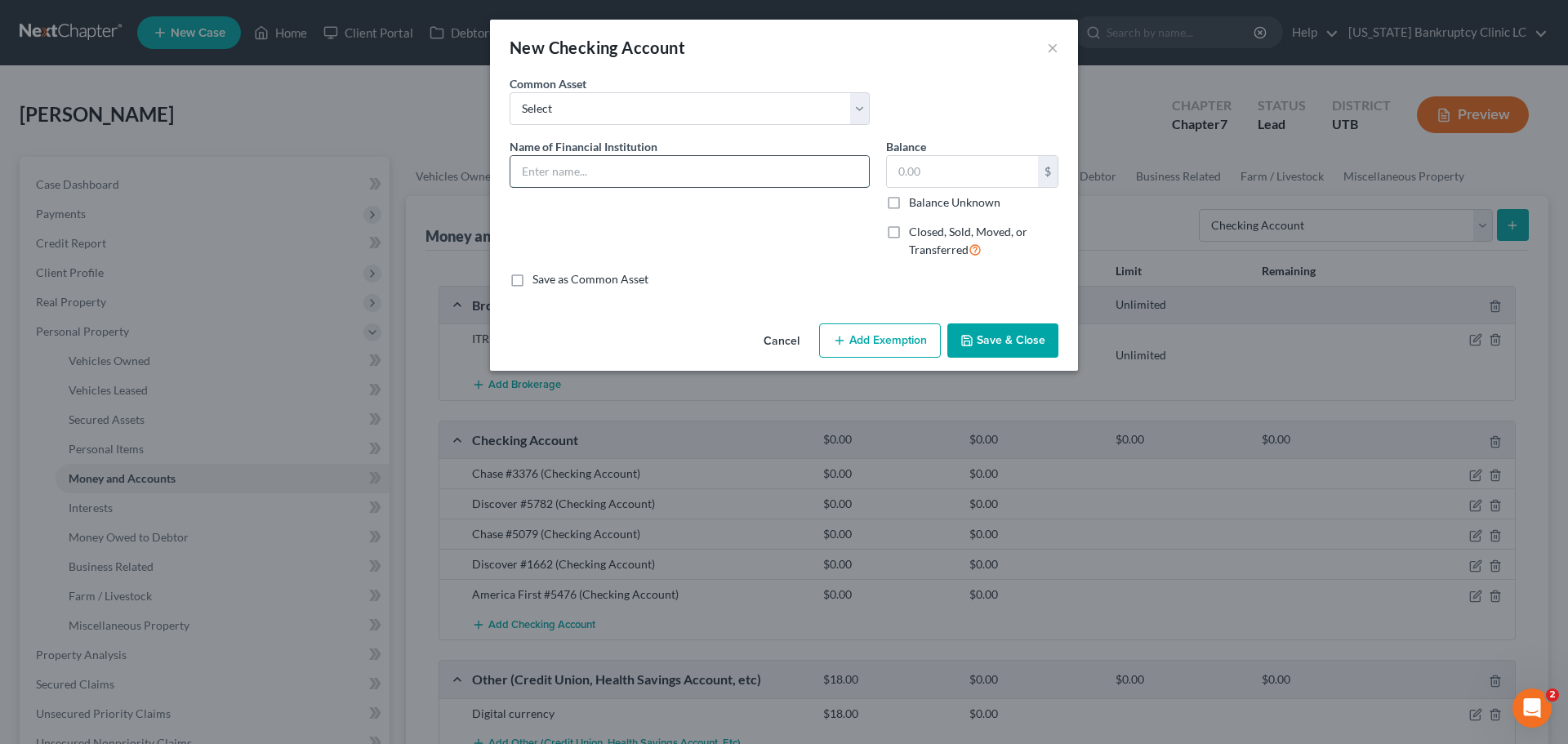
click at [629, 169] on input "text" at bounding box center [690, 171] width 358 height 31
type input "Shopify"
type input "0"
click at [997, 330] on button "Save & Close" at bounding box center [1002, 341] width 111 height 35
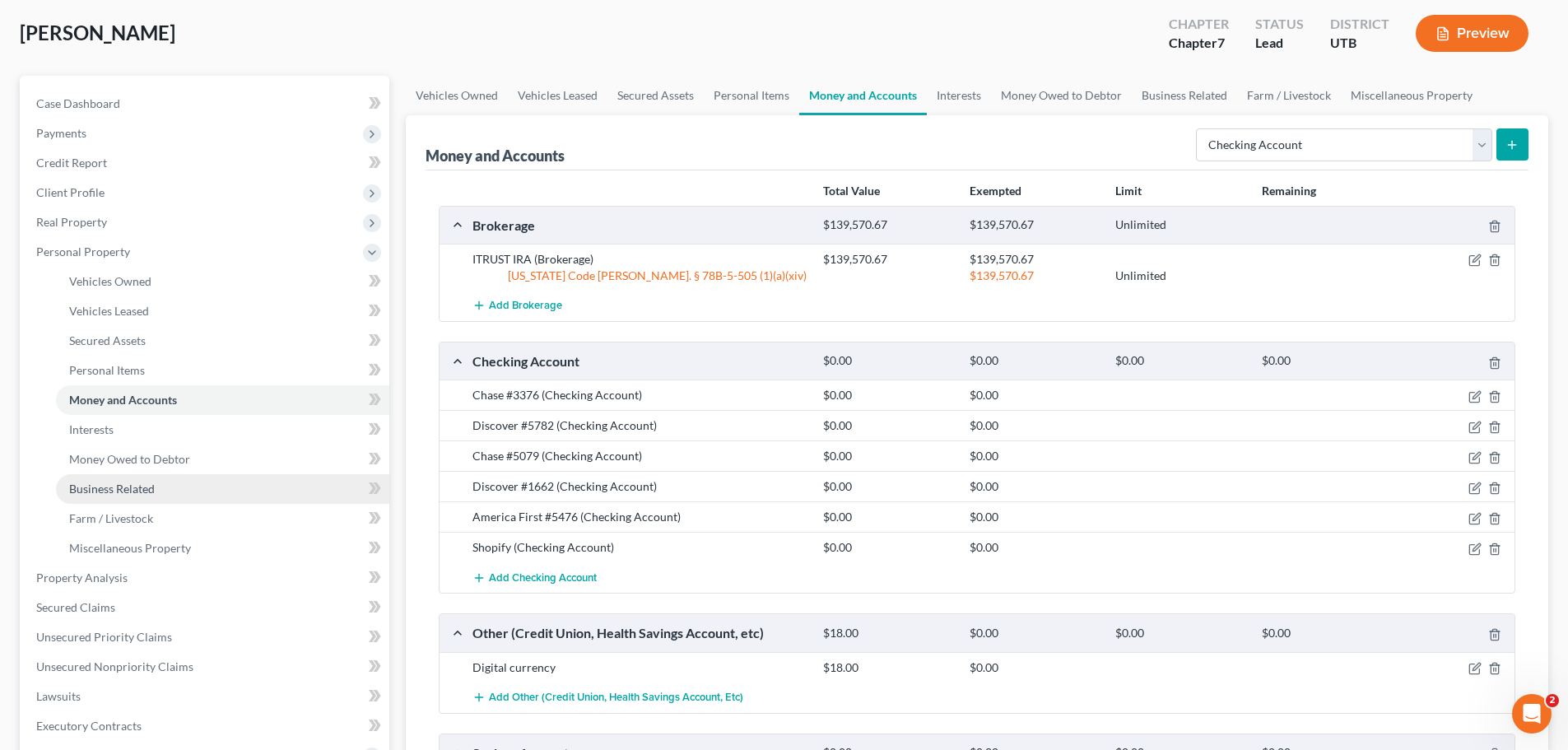
scroll to position [164, 0]
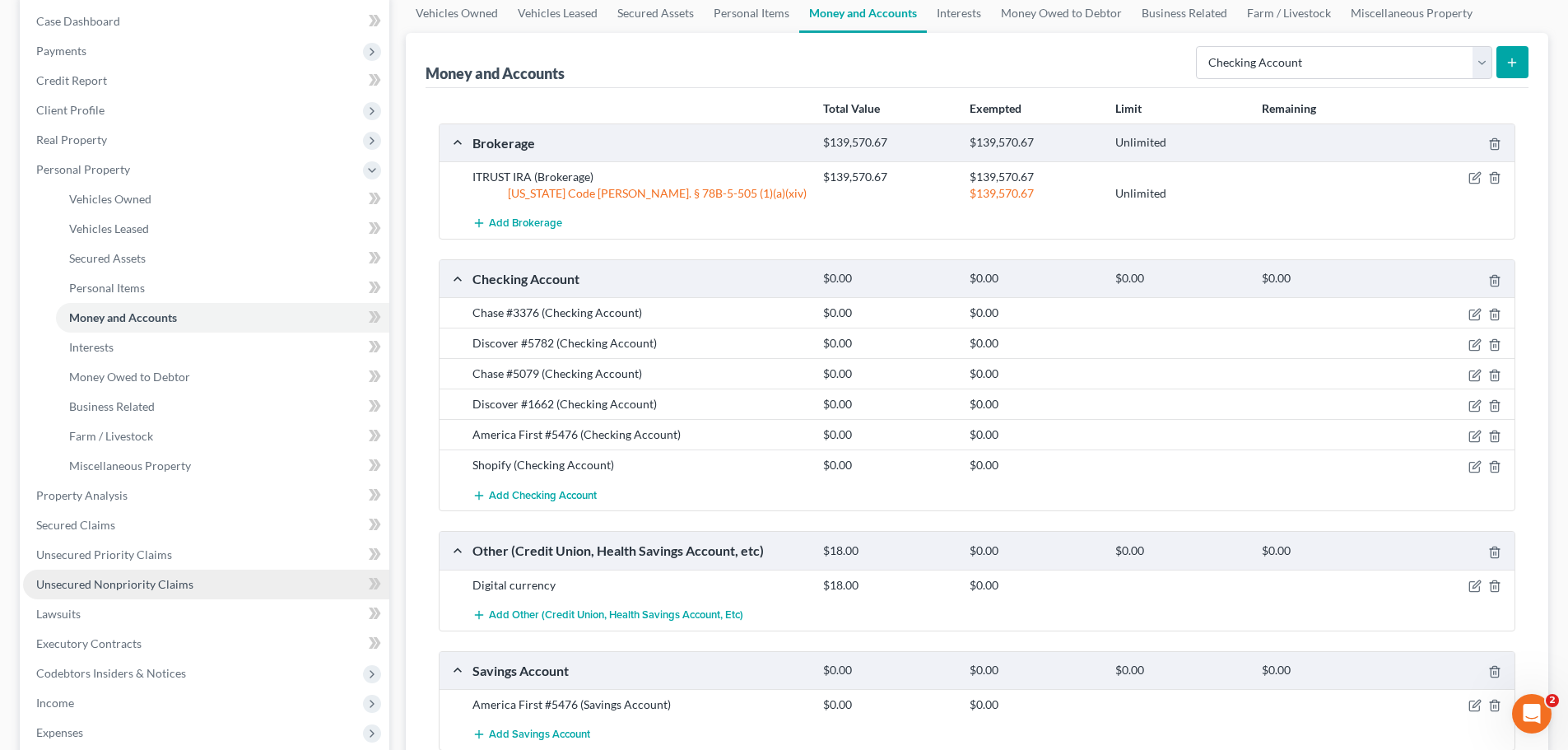
click at [166, 591] on span "Unsecured Nonpriority Claims" at bounding box center [115, 584] width 157 height 14
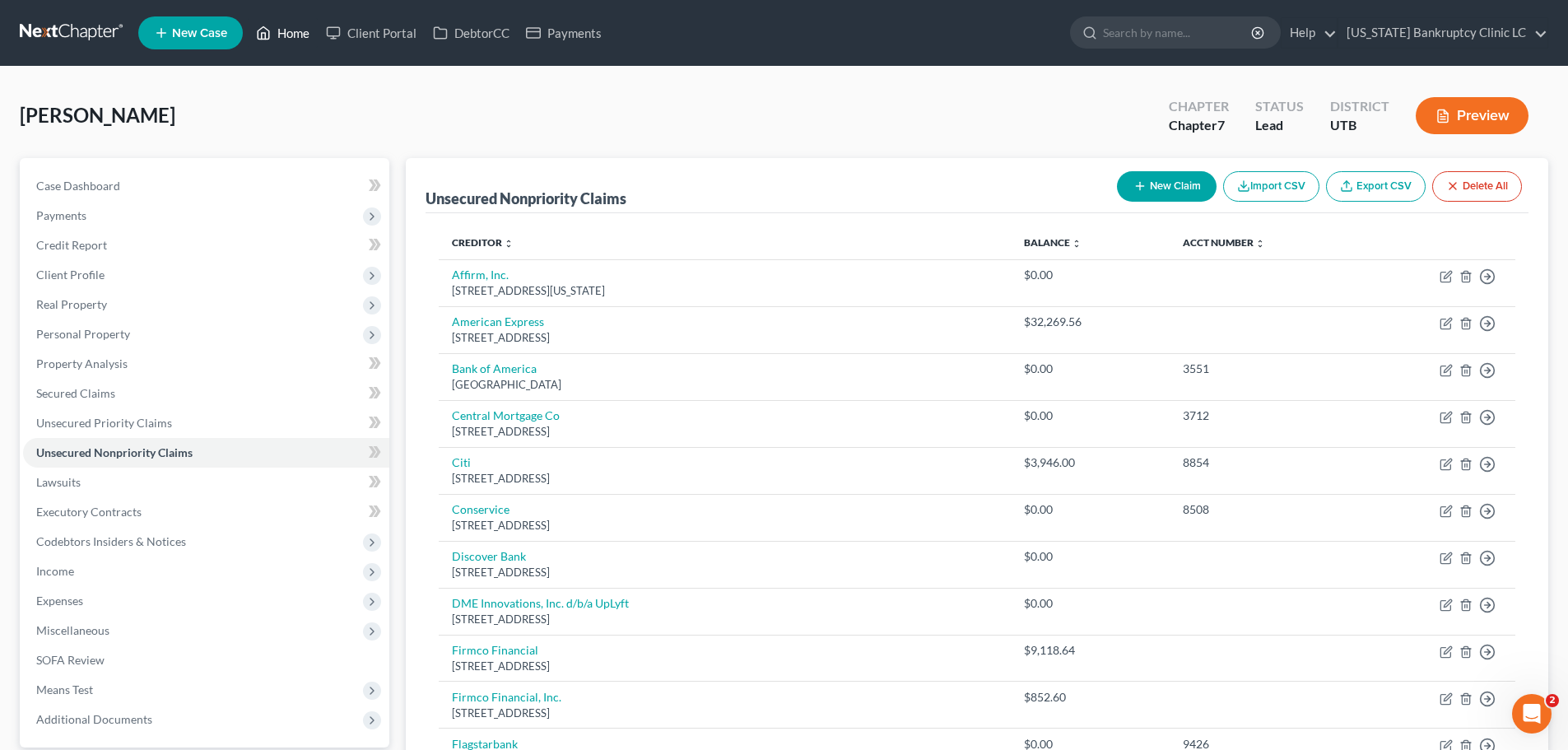
click at [298, 34] on link "Home" at bounding box center [283, 32] width 70 height 30
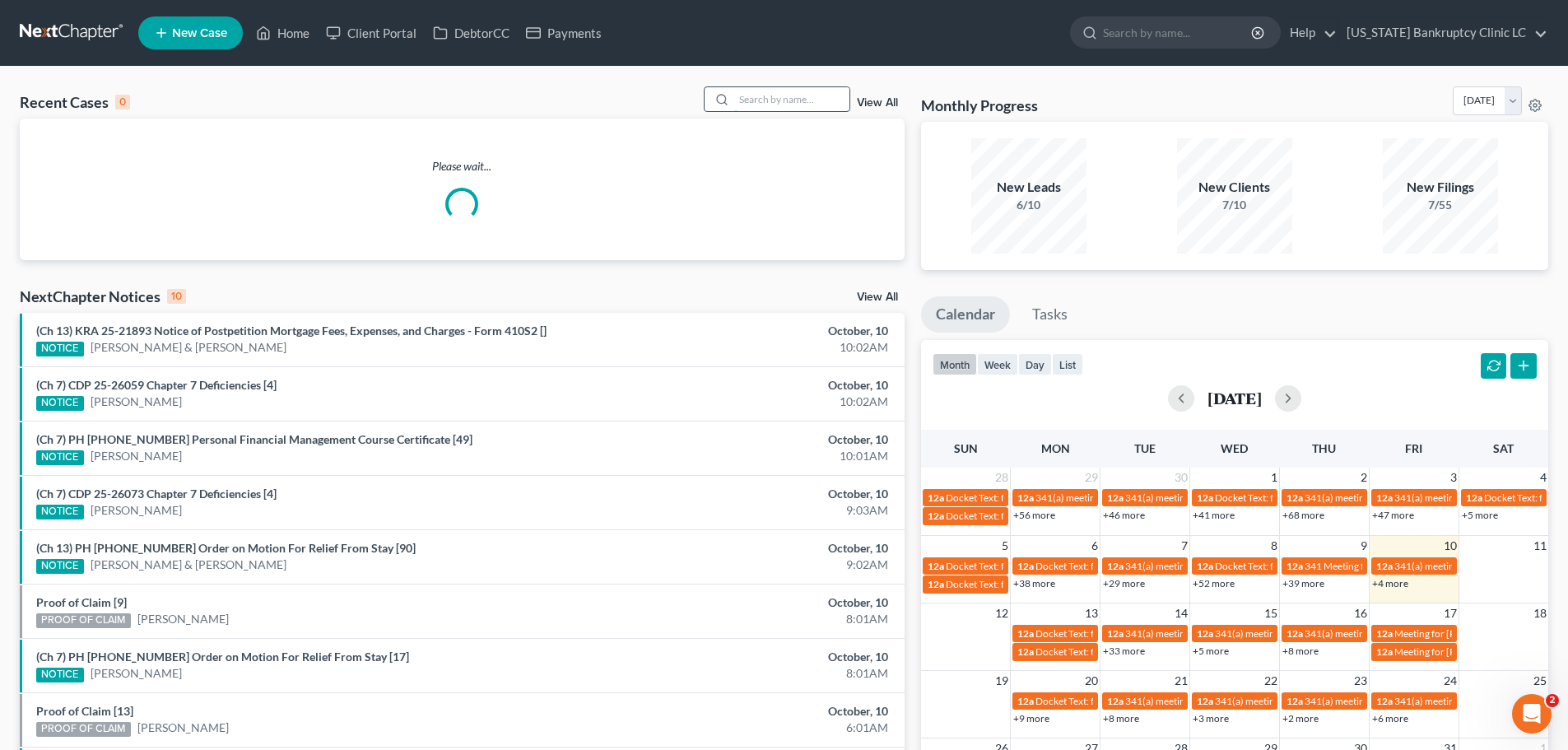
click at [775, 102] on input "search" at bounding box center [792, 99] width 115 height 24
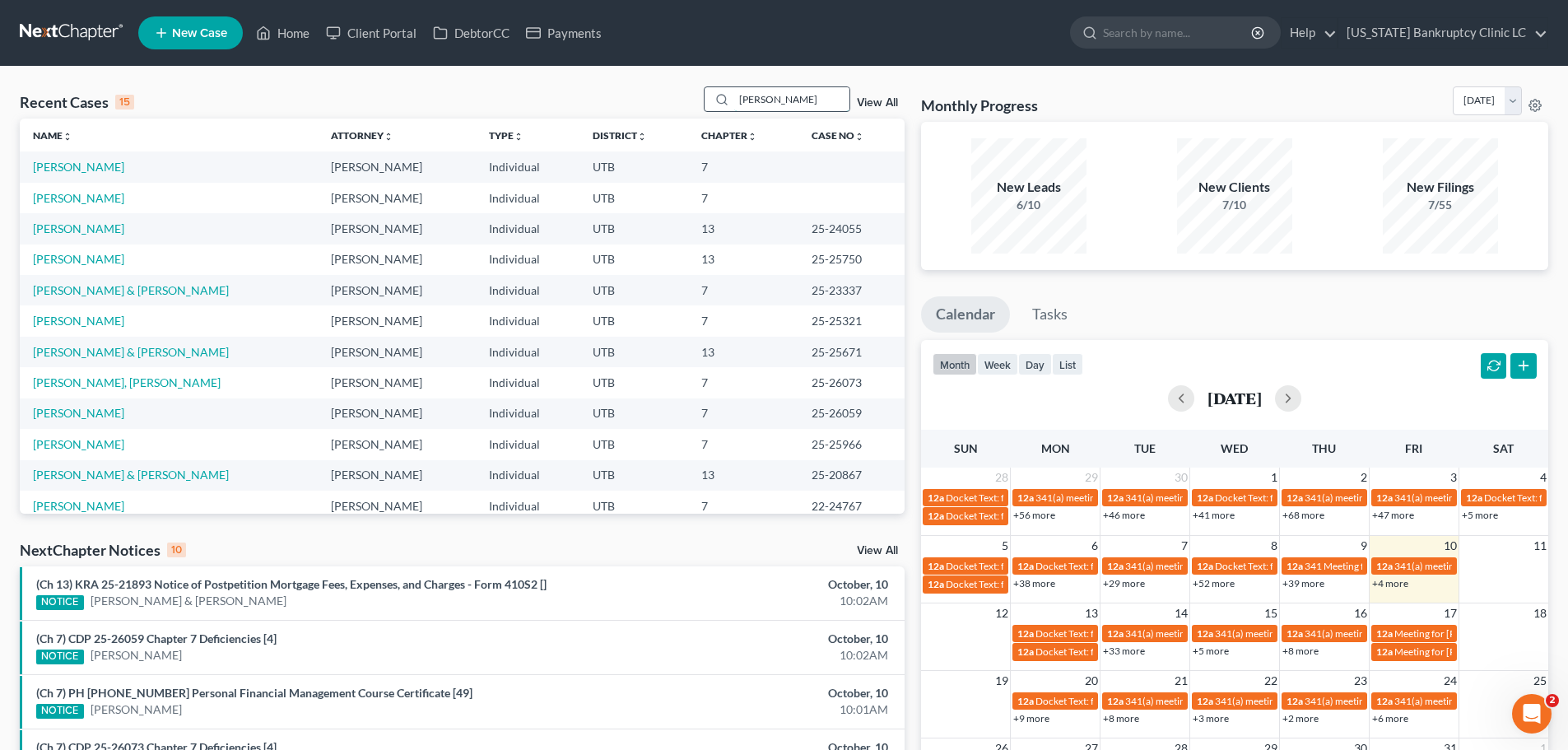
type input "[PERSON_NAME]"
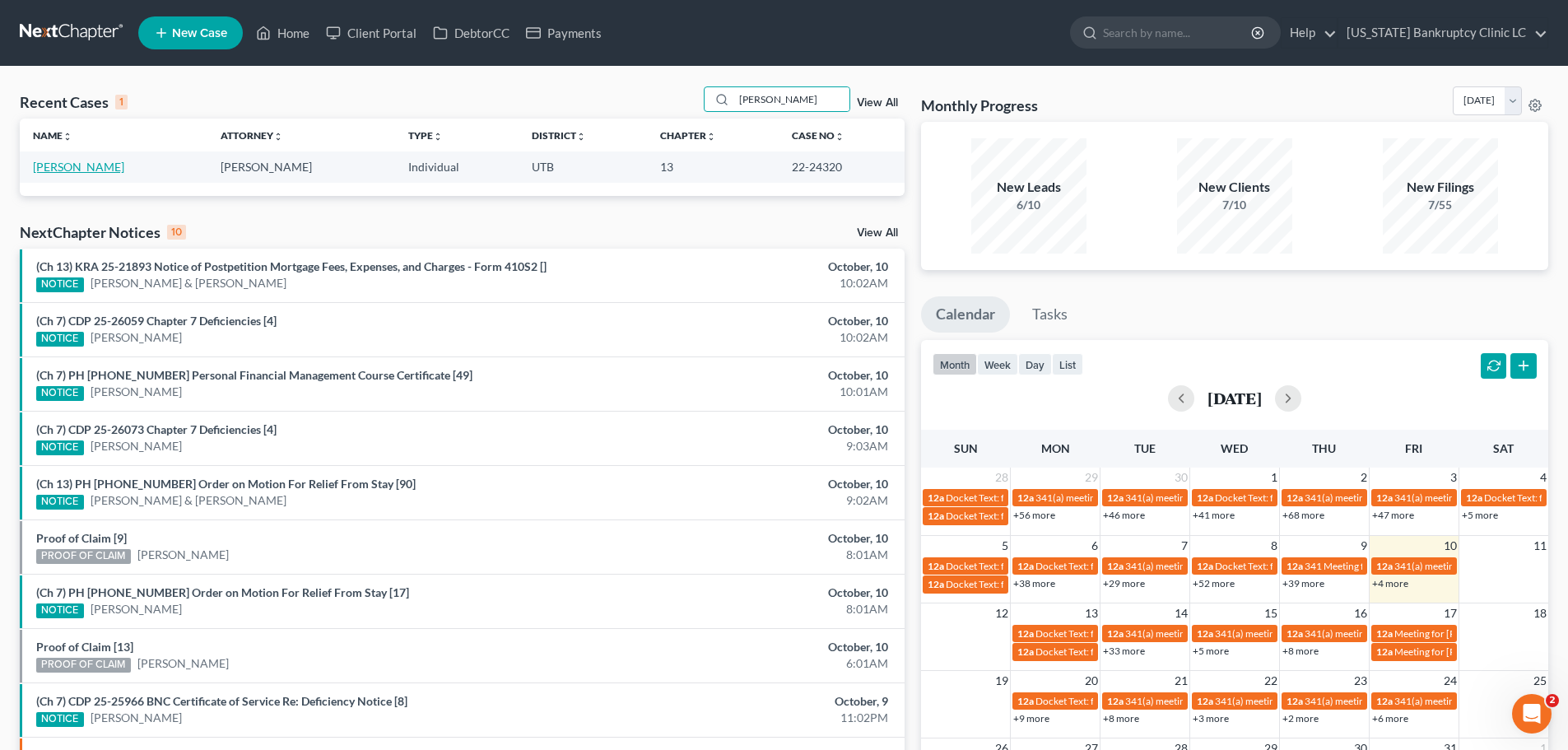
click at [105, 161] on link "[PERSON_NAME]" at bounding box center [78, 166] width 91 height 14
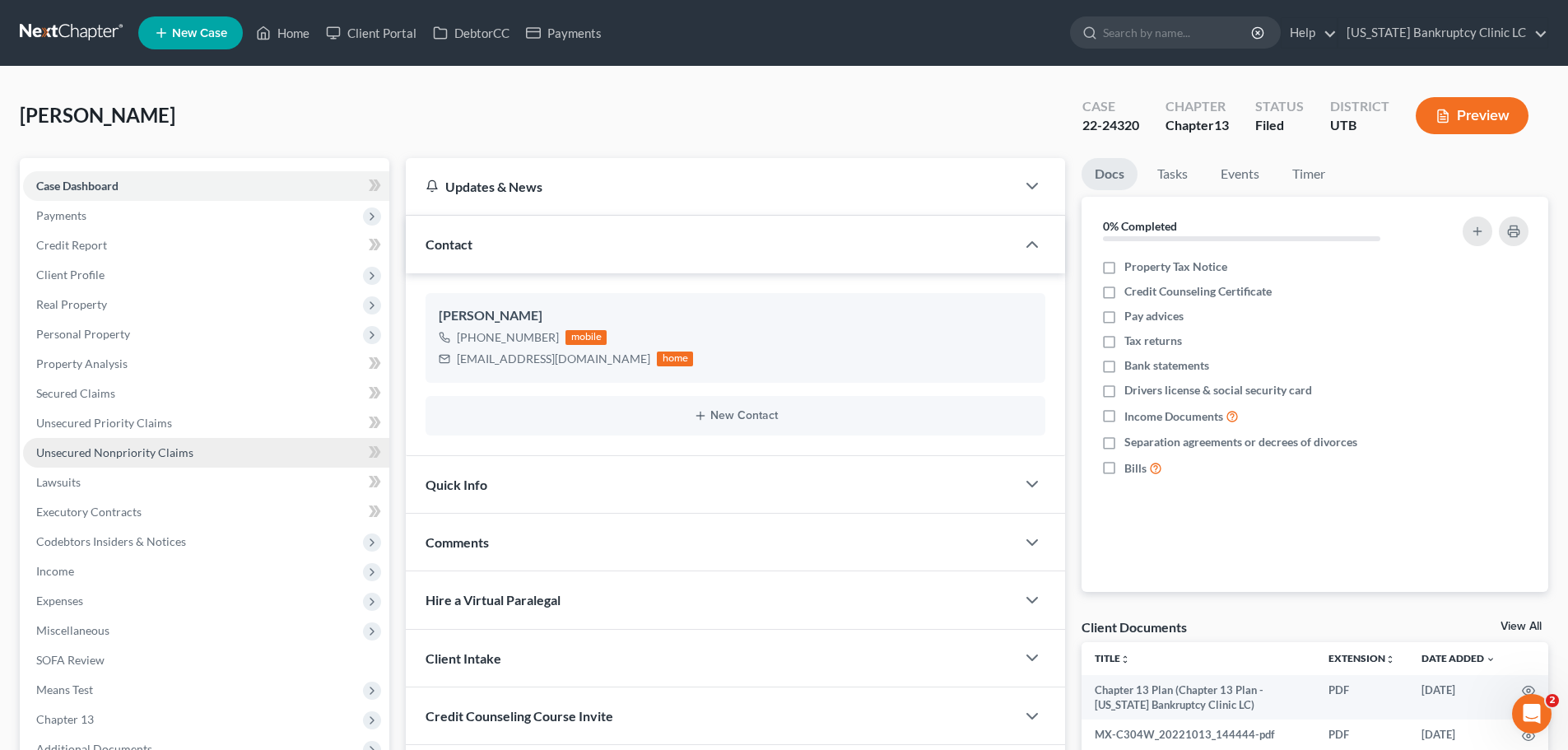
scroll to position [164, 0]
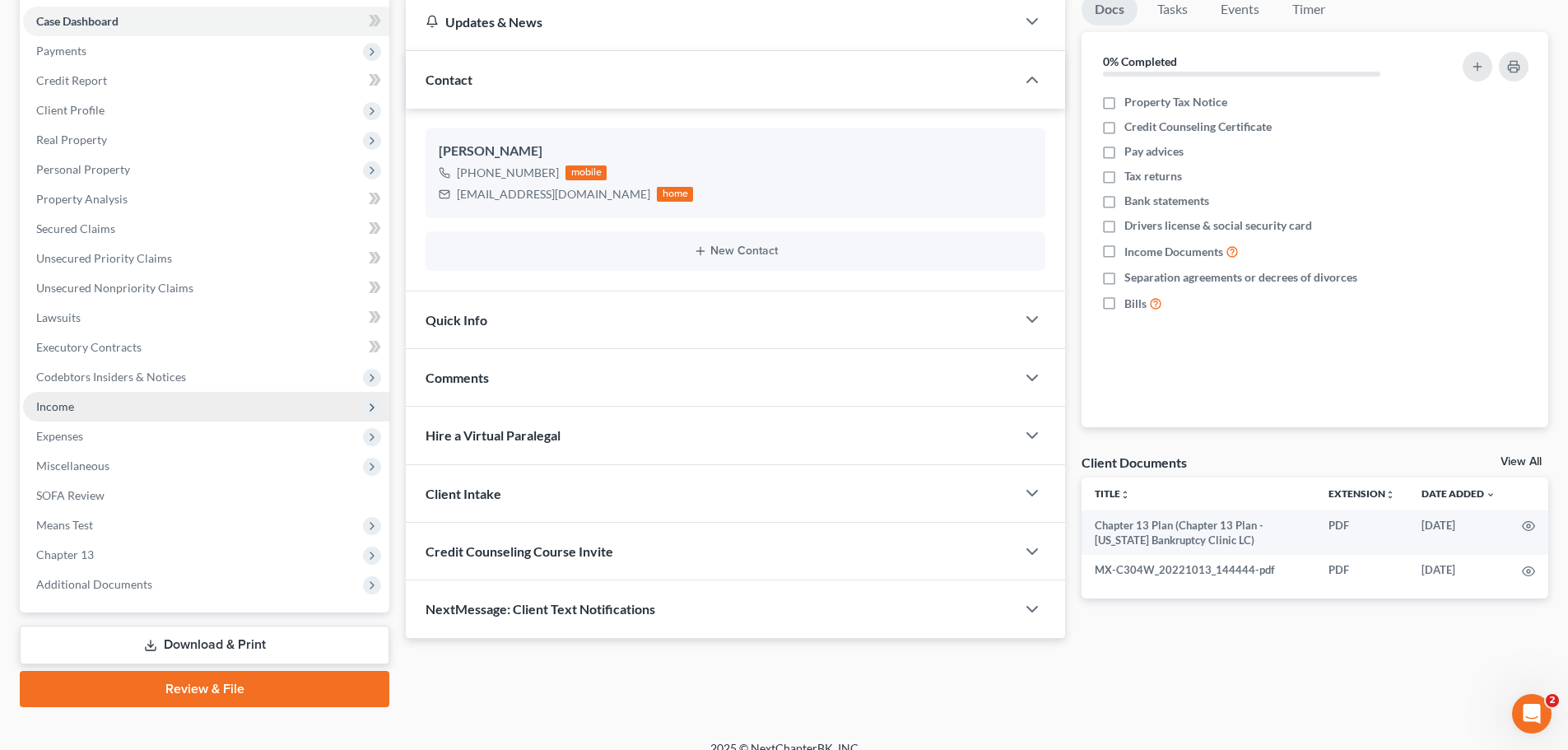
click at [170, 408] on span "Income" at bounding box center [206, 407] width 366 height 30
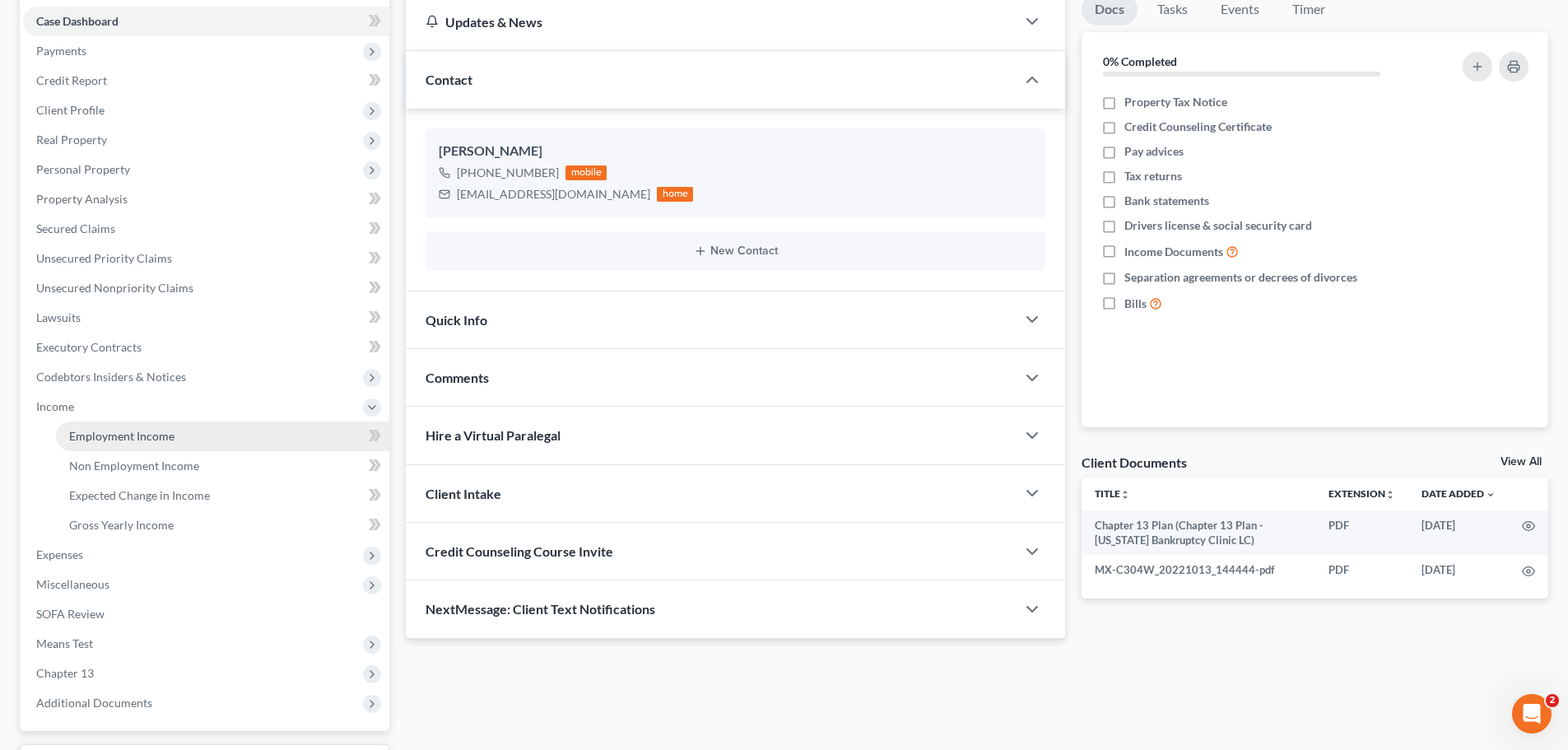
click at [158, 439] on span "Employment Income" at bounding box center [122, 436] width 106 height 14
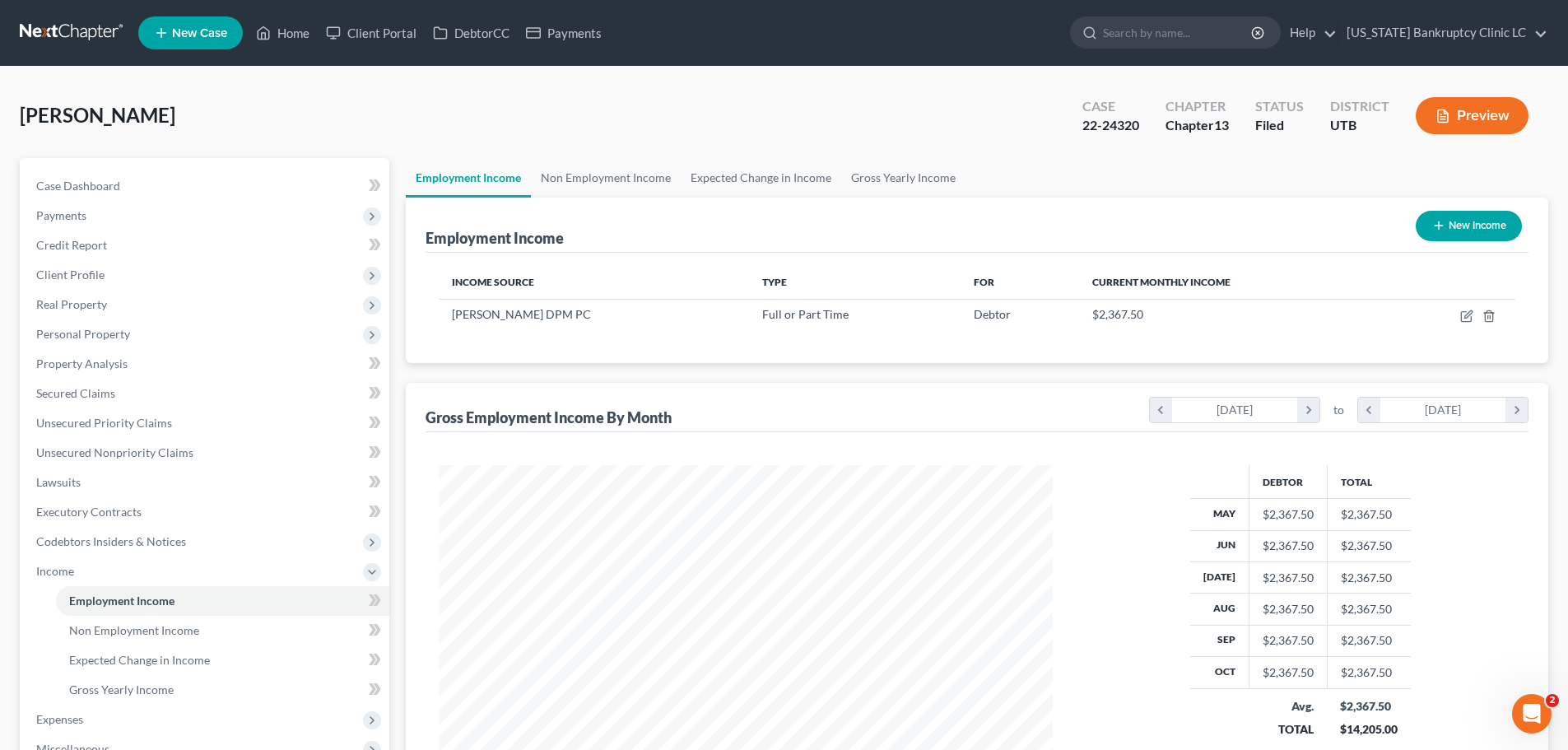
scroll to position [307, 647]
